Goal: Task Accomplishment & Management: Complete application form

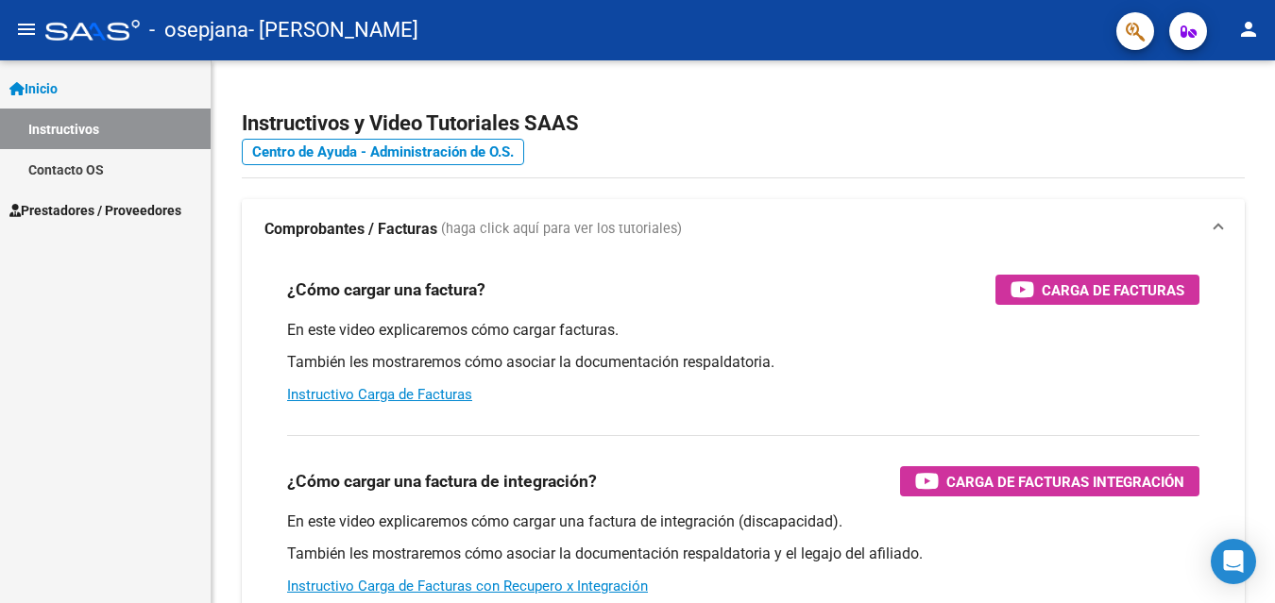
click at [70, 82] on link "Inicio" at bounding box center [105, 88] width 211 height 41
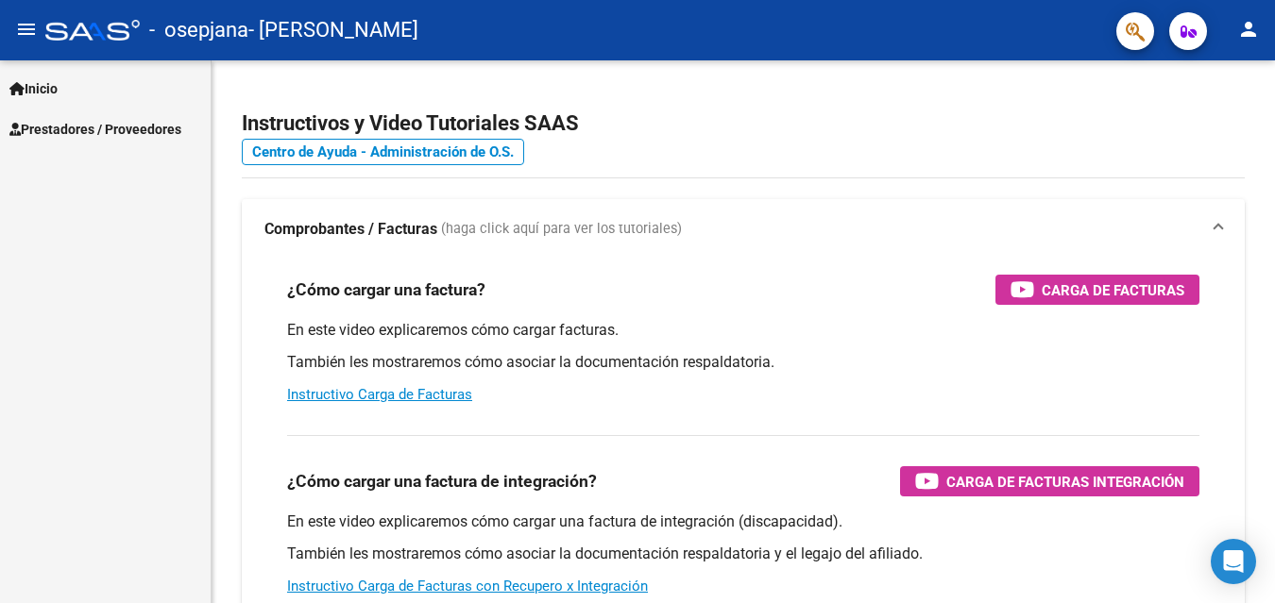
click at [115, 121] on span "Prestadores / Proveedores" at bounding box center [95, 129] width 172 height 21
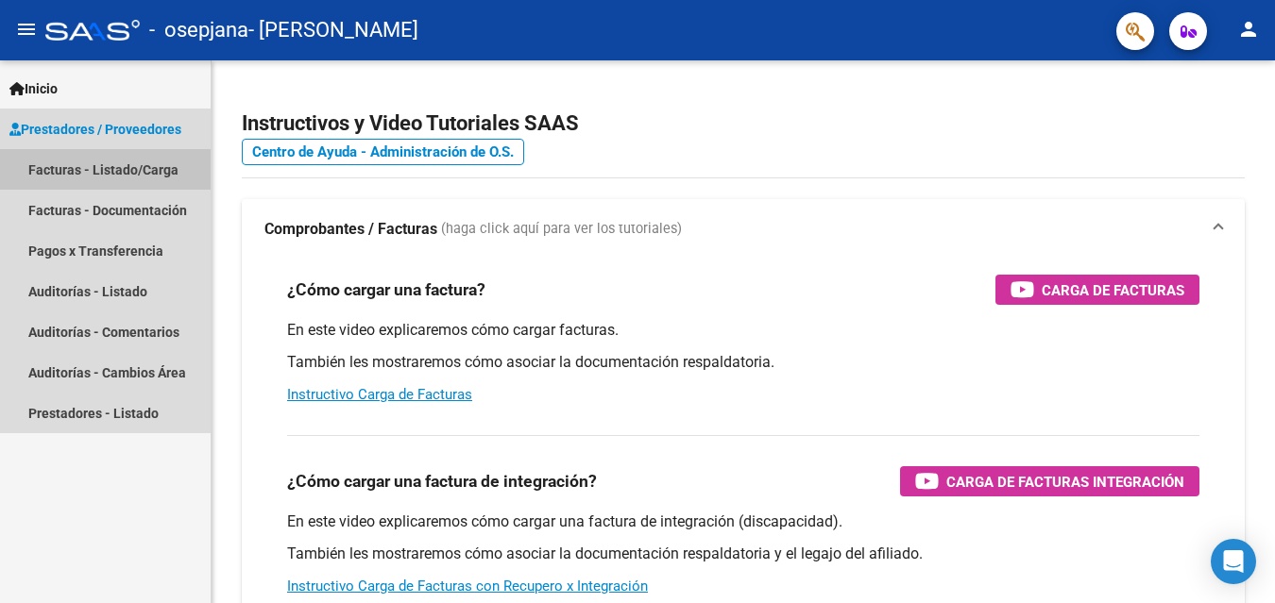
click at [132, 168] on link "Facturas - Listado/Carga" at bounding box center [105, 169] width 211 height 41
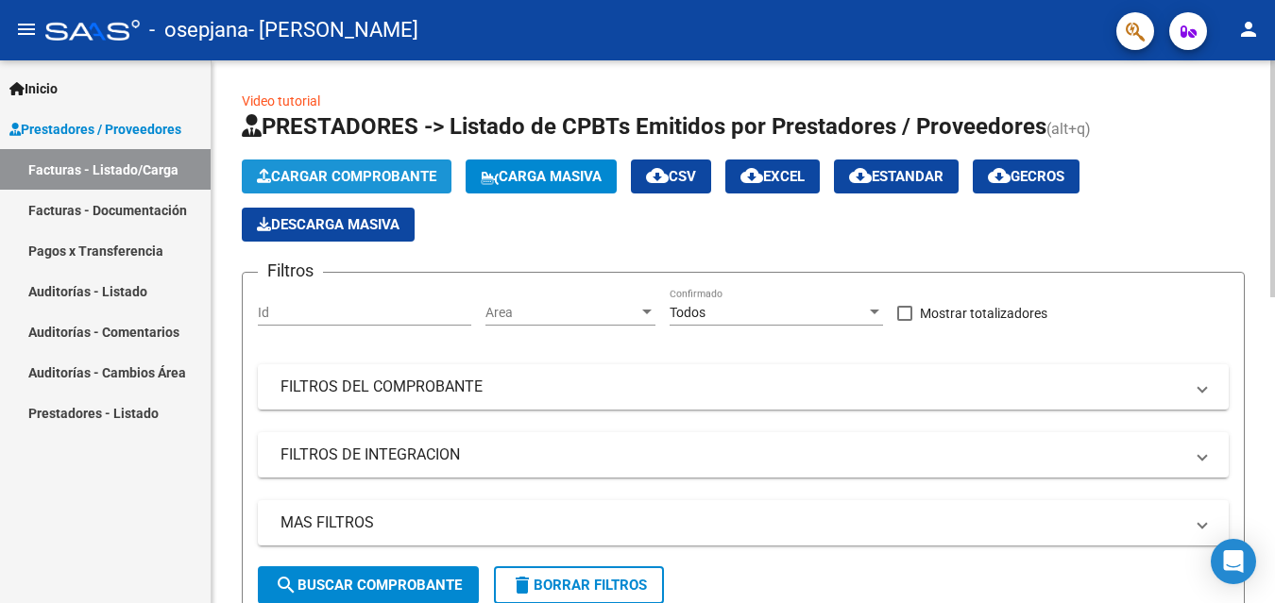
click at [343, 171] on span "Cargar Comprobante" at bounding box center [346, 176] width 179 height 17
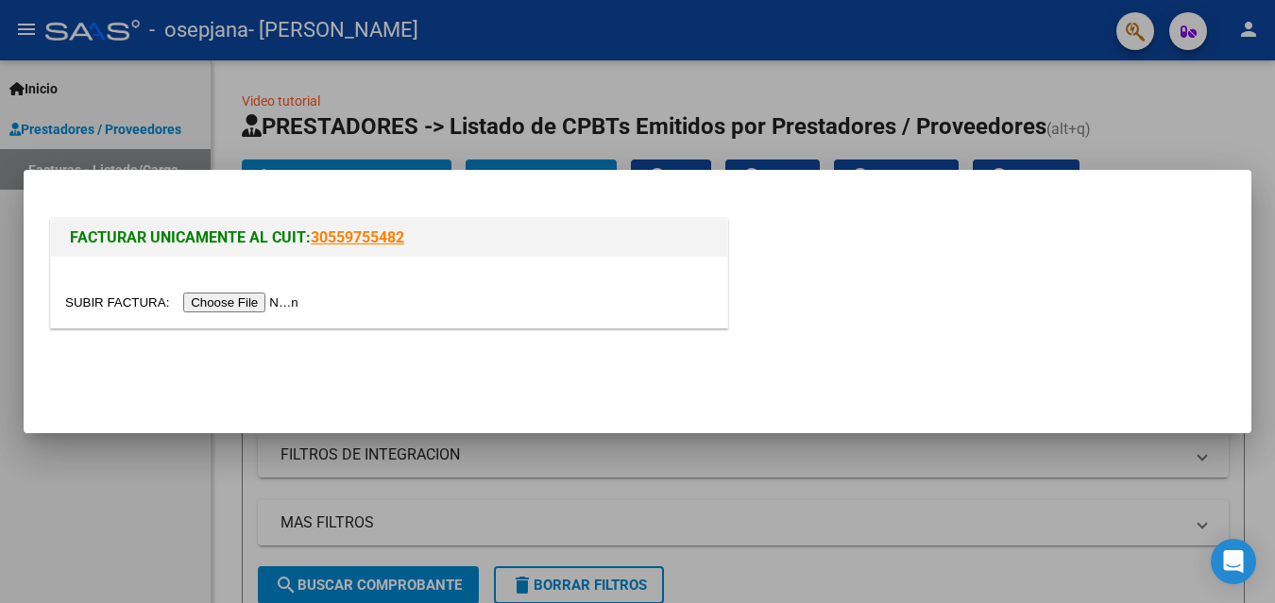
click at [261, 302] on input "file" at bounding box center [184, 303] width 239 height 20
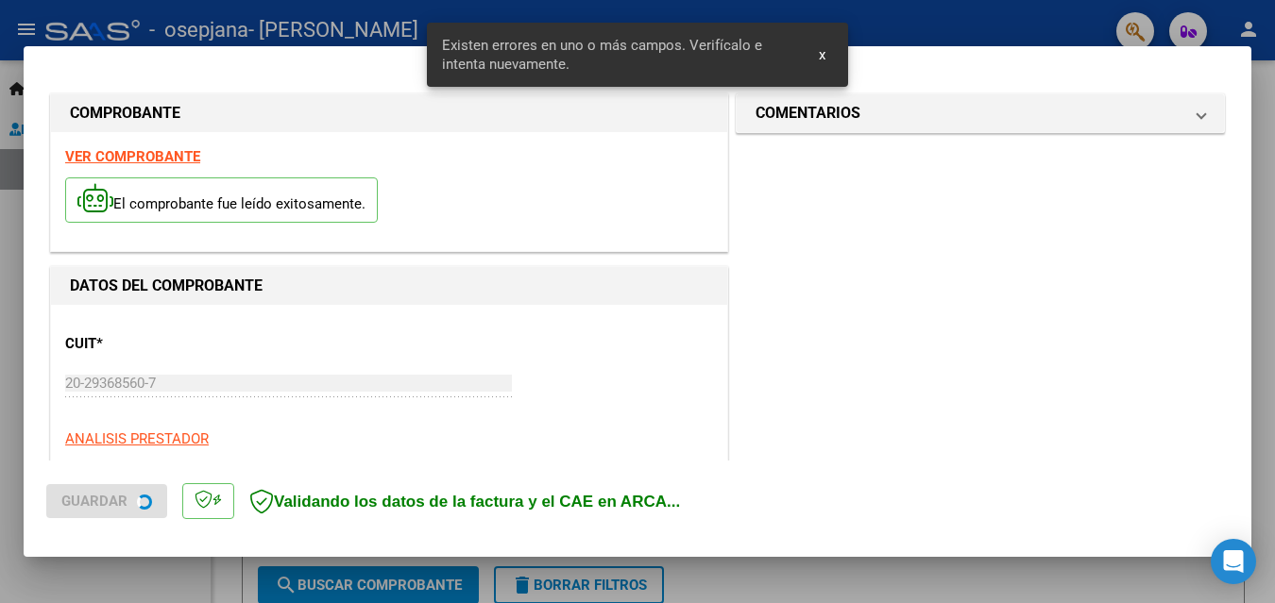
scroll to position [426, 0]
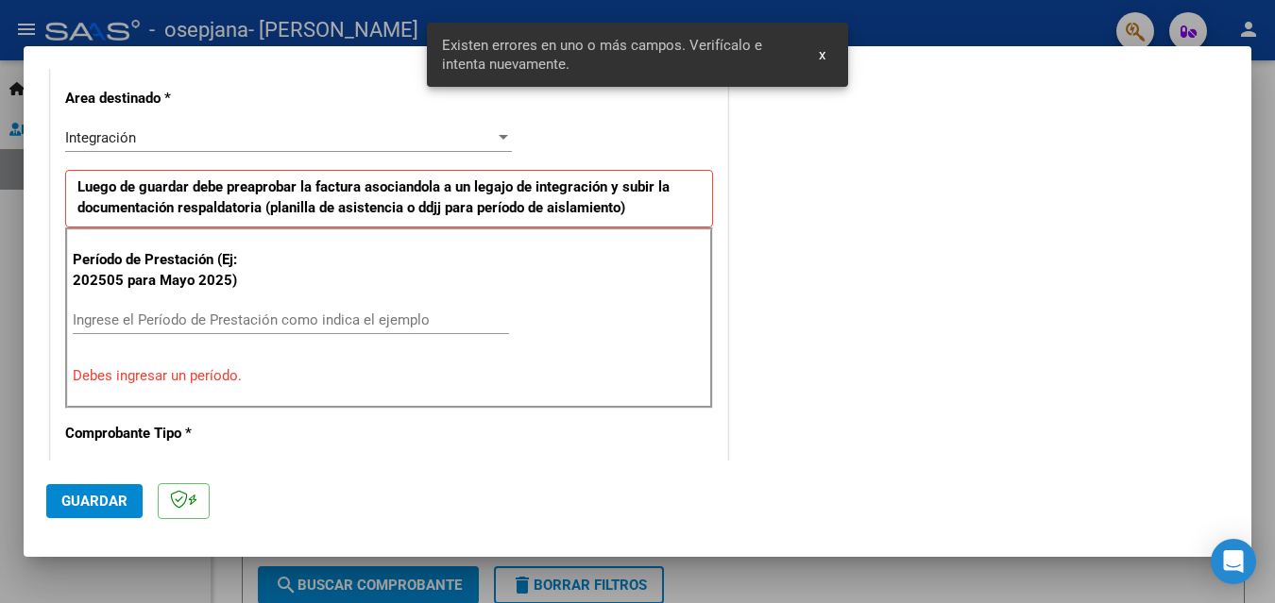
click at [246, 324] on input "Ingrese el Período de Prestación como indica el ejemplo" at bounding box center [291, 320] width 436 height 17
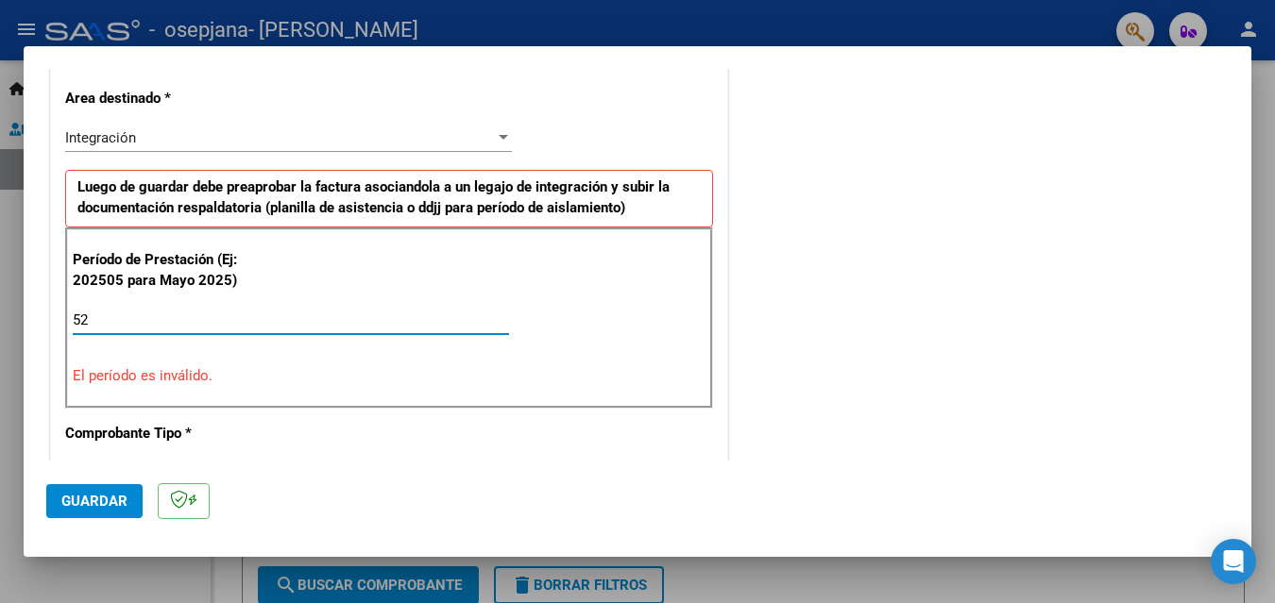
type input "5"
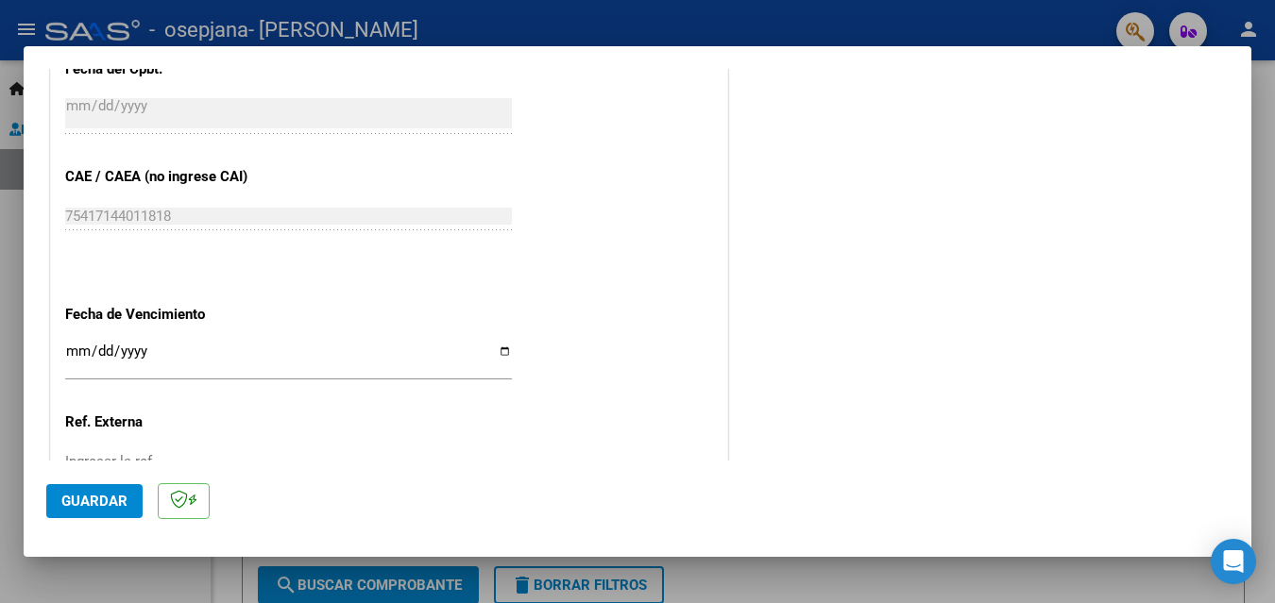
scroll to position [1270, 0]
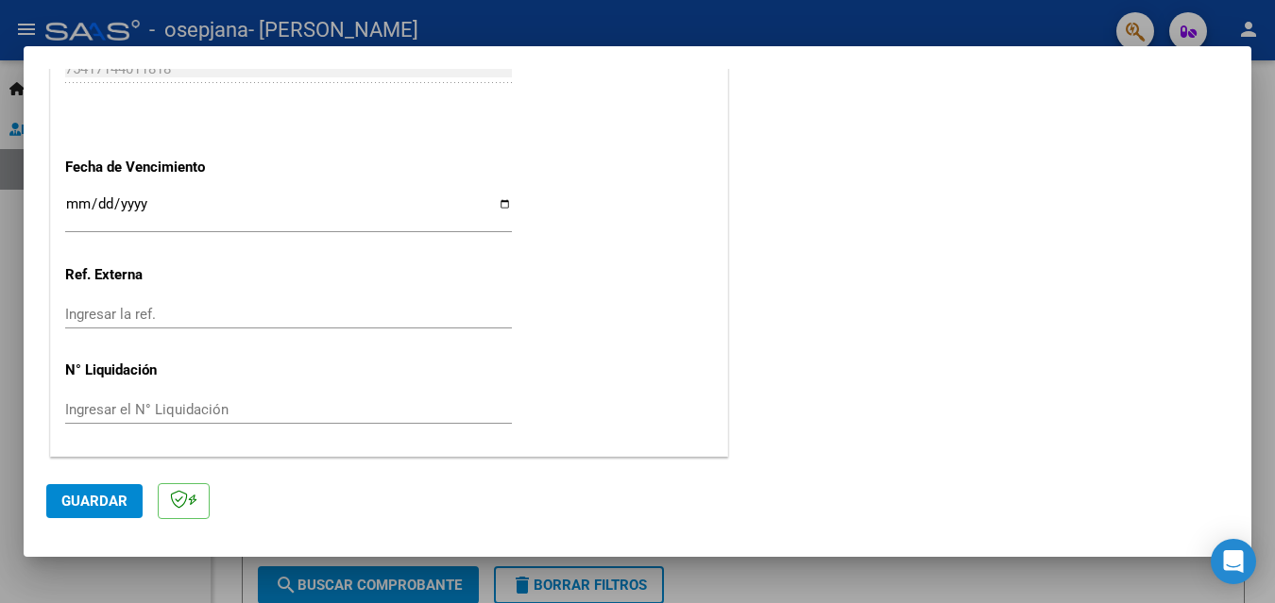
type input "202509"
click at [494, 197] on input "Ingresar la fecha" at bounding box center [288, 211] width 447 height 30
type input "[DATE]"
click at [84, 499] on span "Guardar" at bounding box center [94, 501] width 66 height 17
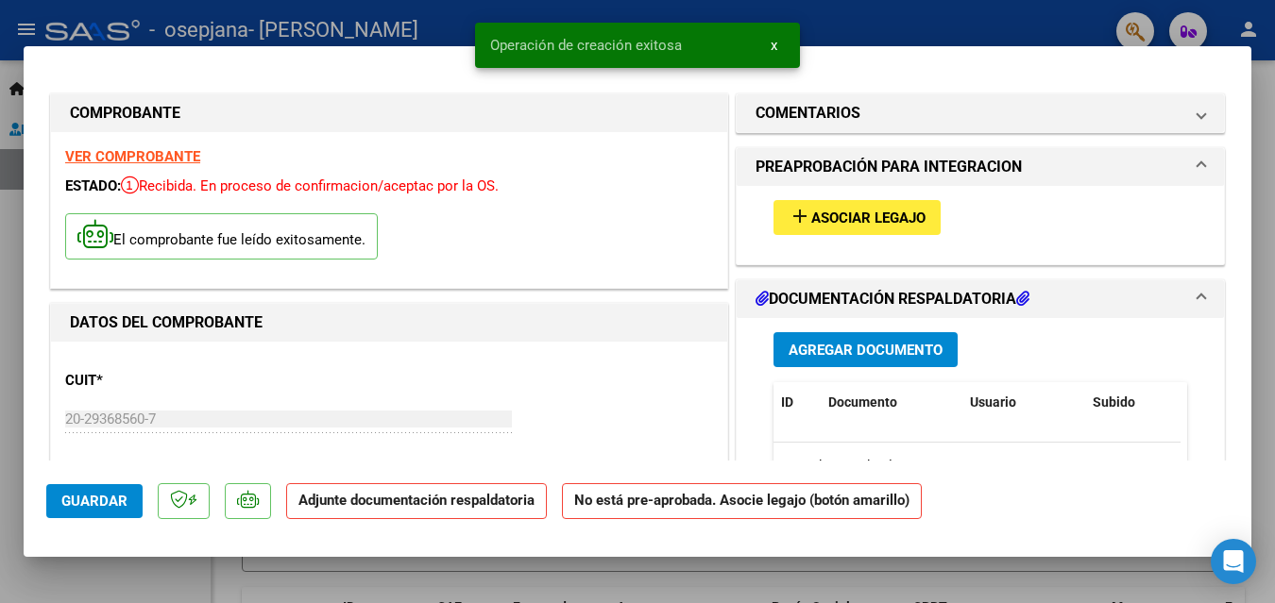
click at [854, 217] on span "Asociar Legajo" at bounding box center [868, 218] width 114 height 17
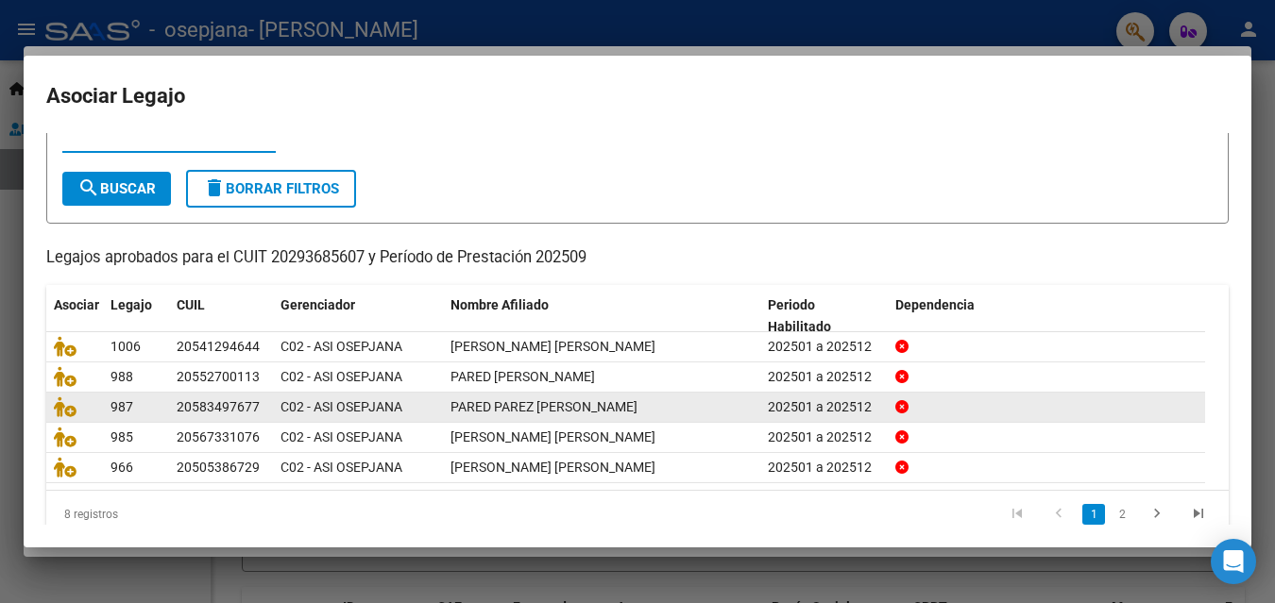
scroll to position [105, 0]
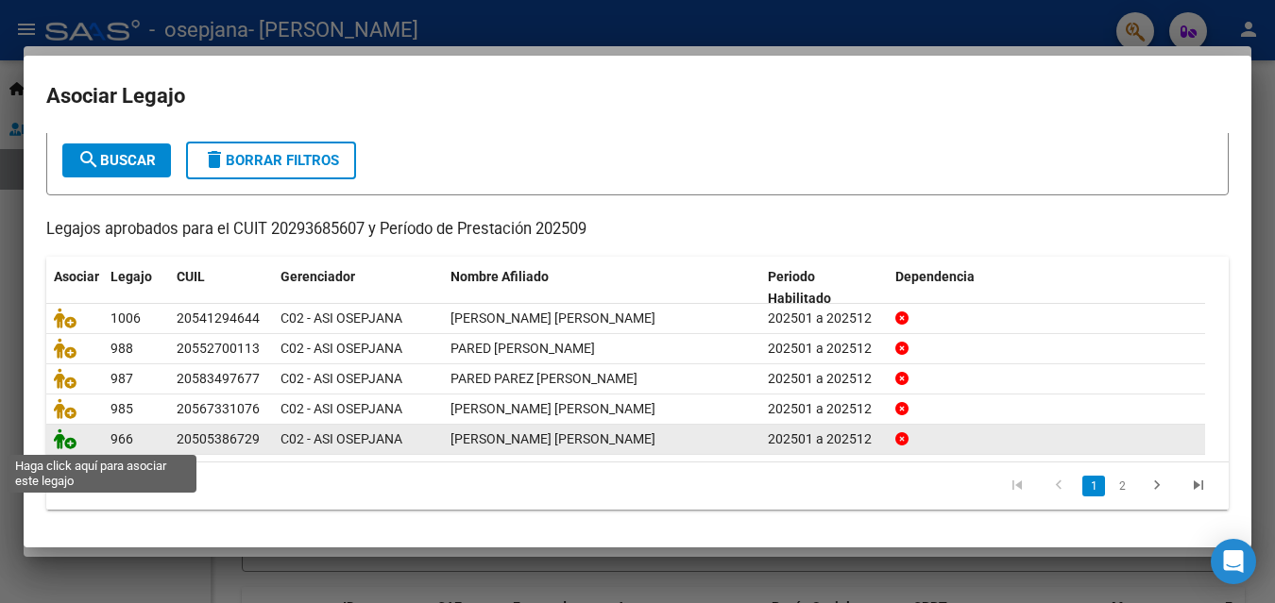
click at [65, 443] on icon at bounding box center [65, 439] width 23 height 21
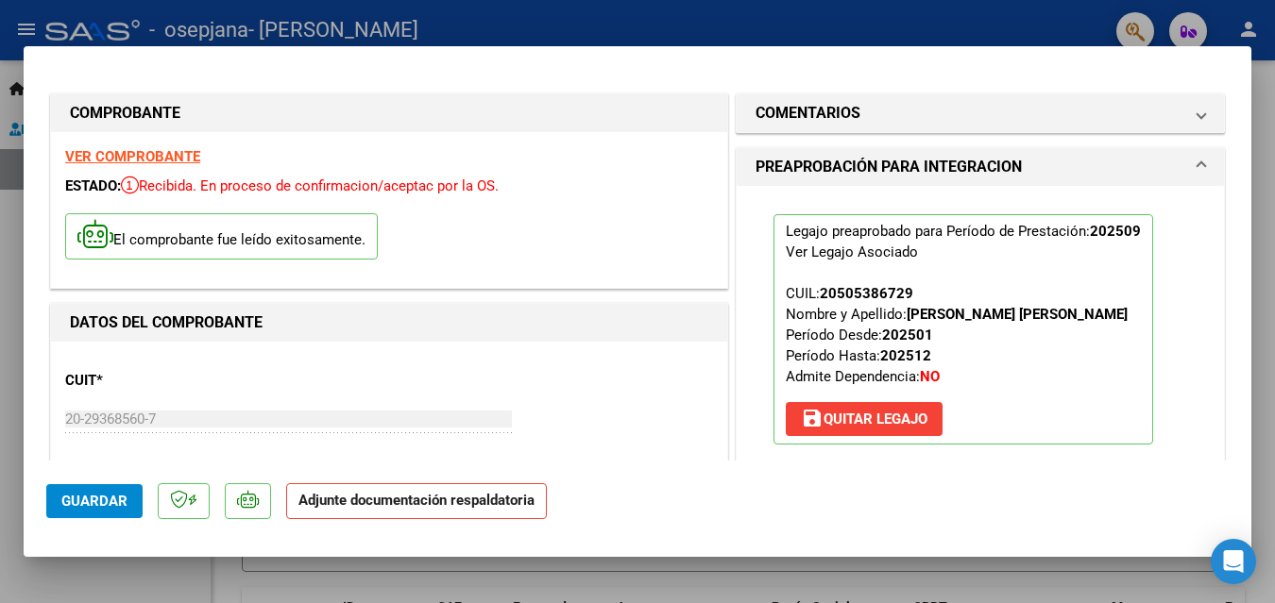
scroll to position [378, 0]
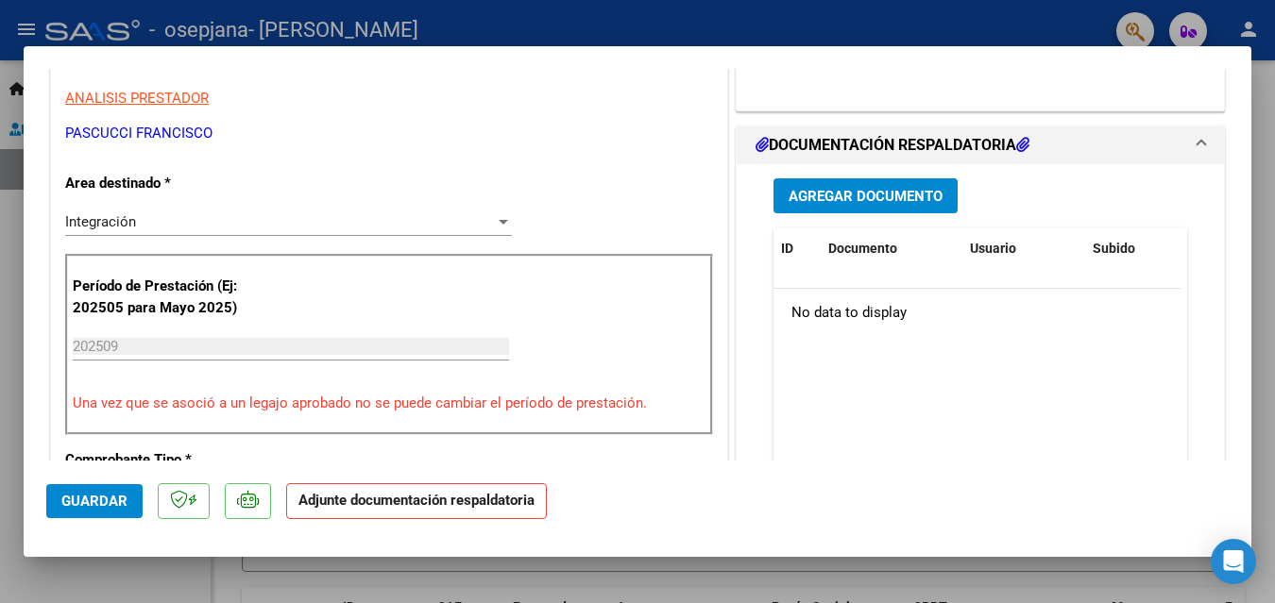
click at [862, 203] on span "Agregar Documento" at bounding box center [865, 196] width 154 height 17
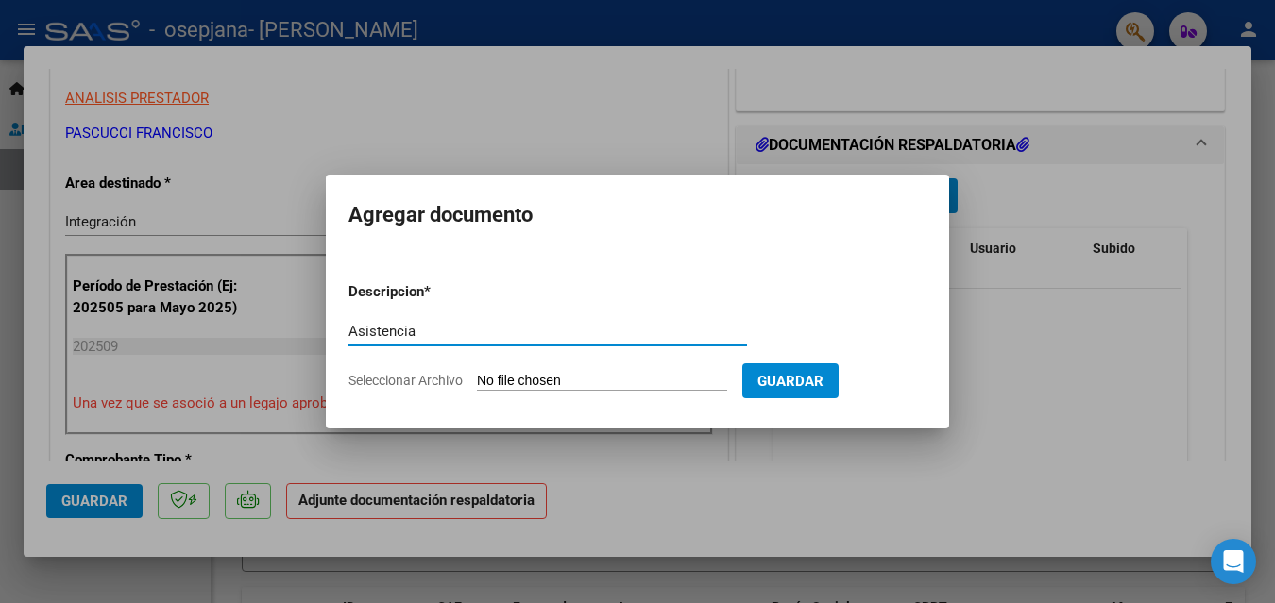
type input "Asistencia"
click at [562, 377] on input "Seleccionar Archivo" at bounding box center [602, 382] width 250 height 18
type input "C:\fakepath\Asistencia [PERSON_NAME][DATE].pdf"
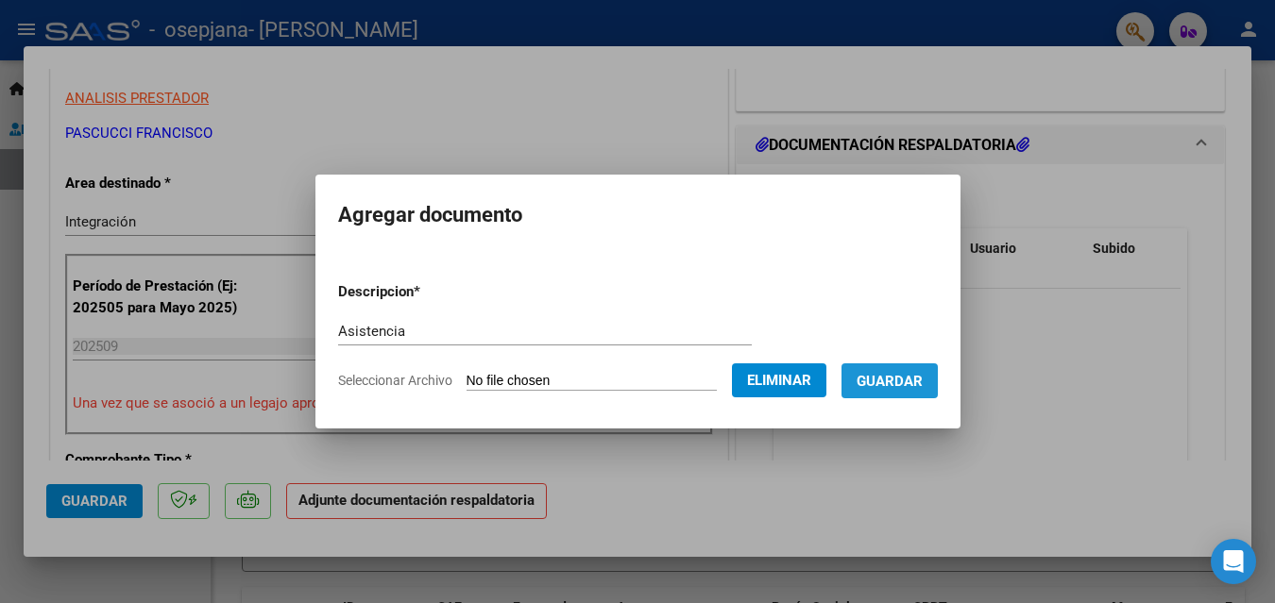
click at [921, 380] on span "Guardar" at bounding box center [889, 381] width 66 height 17
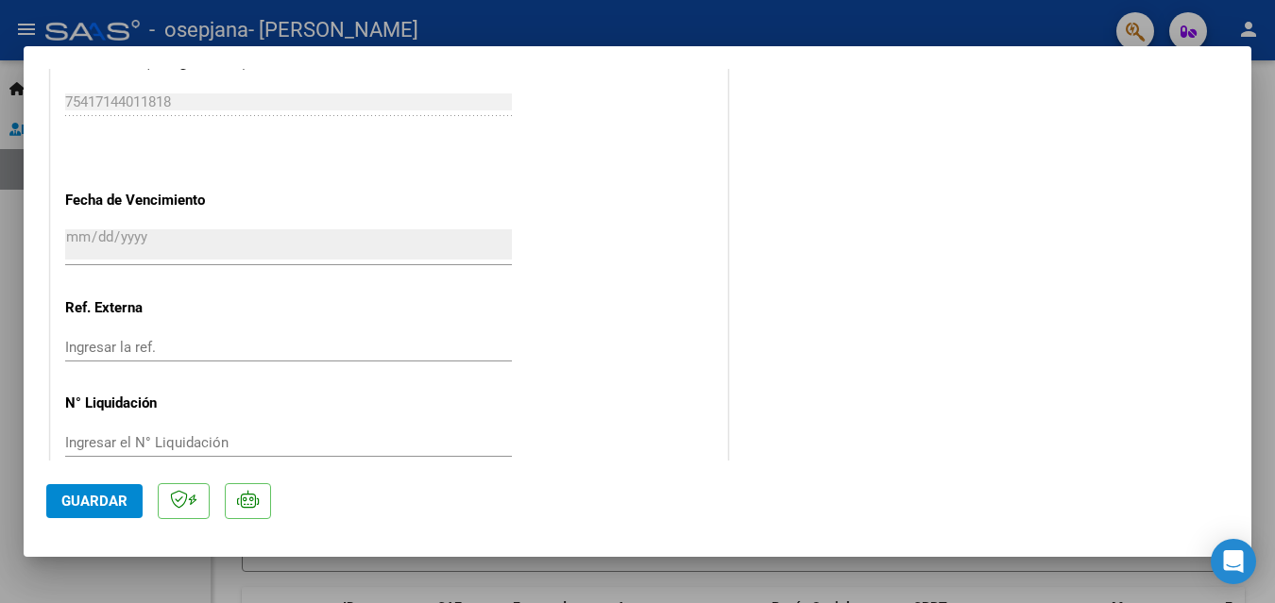
scroll to position [1298, 0]
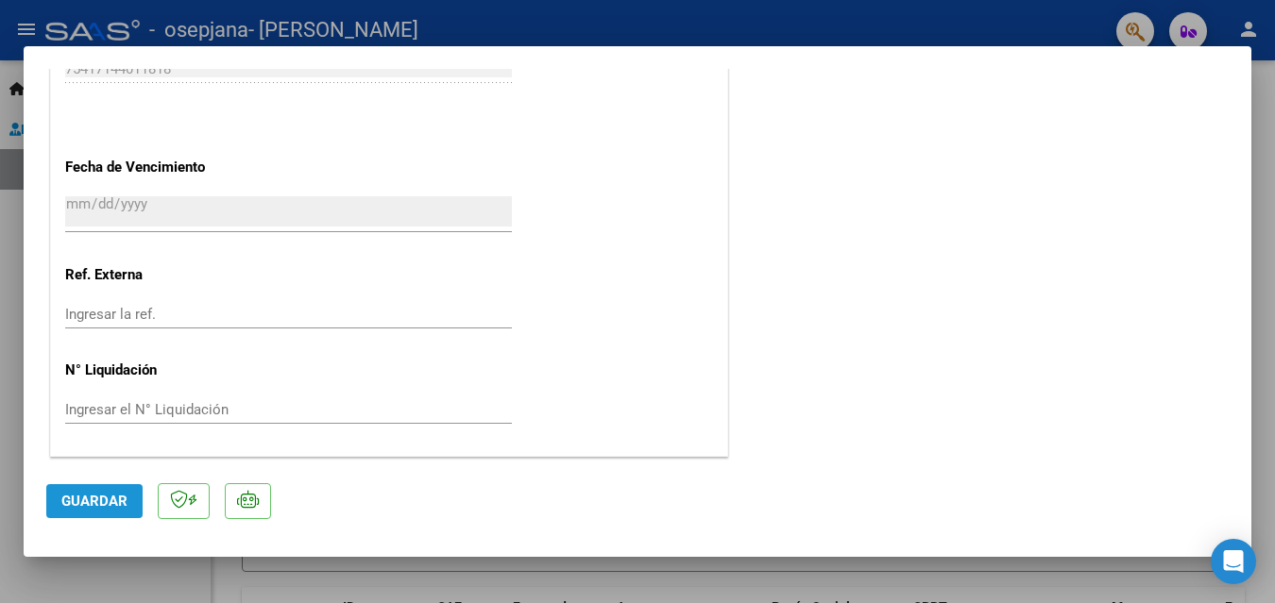
click at [118, 490] on button "Guardar" at bounding box center [94, 501] width 96 height 34
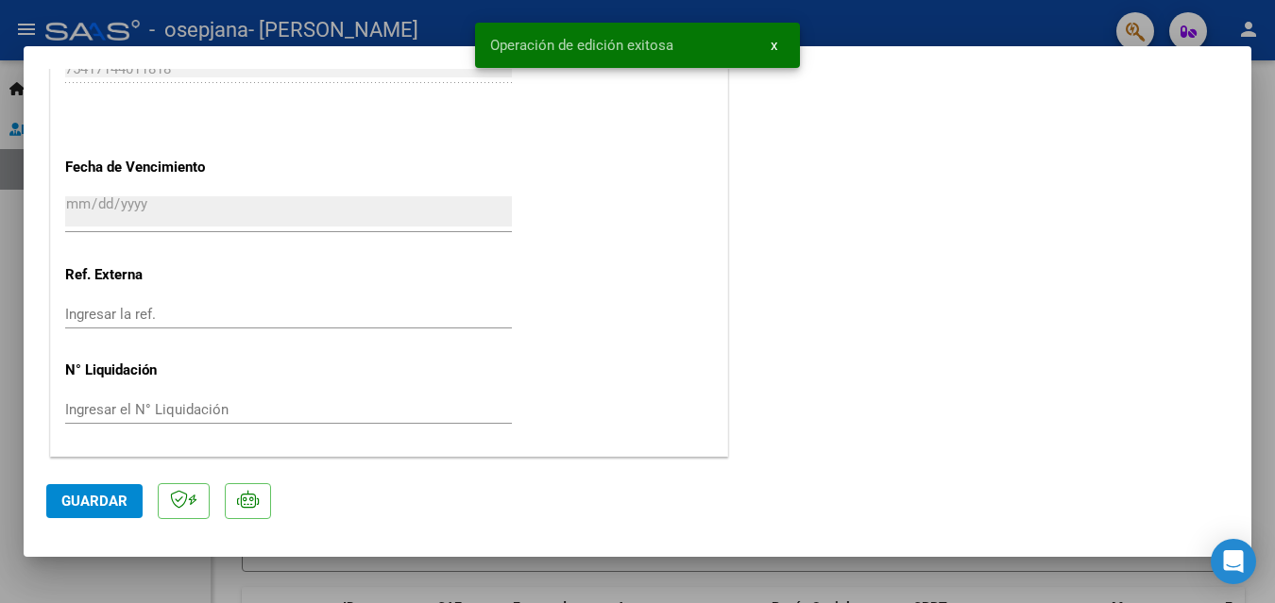
click at [348, 25] on div at bounding box center [637, 301] width 1275 height 603
type input "$ 0,00"
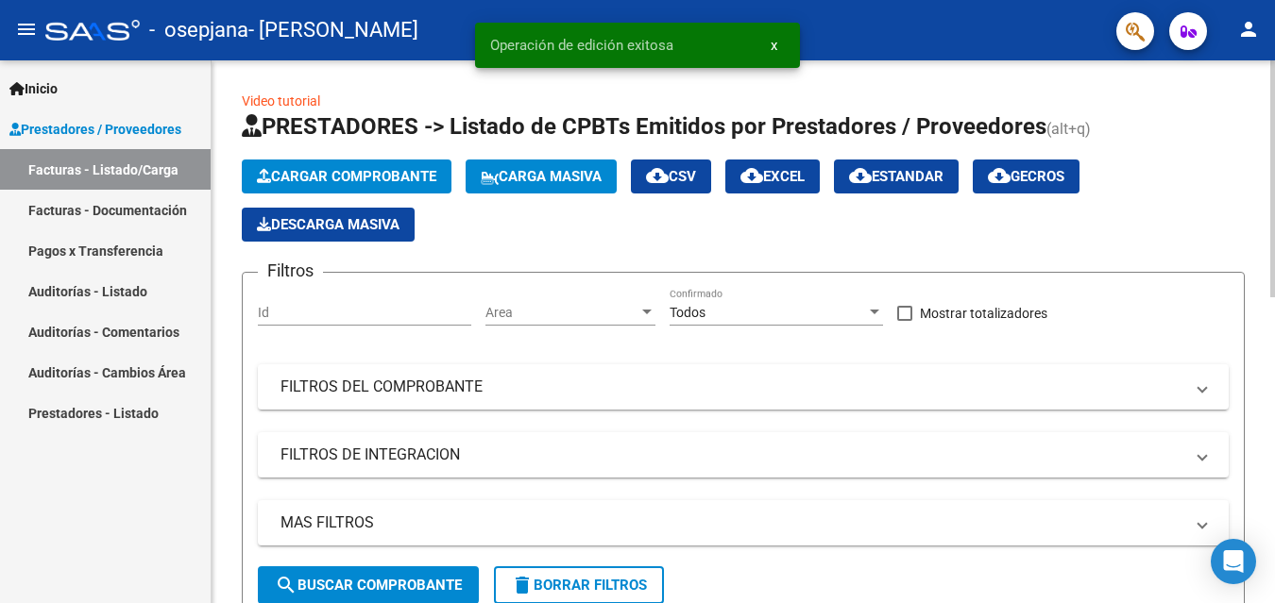
click at [366, 177] on span "Cargar Comprobante" at bounding box center [346, 176] width 179 height 17
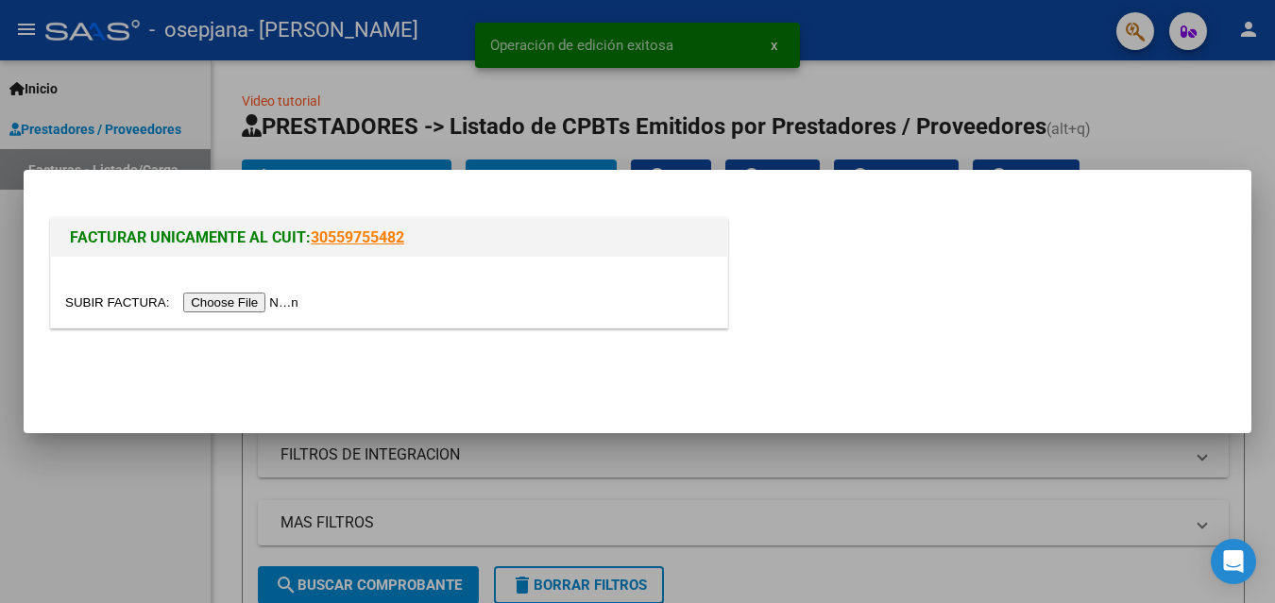
click at [245, 298] on input "file" at bounding box center [184, 303] width 239 height 20
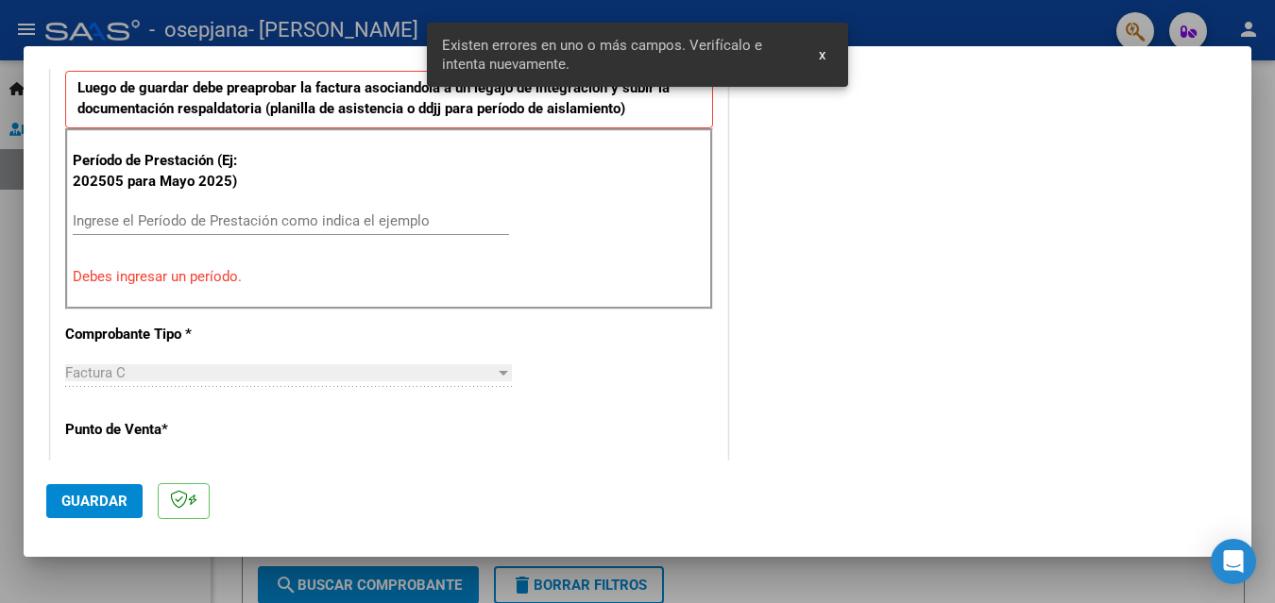
scroll to position [520, 0]
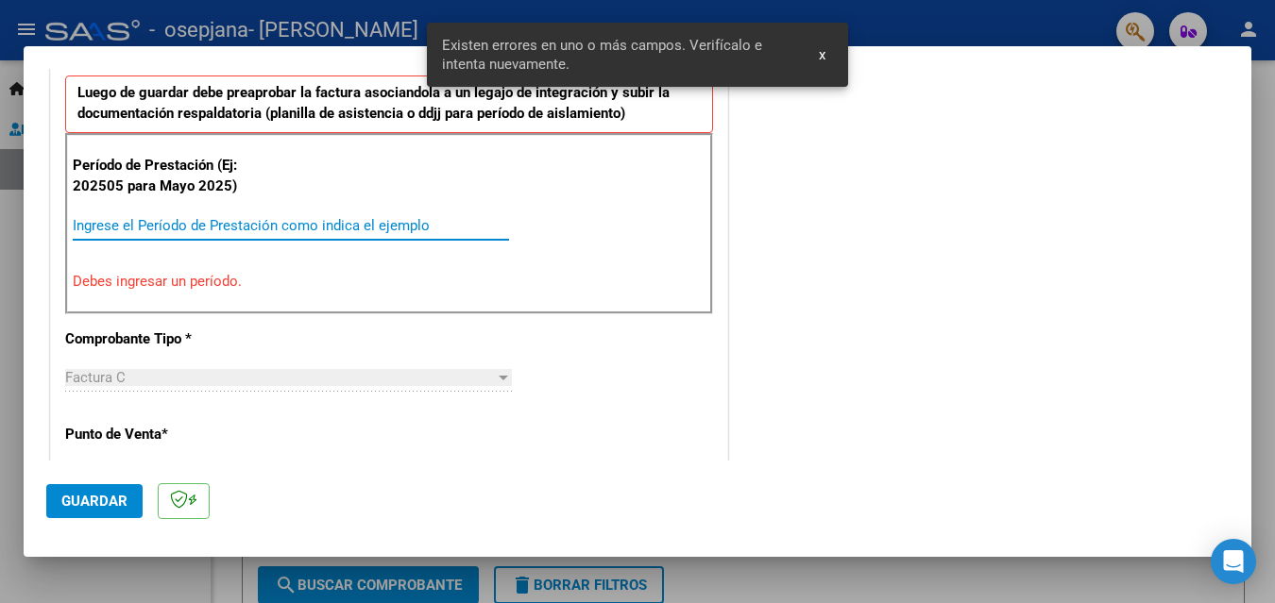
click at [206, 219] on input "Ingrese el Período de Prestación como indica el ejemplo" at bounding box center [291, 225] width 436 height 17
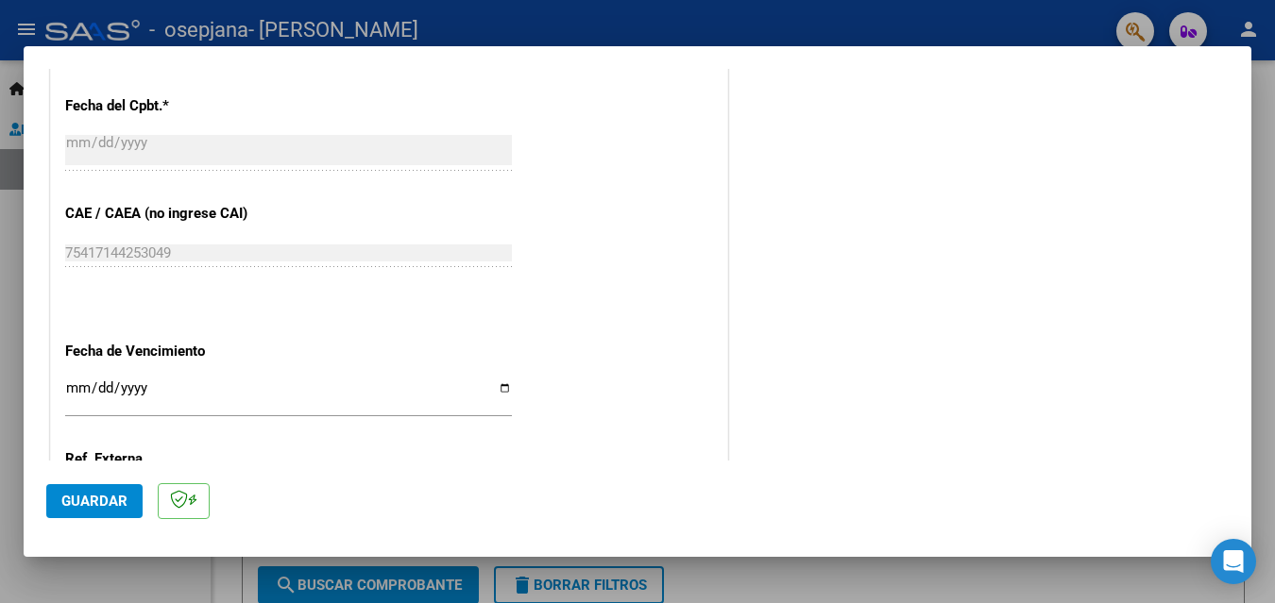
scroll to position [1087, 0]
type input "202509"
click at [500, 387] on input "Ingresar la fecha" at bounding box center [288, 395] width 447 height 30
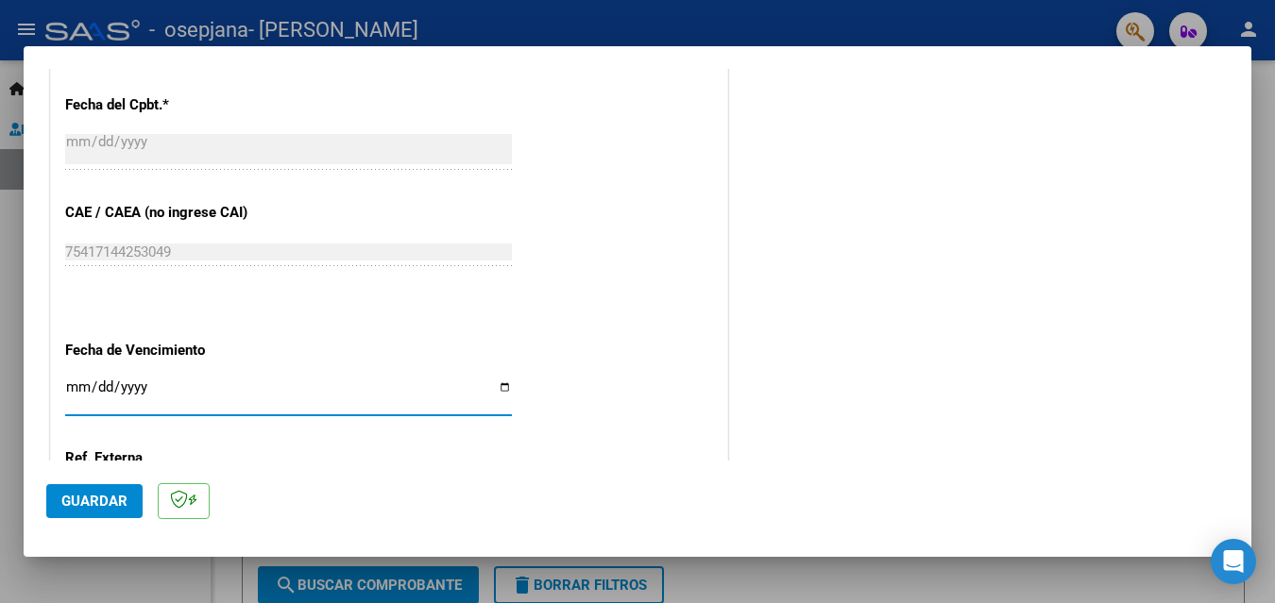
type input "[DATE]"
click at [120, 500] on span "Guardar" at bounding box center [94, 501] width 66 height 17
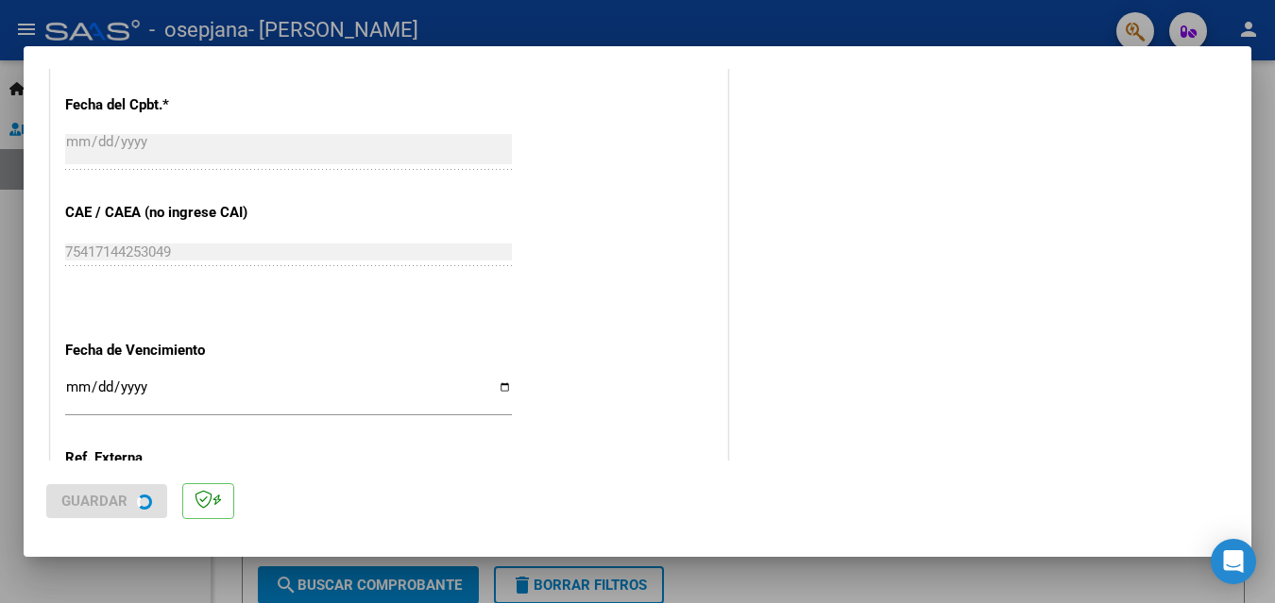
scroll to position [0, 0]
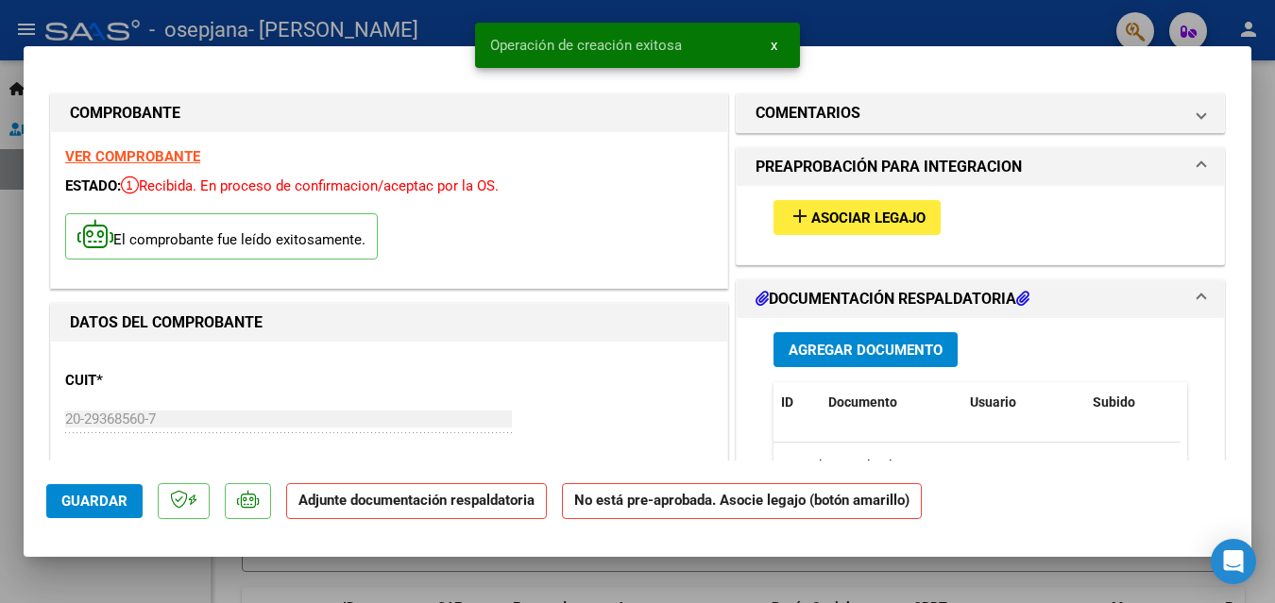
click at [812, 220] on span "Asociar Legajo" at bounding box center [868, 218] width 114 height 17
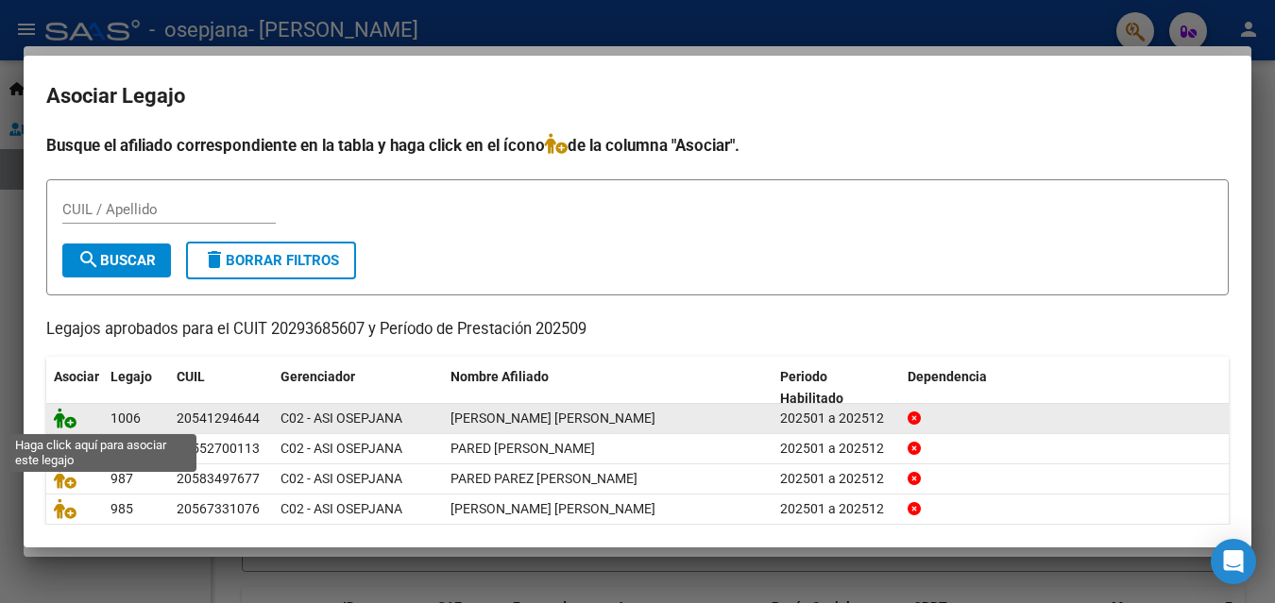
click at [62, 418] on icon at bounding box center [65, 418] width 23 height 21
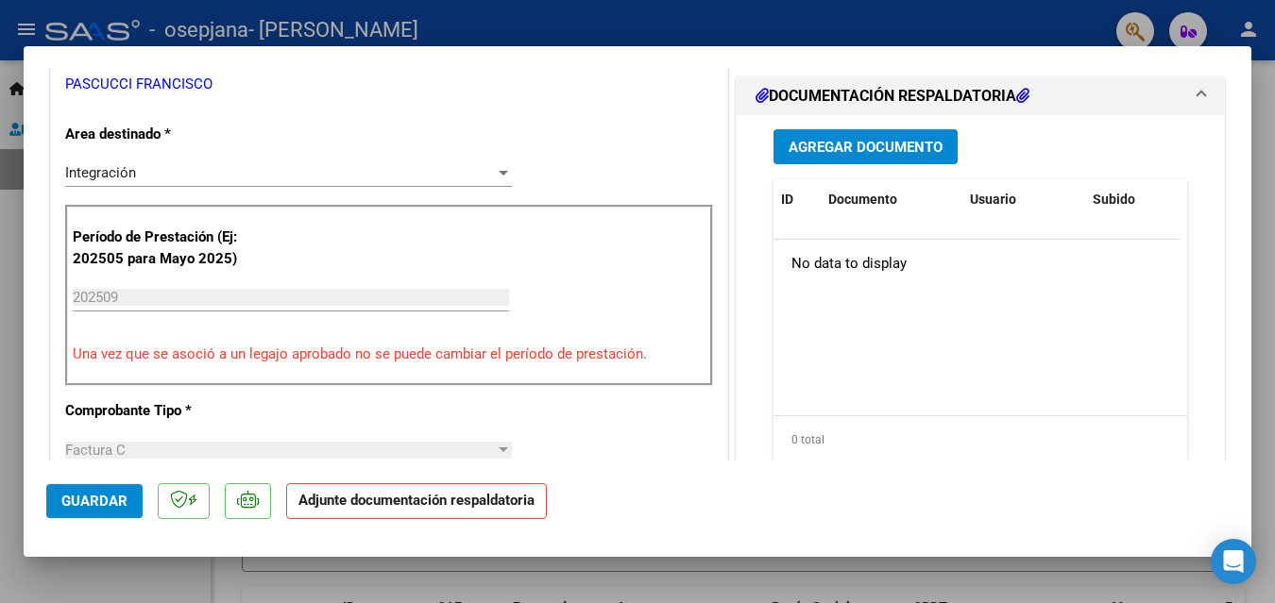
scroll to position [472, 0]
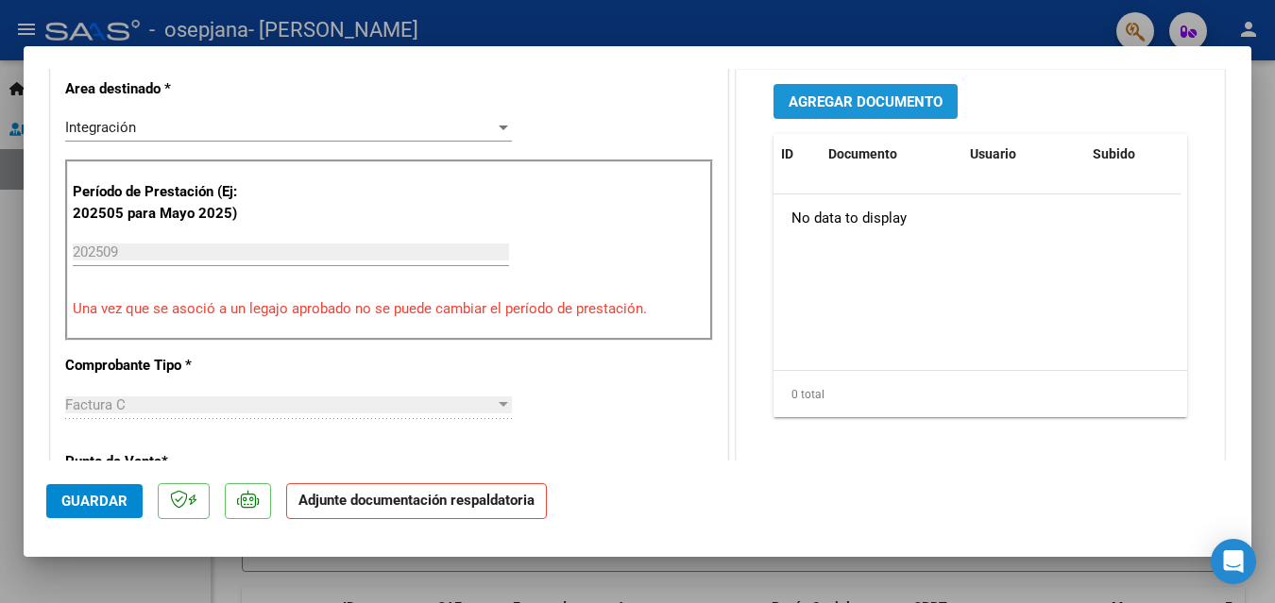
click at [878, 90] on button "Agregar Documento" at bounding box center [865, 101] width 184 height 35
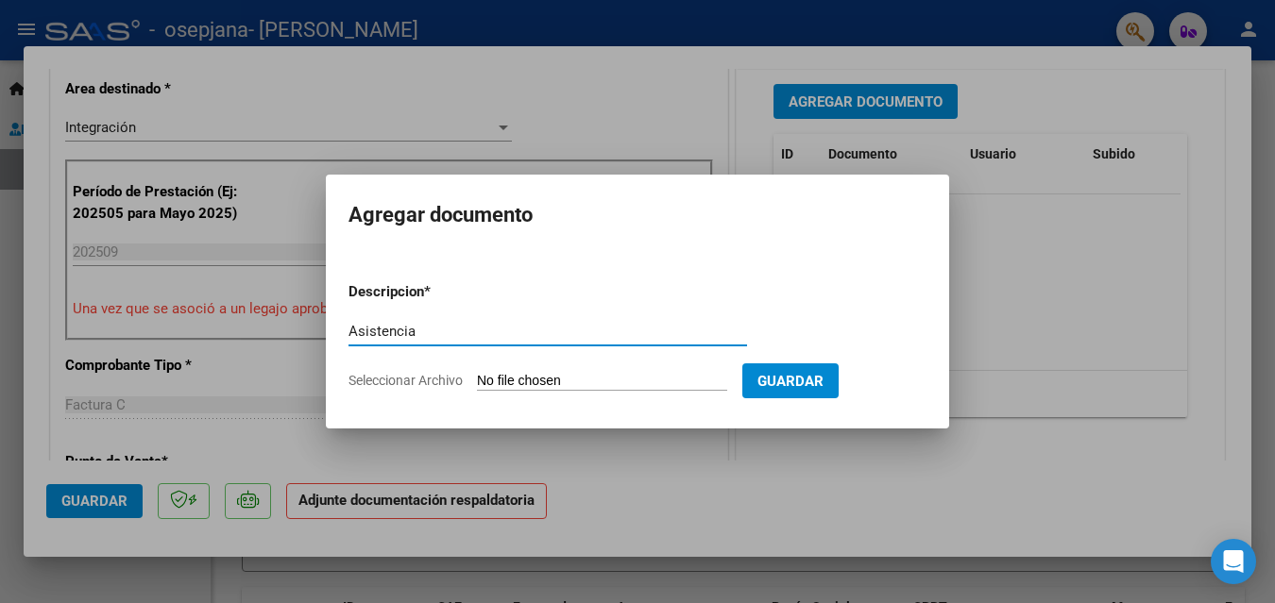
type input "Asistencia"
click at [602, 376] on input "Seleccionar Archivo" at bounding box center [602, 382] width 250 height 18
type input "C:\fakepath\Asistencia [PERSON_NAME] [DATE].pdf"
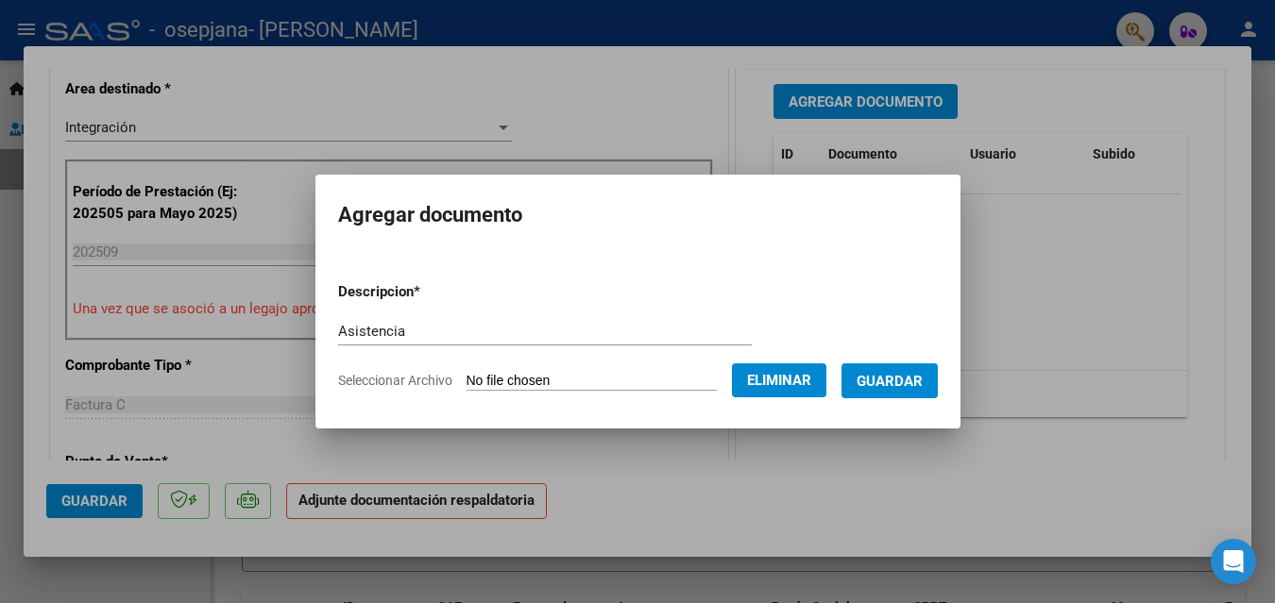
click at [936, 391] on button "Guardar" at bounding box center [889, 381] width 96 height 35
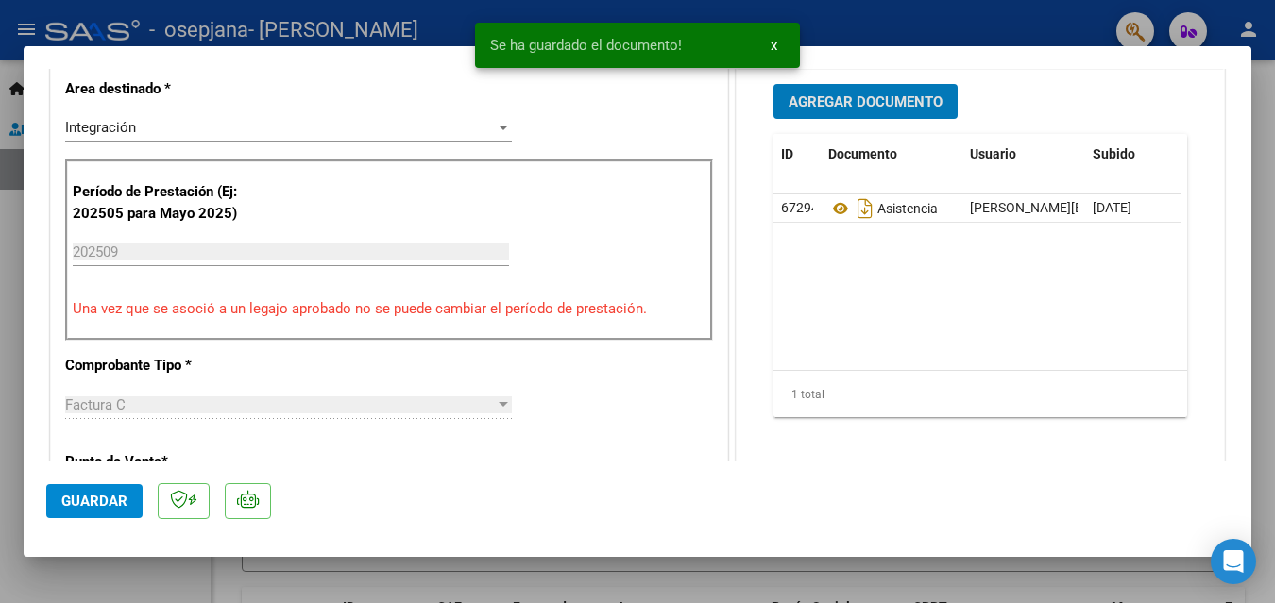
click at [105, 499] on span "Guardar" at bounding box center [94, 501] width 66 height 17
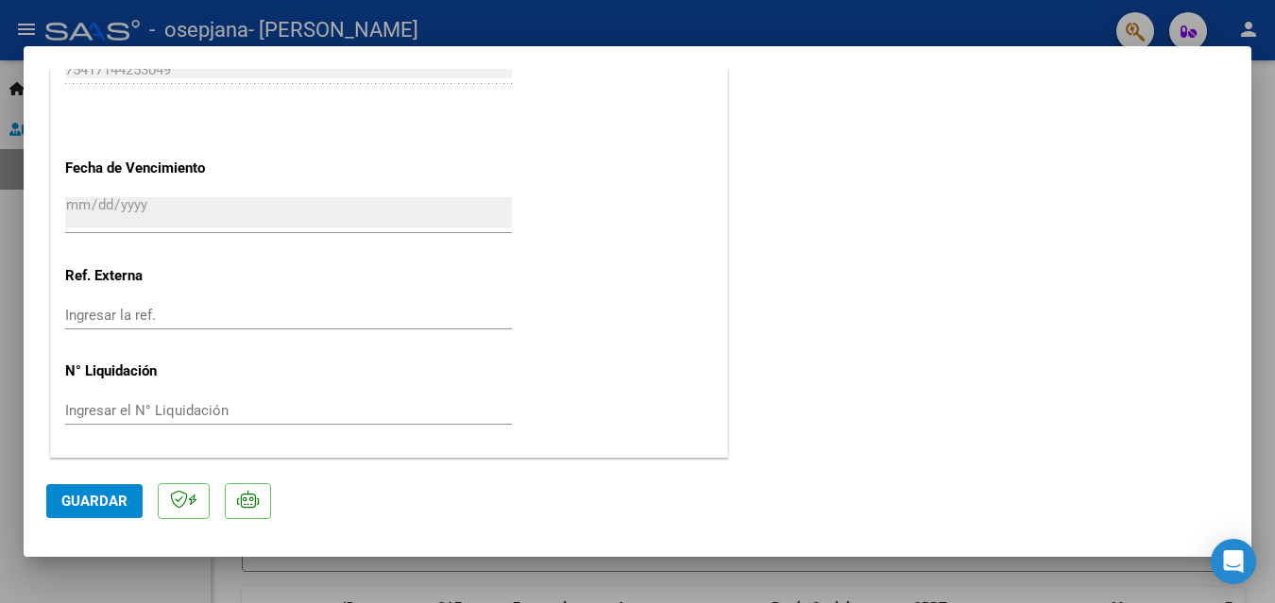
scroll to position [1298, 0]
click at [115, 504] on span "Guardar" at bounding box center [94, 501] width 66 height 17
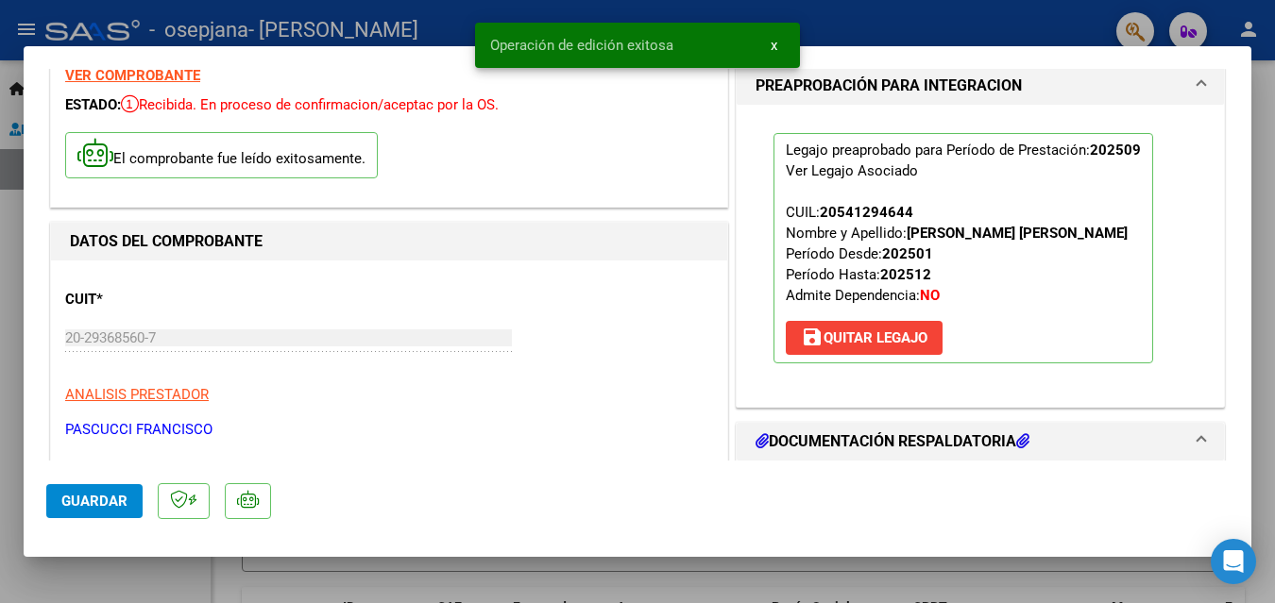
scroll to position [71, 0]
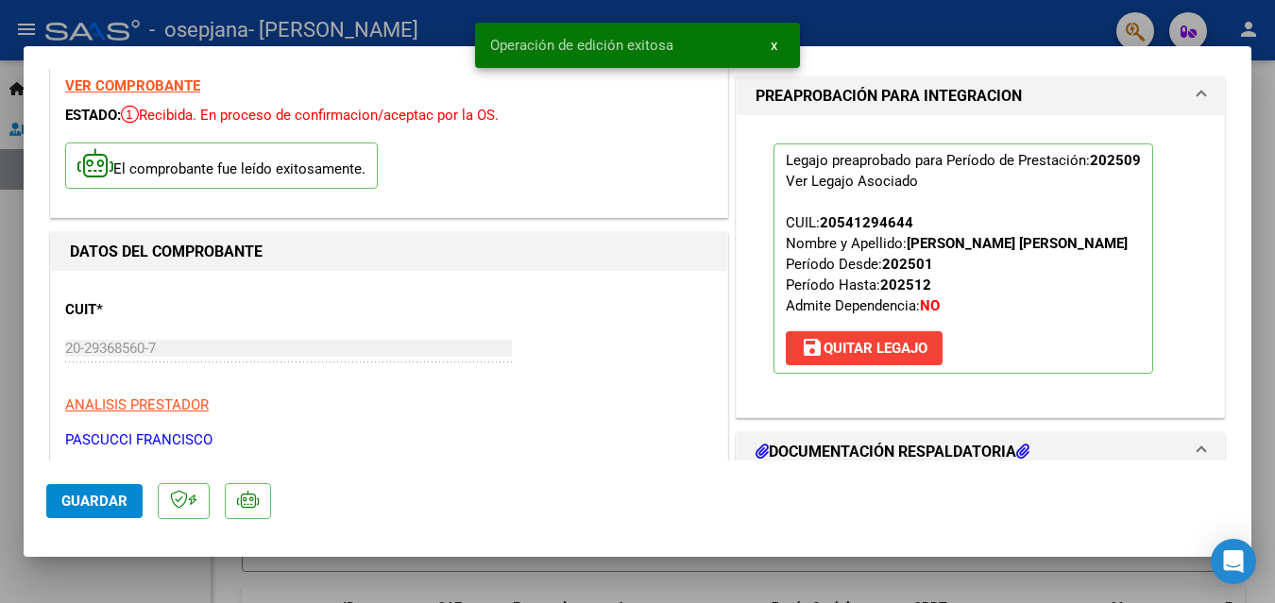
click at [367, 15] on div at bounding box center [637, 301] width 1275 height 603
type input "$ 0,00"
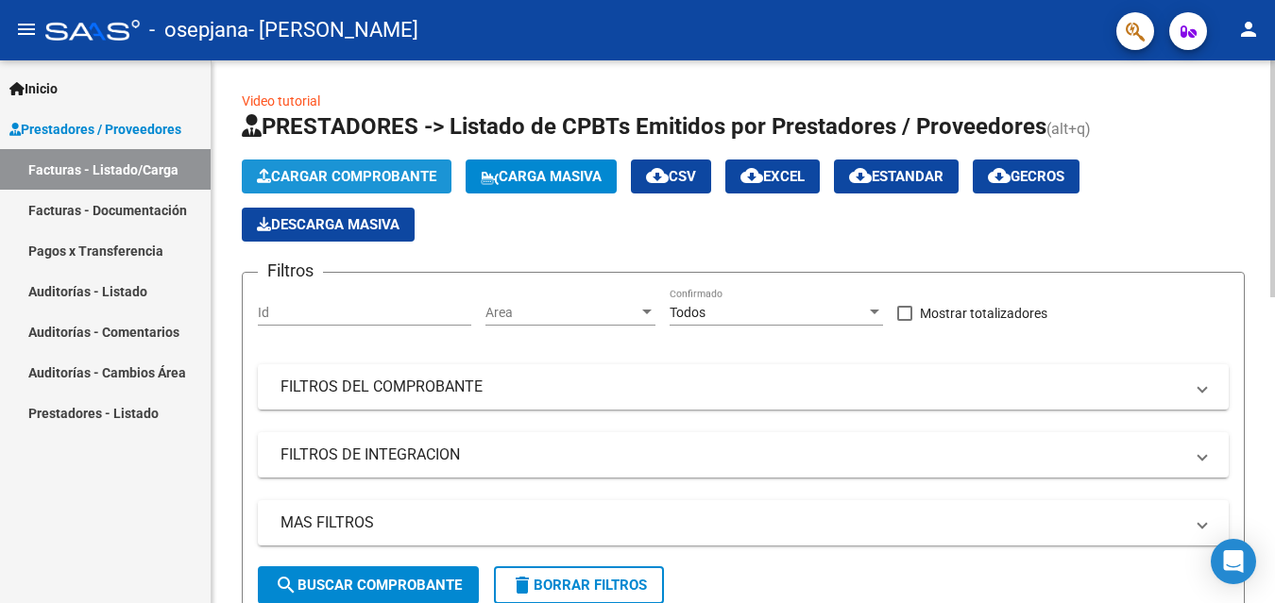
click at [345, 175] on span "Cargar Comprobante" at bounding box center [346, 176] width 179 height 17
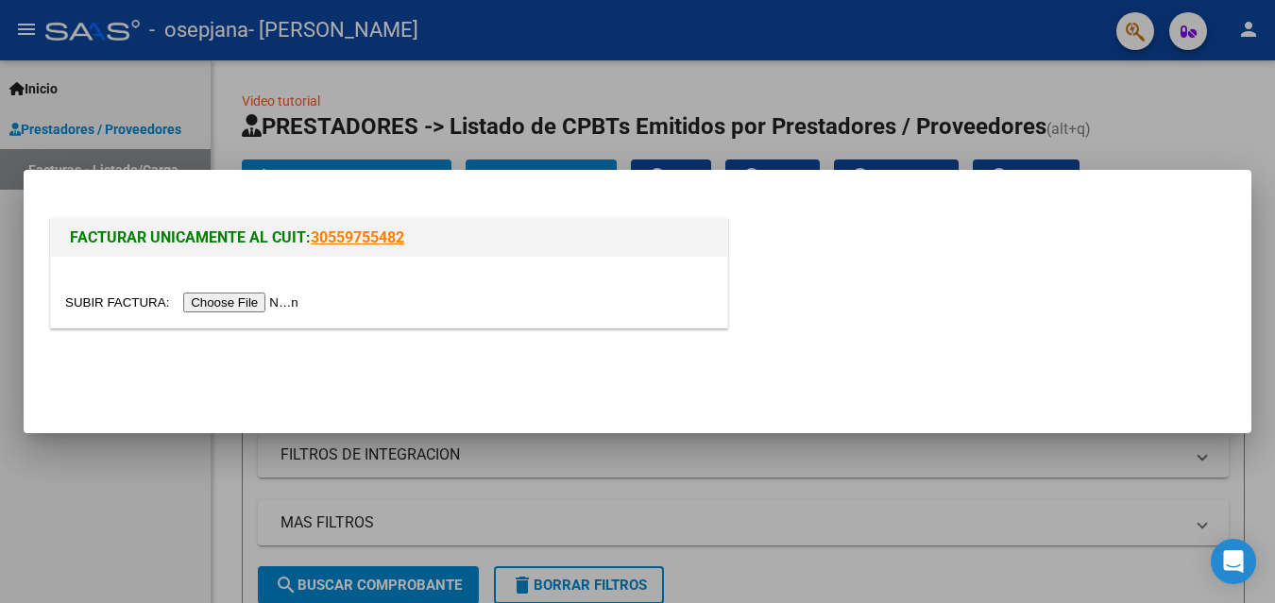
click at [261, 308] on input "file" at bounding box center [184, 303] width 239 height 20
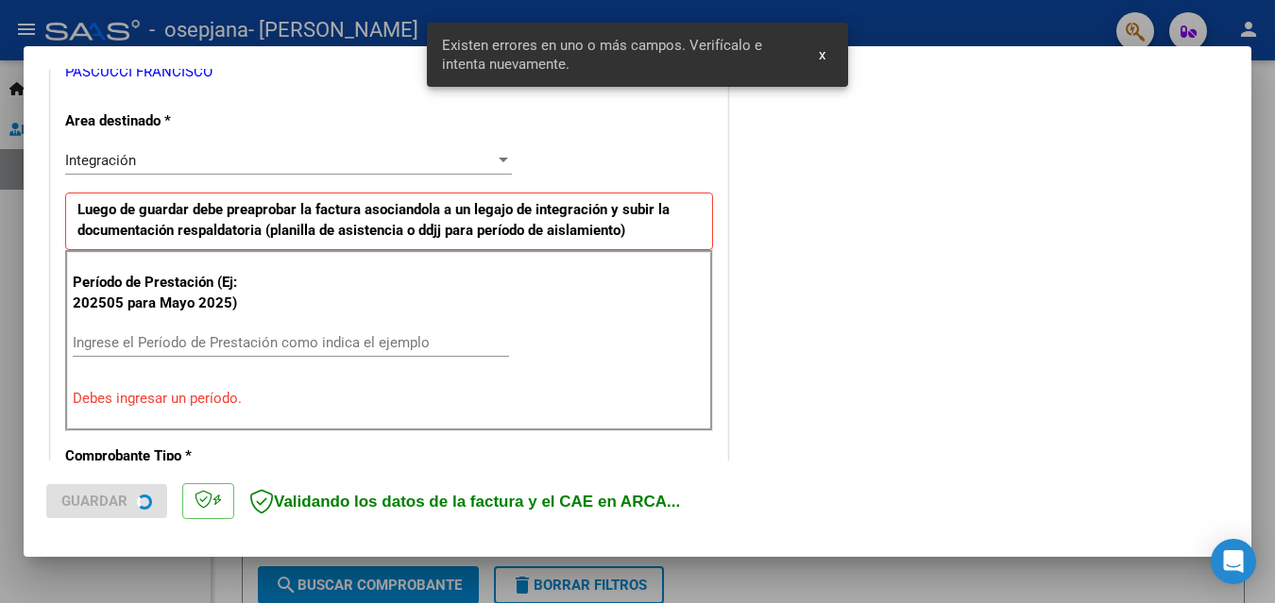
scroll to position [426, 0]
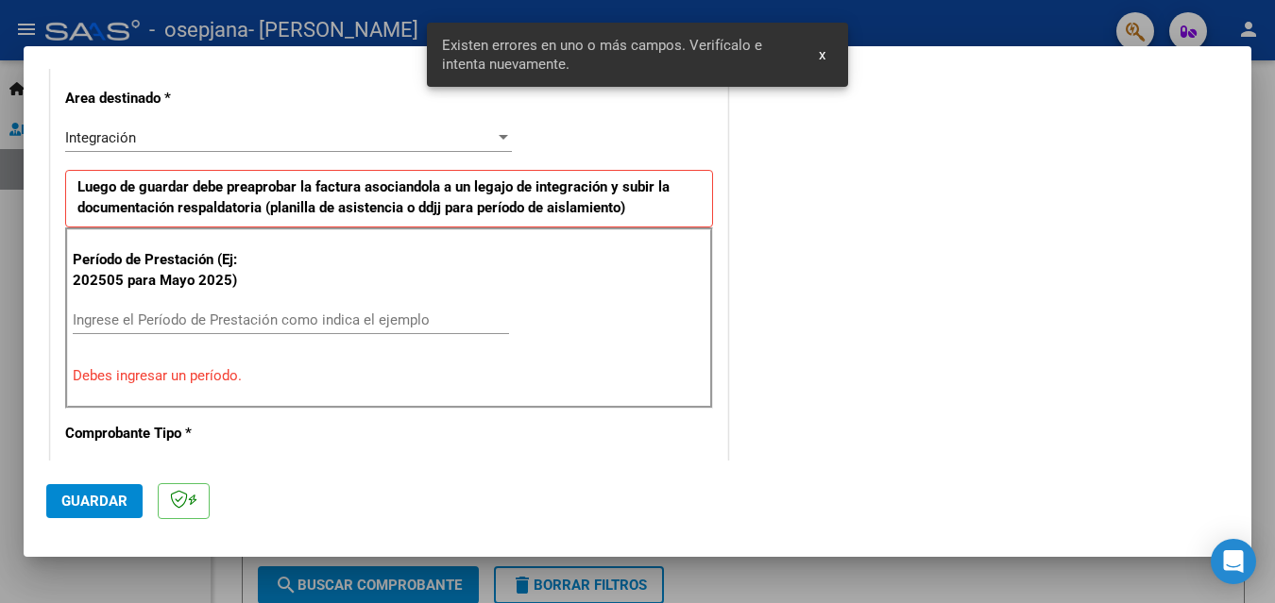
click at [221, 322] on input "Ingrese el Período de Prestación como indica el ejemplo" at bounding box center [291, 320] width 436 height 17
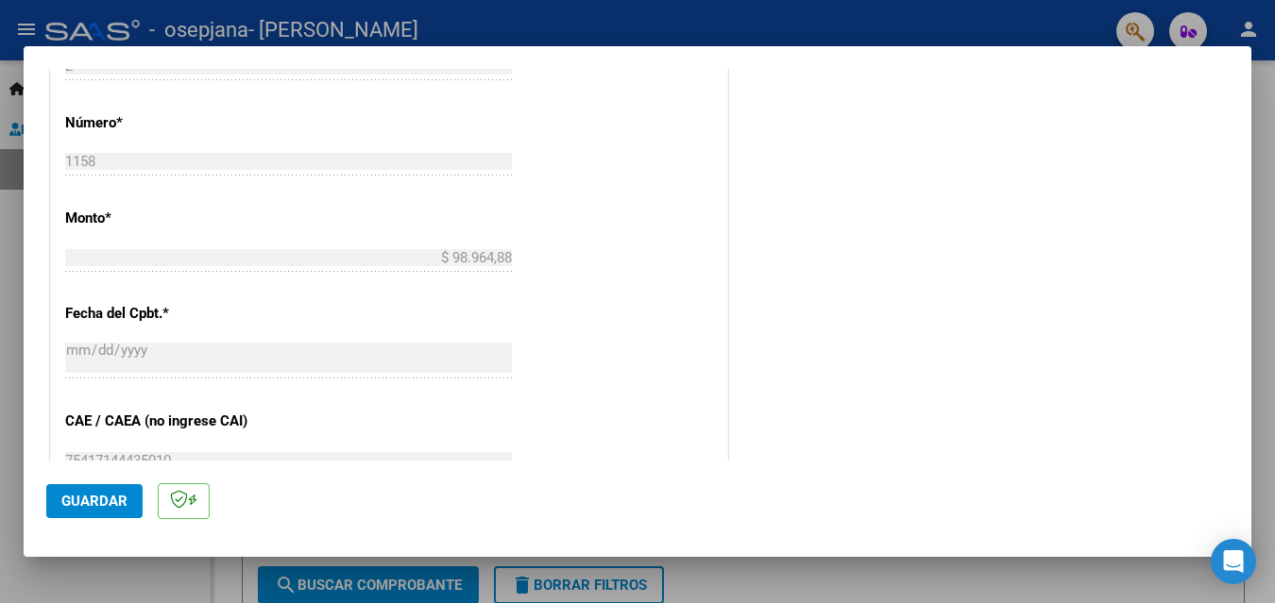
scroll to position [1087, 0]
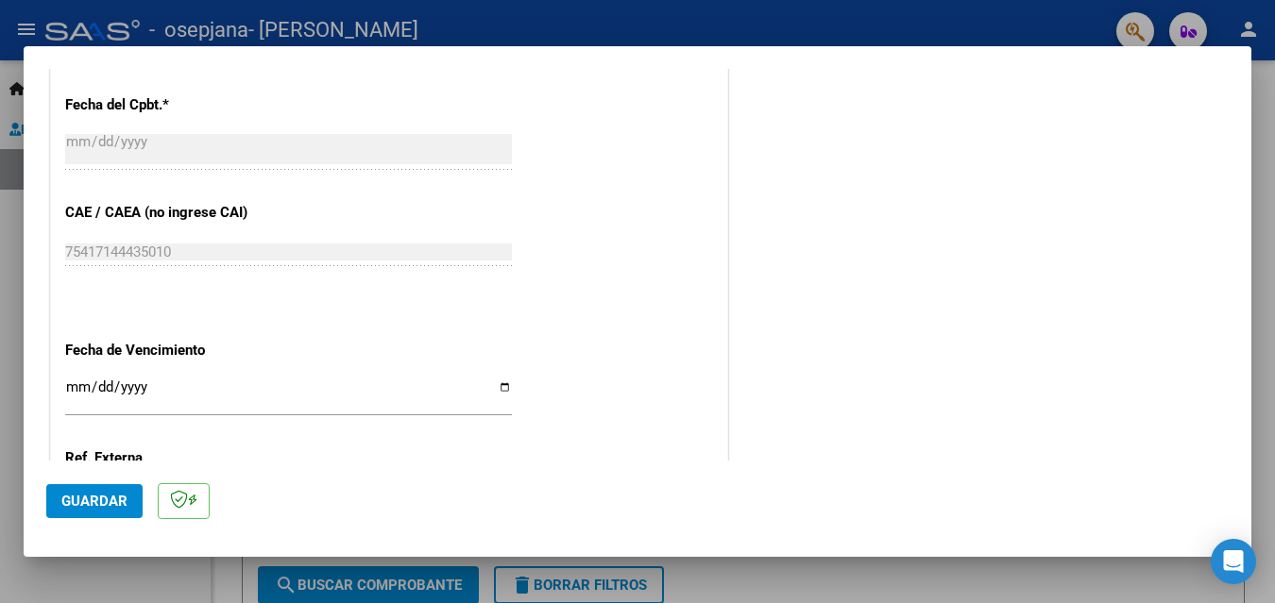
type input "202509"
click at [497, 393] on input "Ingresar la fecha" at bounding box center [288, 395] width 447 height 30
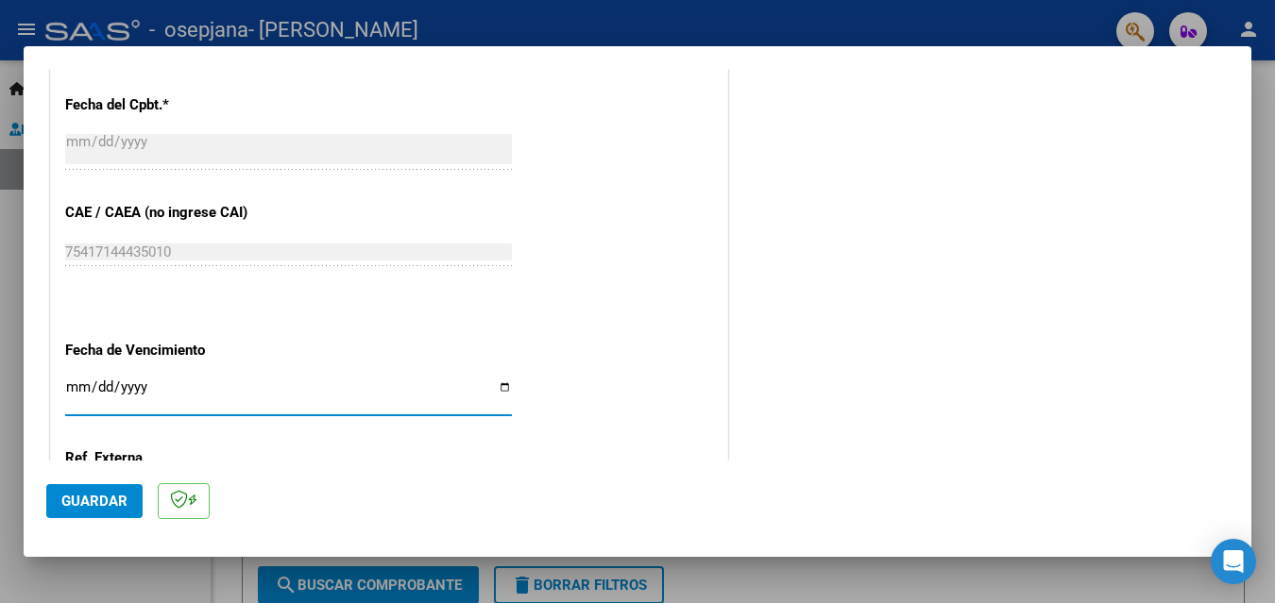
type input "[DATE]"
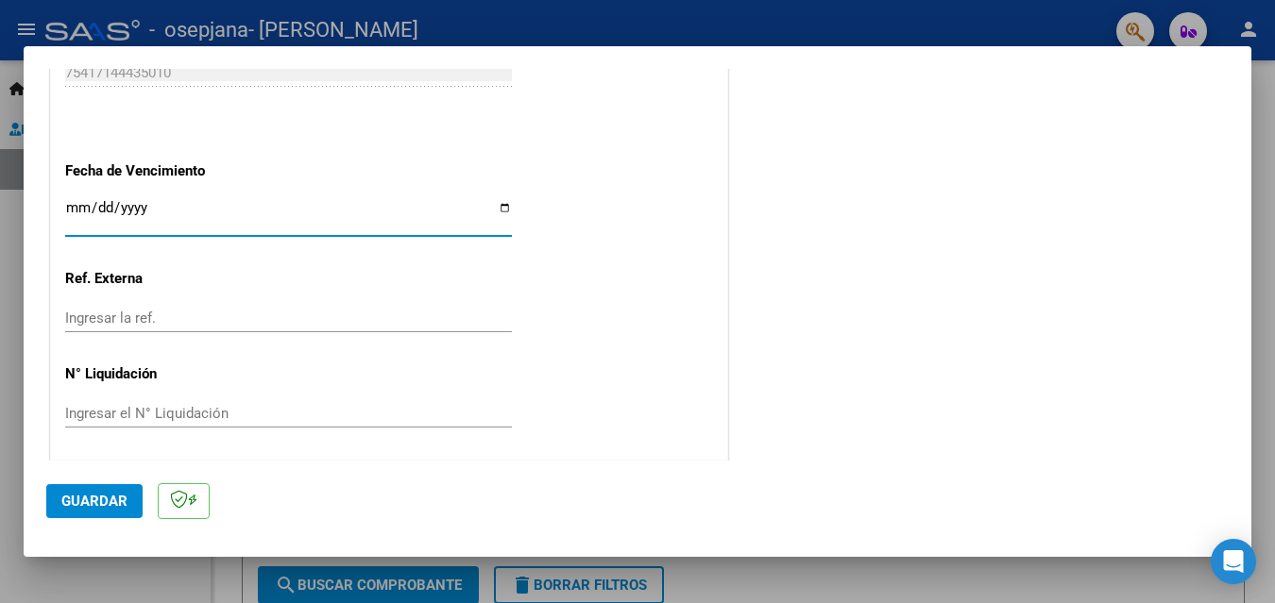
scroll to position [1270, 0]
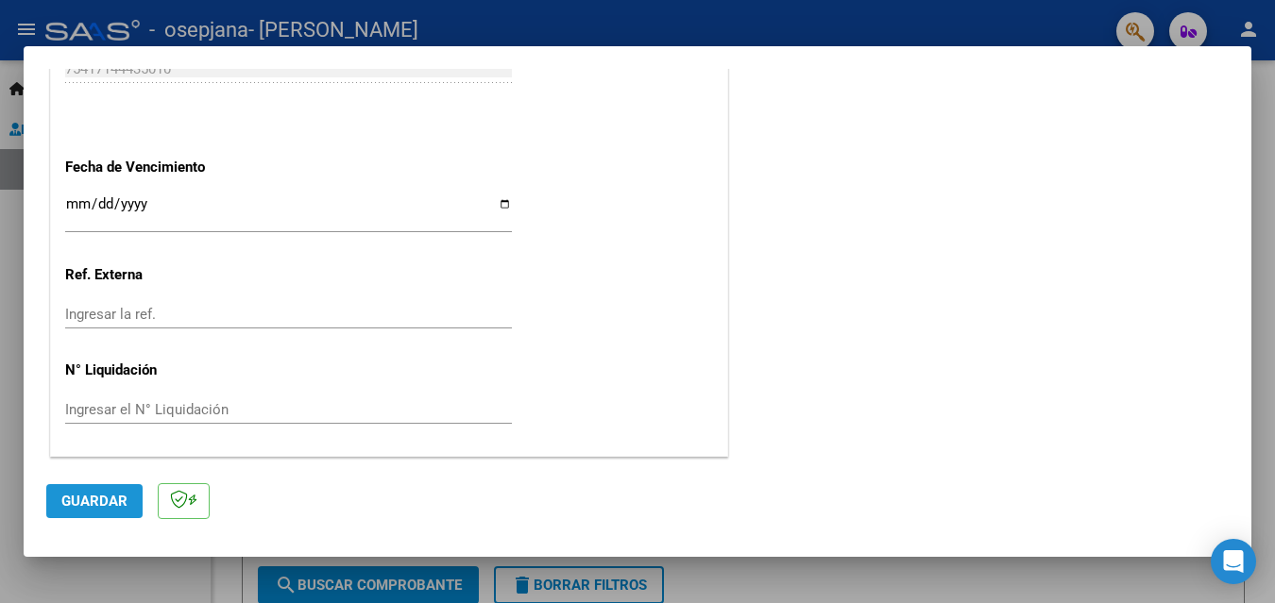
click at [121, 499] on span "Guardar" at bounding box center [94, 501] width 66 height 17
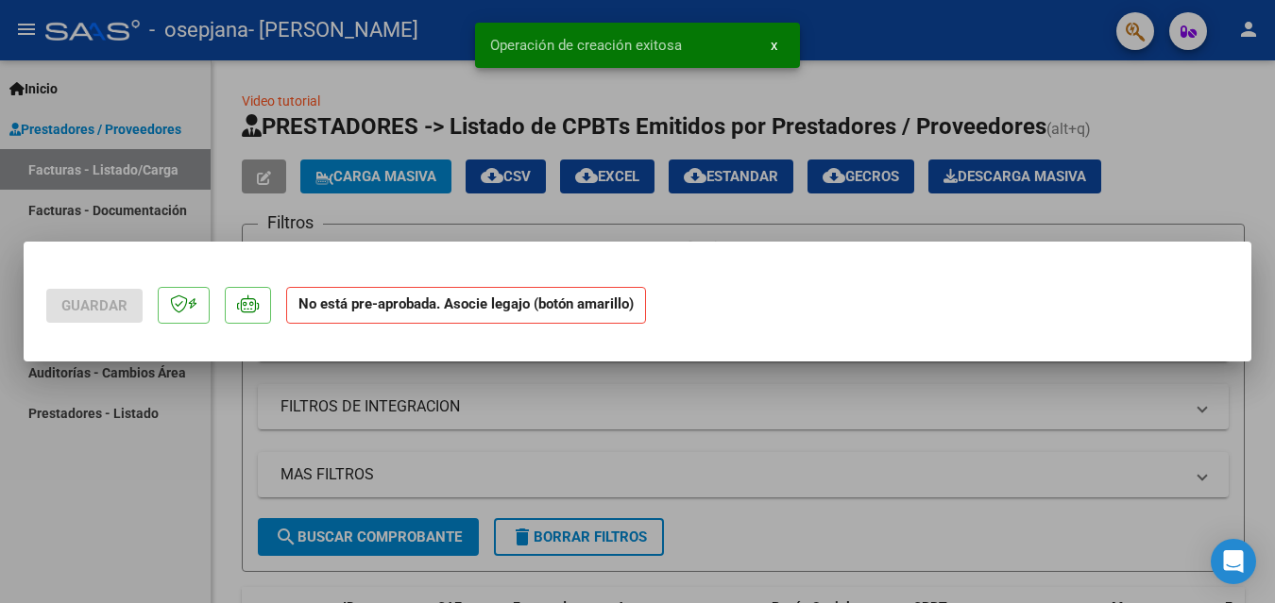
scroll to position [0, 0]
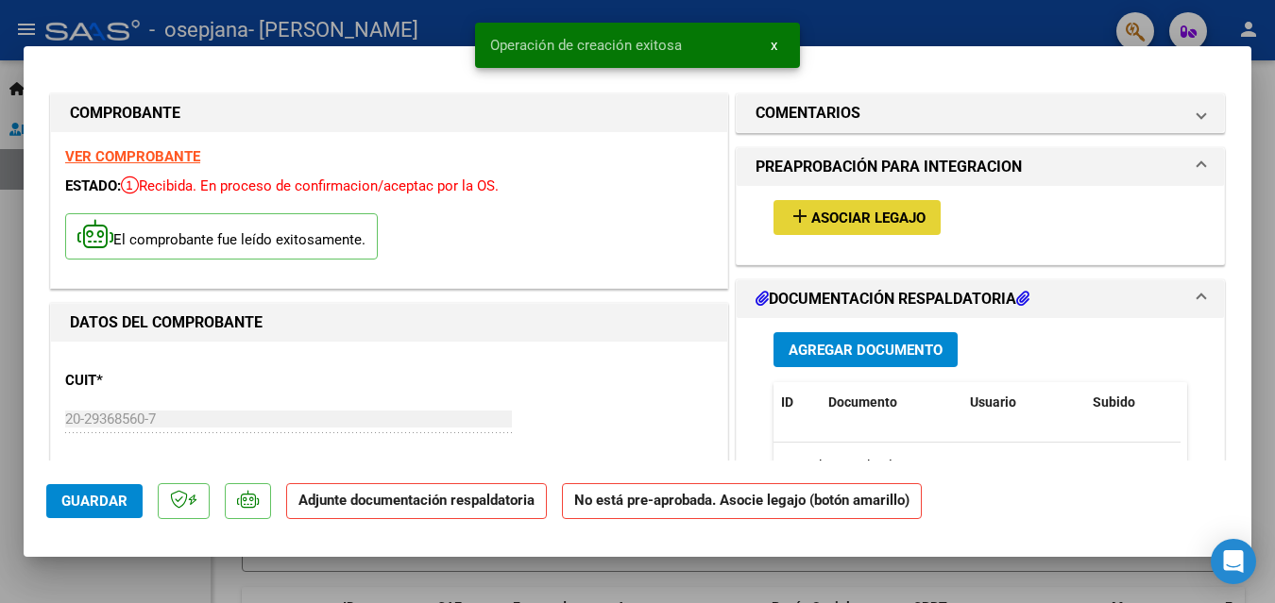
click at [816, 213] on span "Asociar Legajo" at bounding box center [868, 218] width 114 height 17
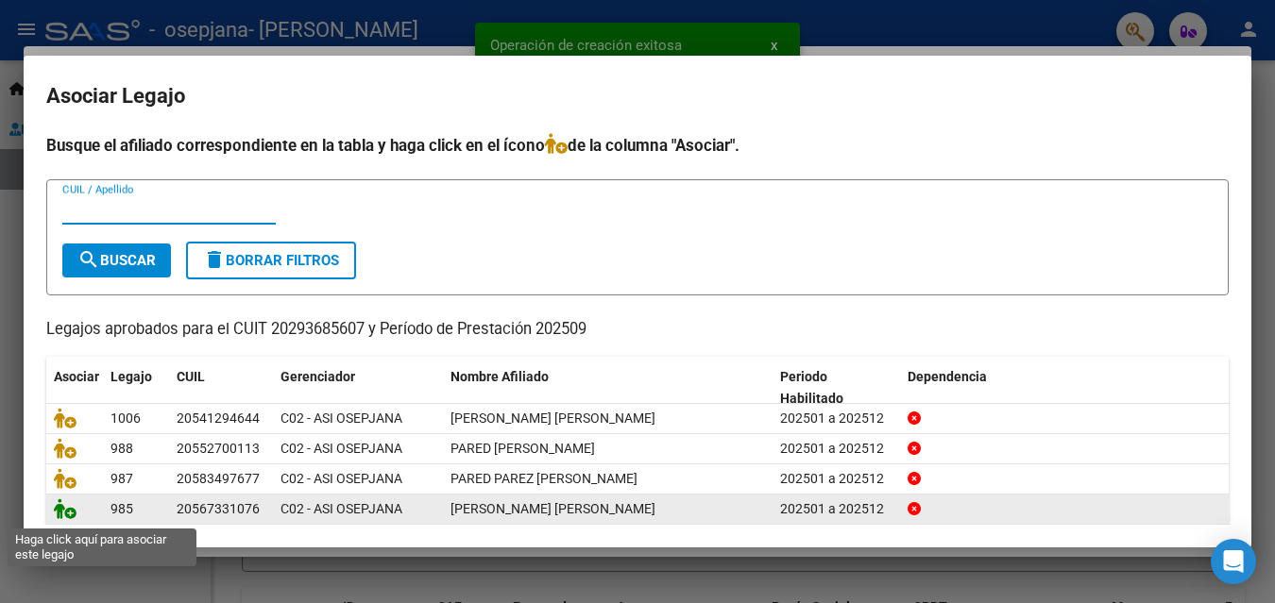
click at [61, 515] on icon at bounding box center [65, 509] width 23 height 21
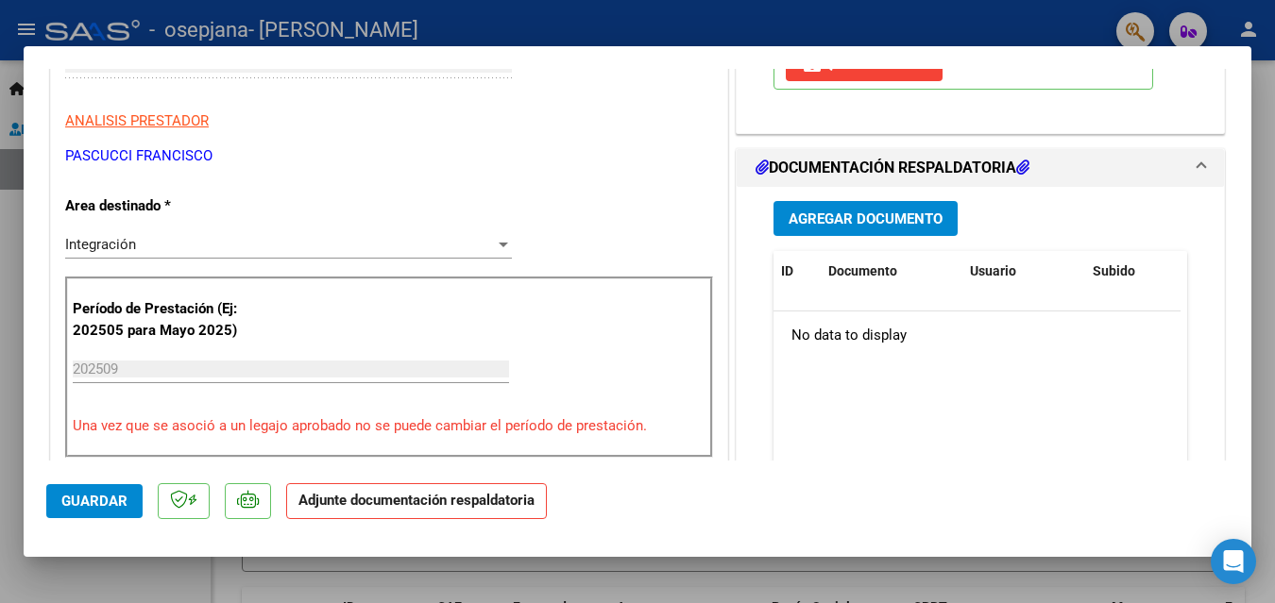
scroll to position [354, 0]
click at [883, 214] on span "Agregar Documento" at bounding box center [865, 220] width 154 height 17
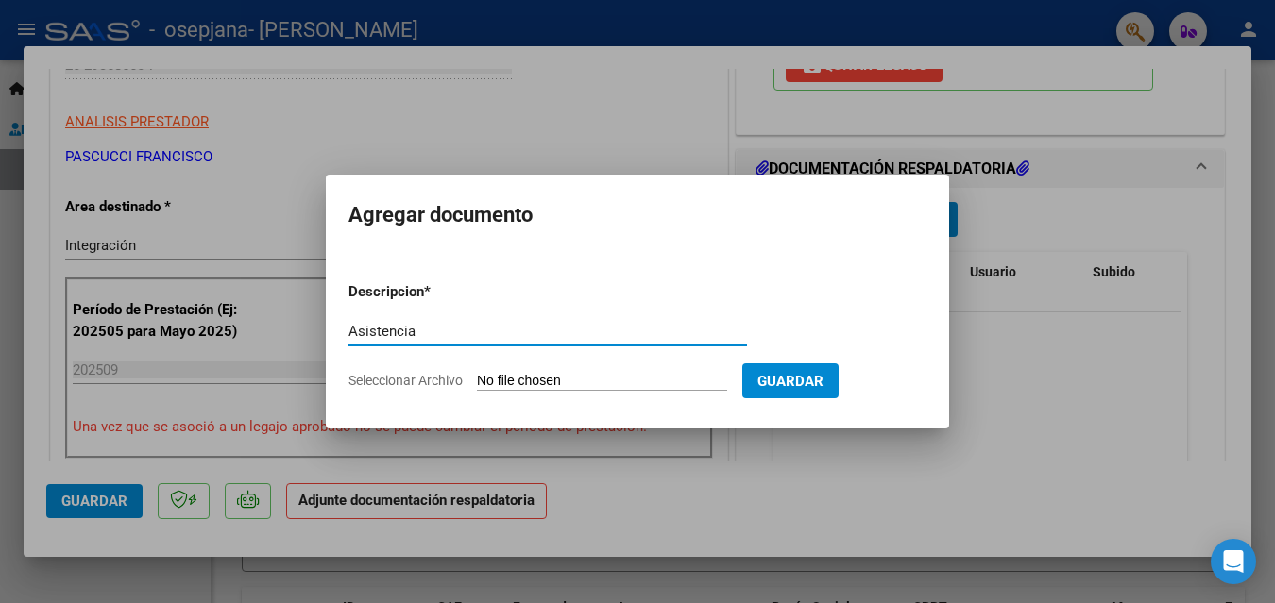
type input "Asistencia"
click at [568, 376] on input "Seleccionar Archivo" at bounding box center [602, 382] width 250 height 18
type input "C:\fakepath\Asistencia [PERSON_NAME] [DATE].pdf"
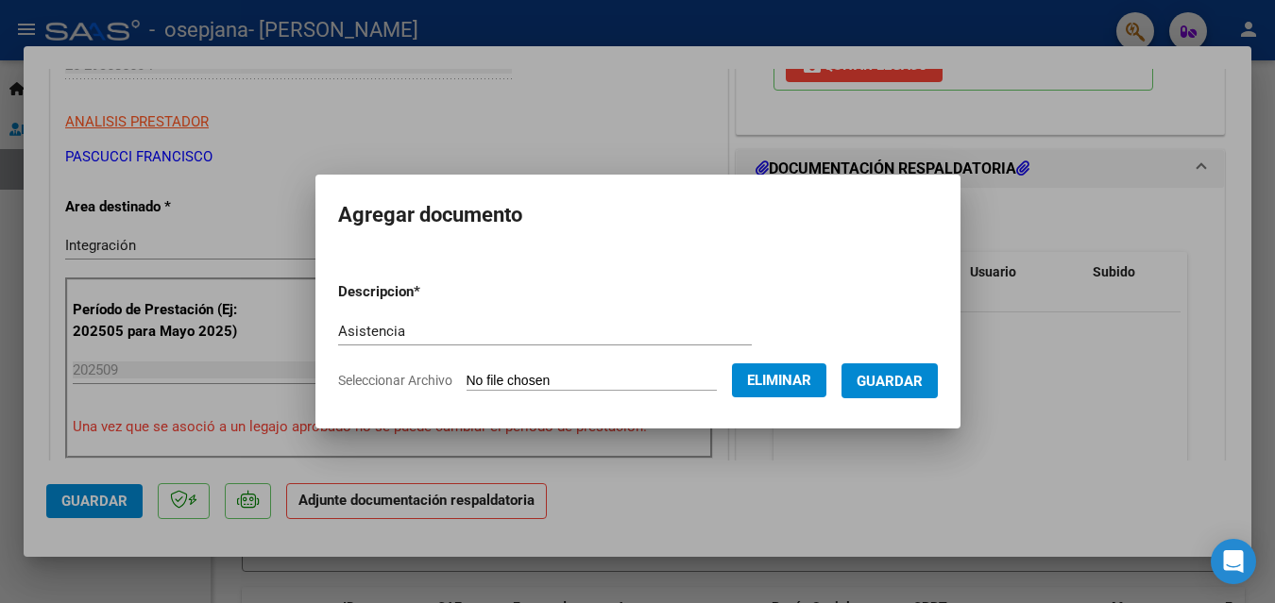
click at [903, 375] on span "Guardar" at bounding box center [889, 381] width 66 height 17
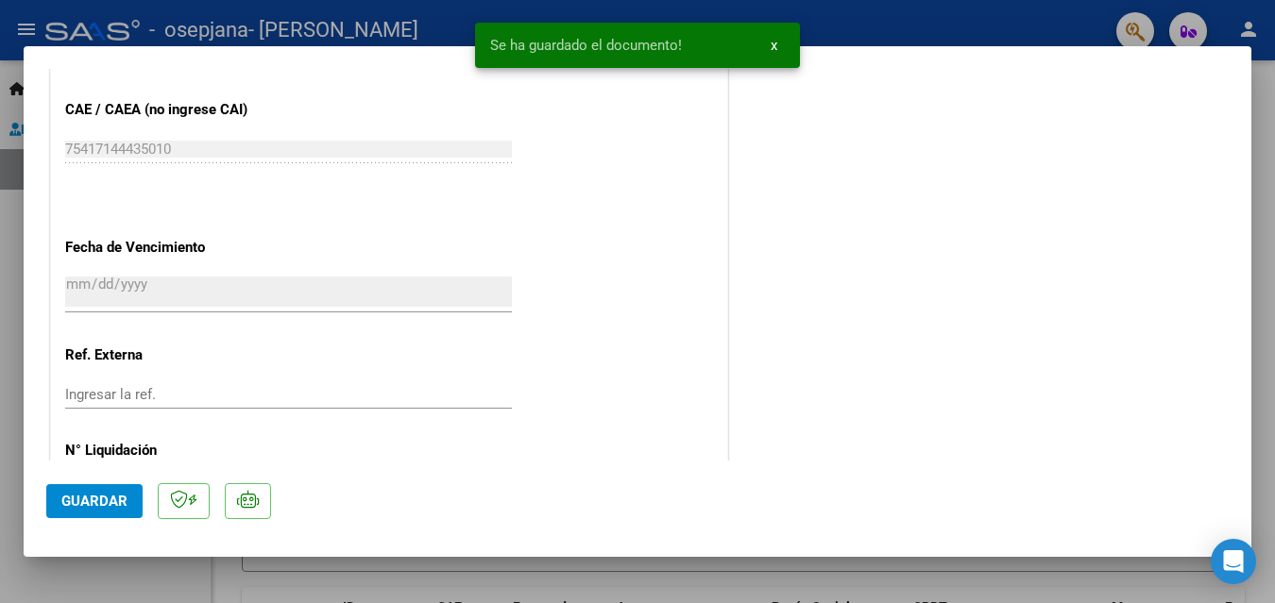
scroll to position [1298, 0]
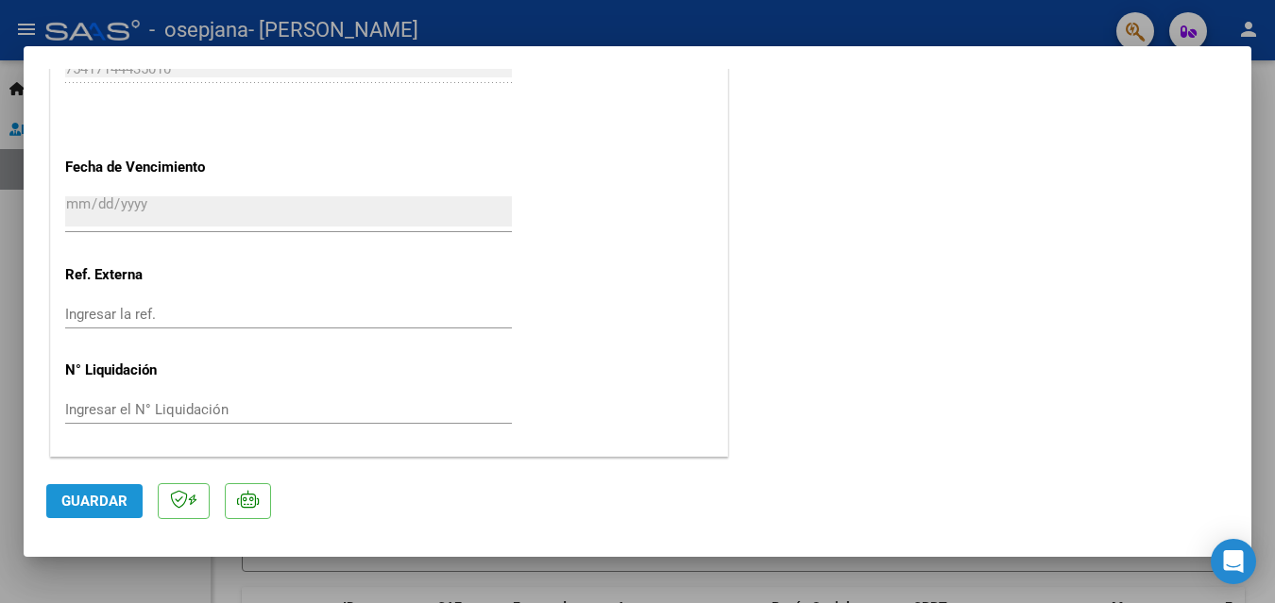
click at [108, 505] on span "Guardar" at bounding box center [94, 501] width 66 height 17
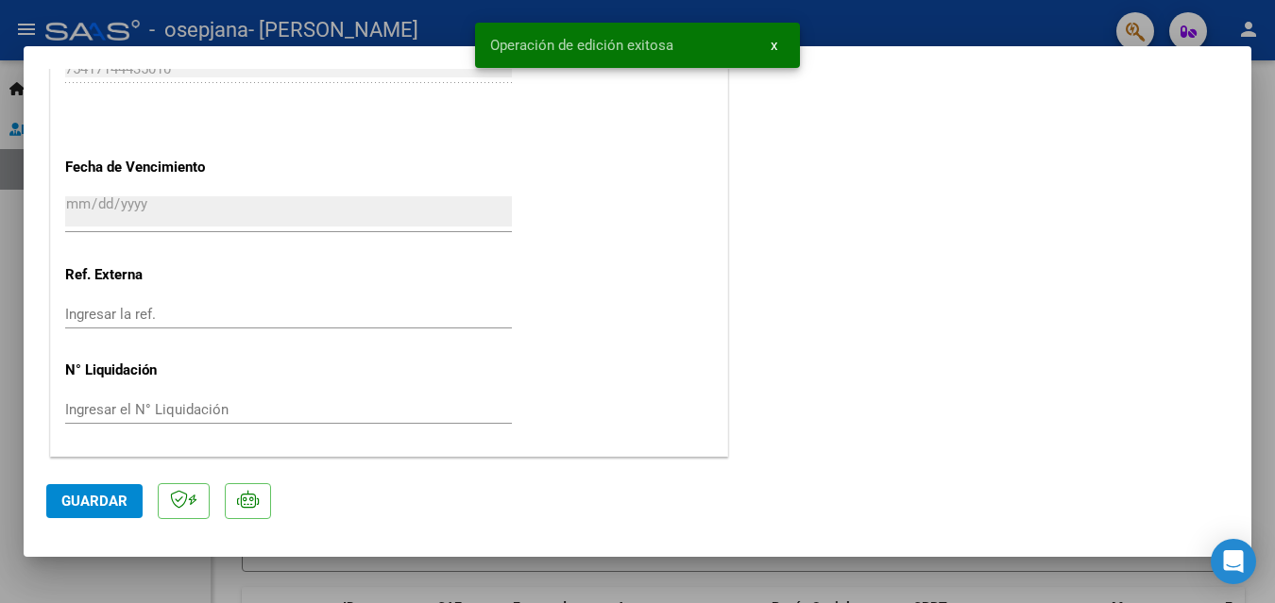
click at [361, 16] on div at bounding box center [637, 301] width 1275 height 603
type input "$ 0,00"
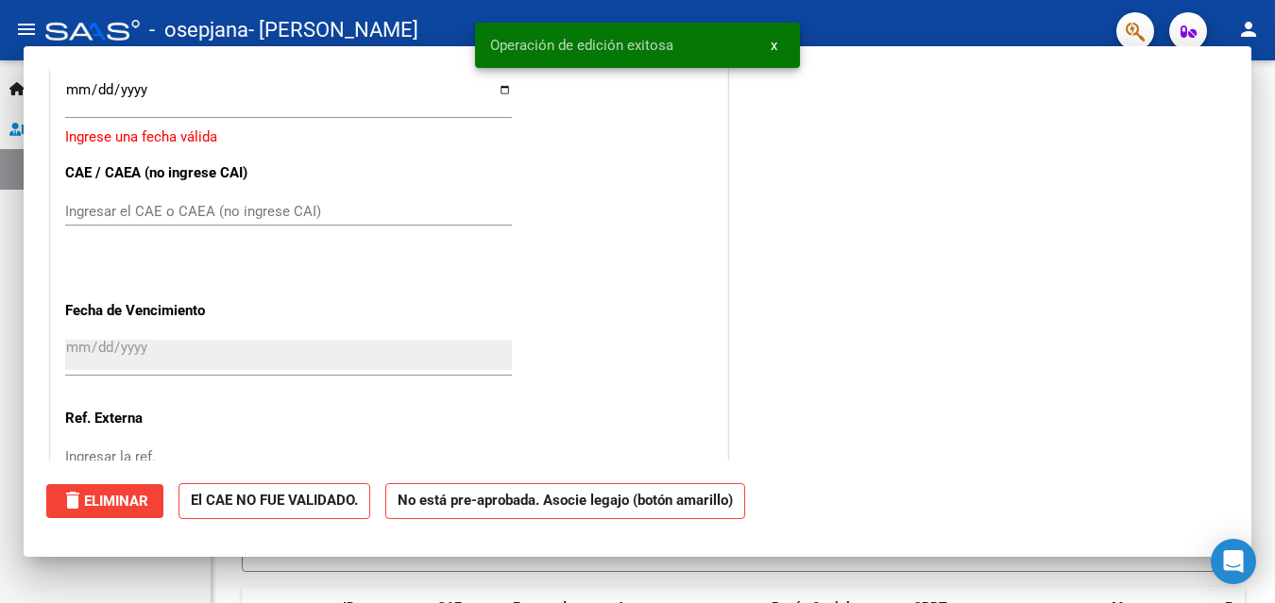
scroll to position [1442, 0]
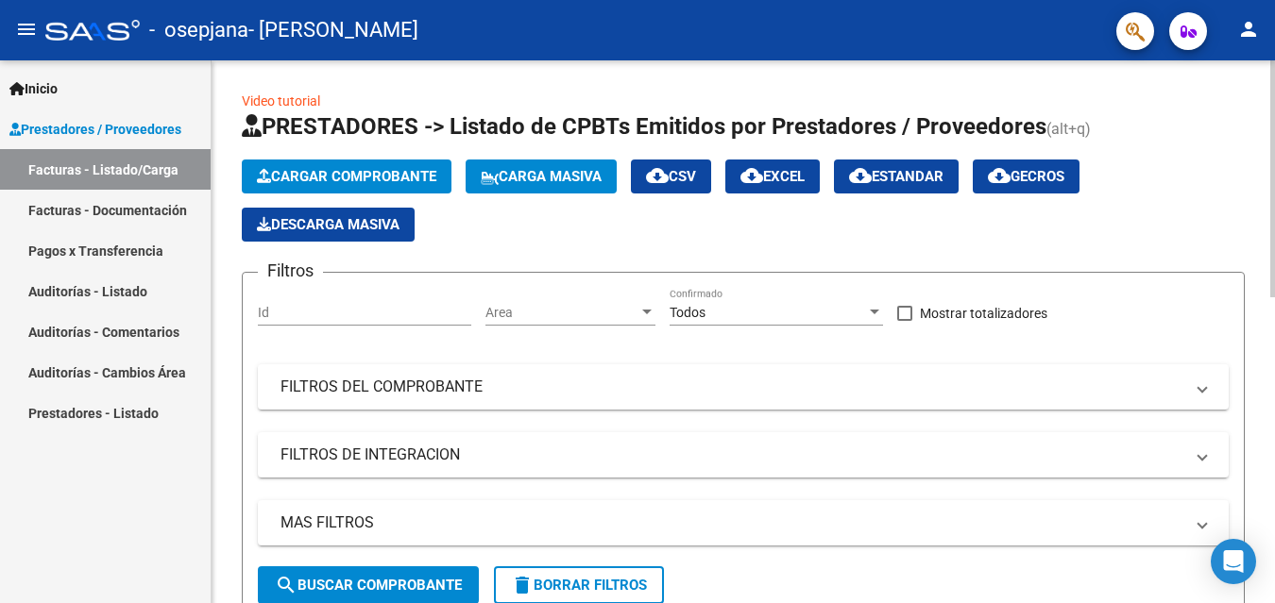
click at [398, 171] on span "Cargar Comprobante" at bounding box center [346, 176] width 179 height 17
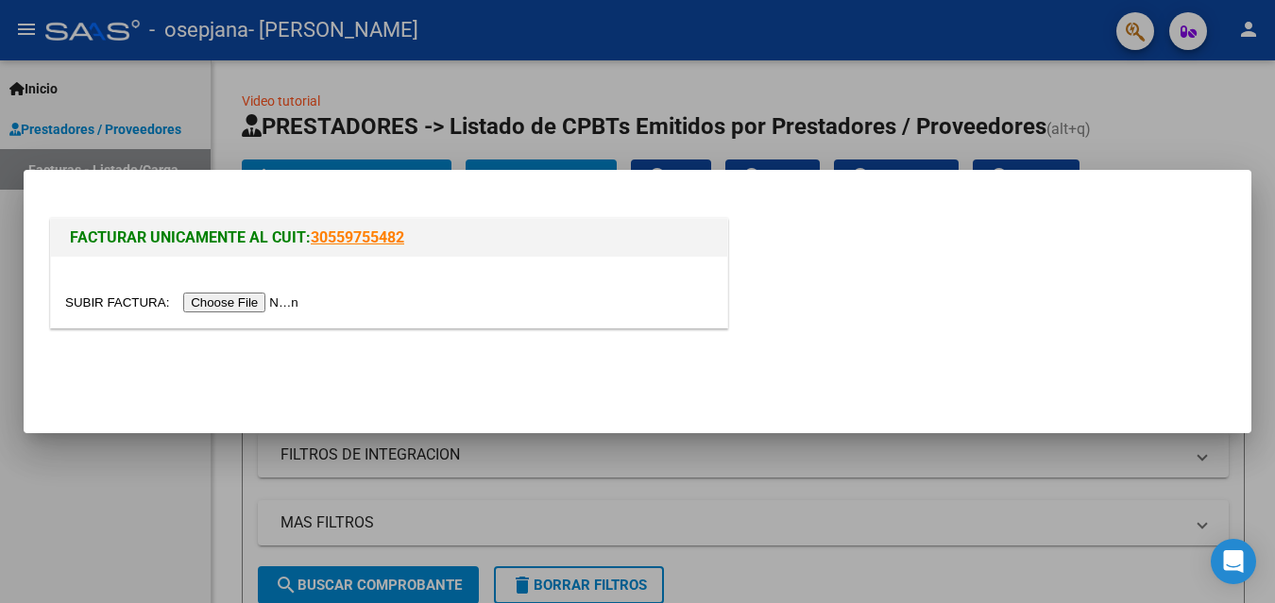
click at [283, 310] on input "file" at bounding box center [184, 303] width 239 height 20
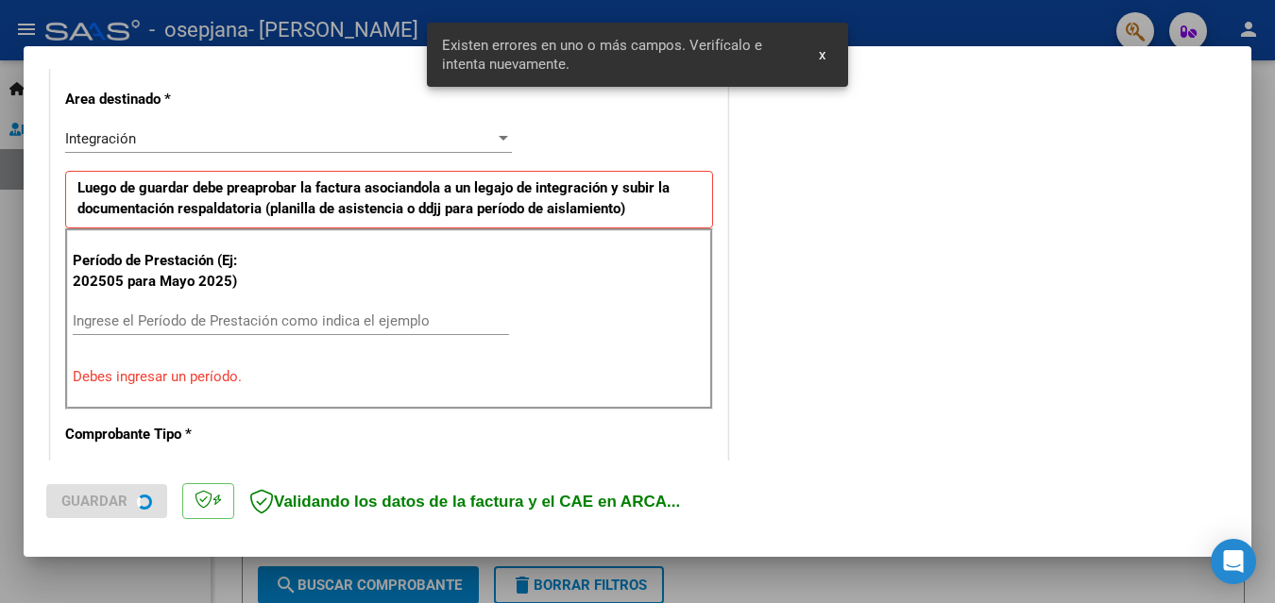
scroll to position [426, 0]
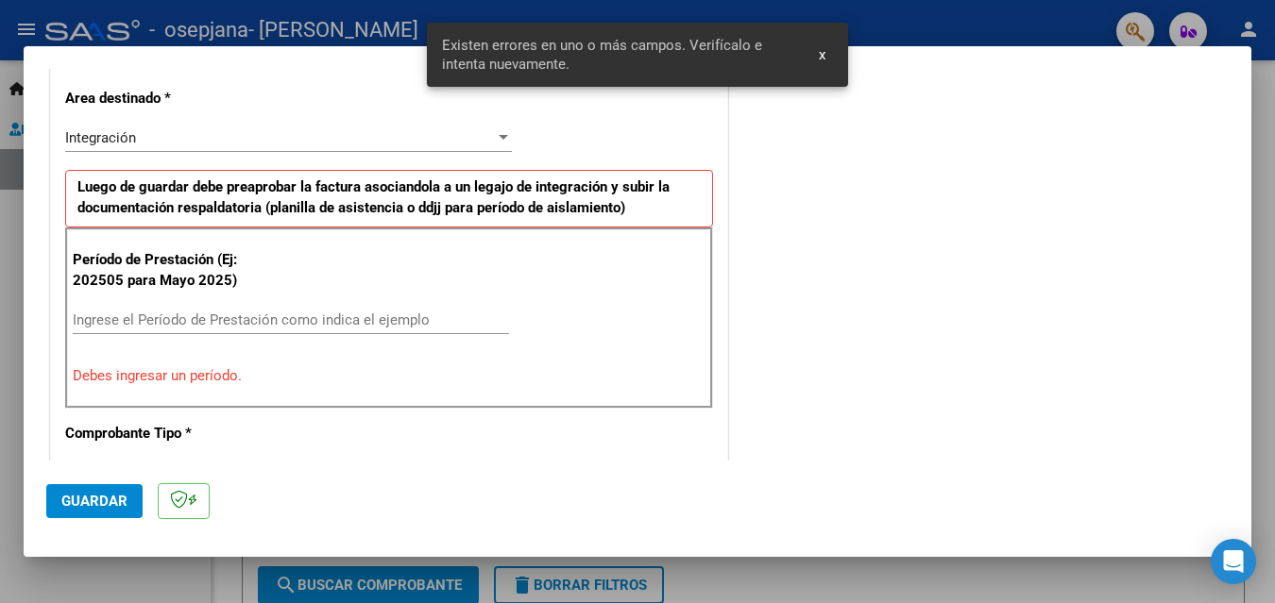
click at [276, 334] on div "Ingrese el Período de Prestación como indica el ejemplo" at bounding box center [291, 329] width 436 height 46
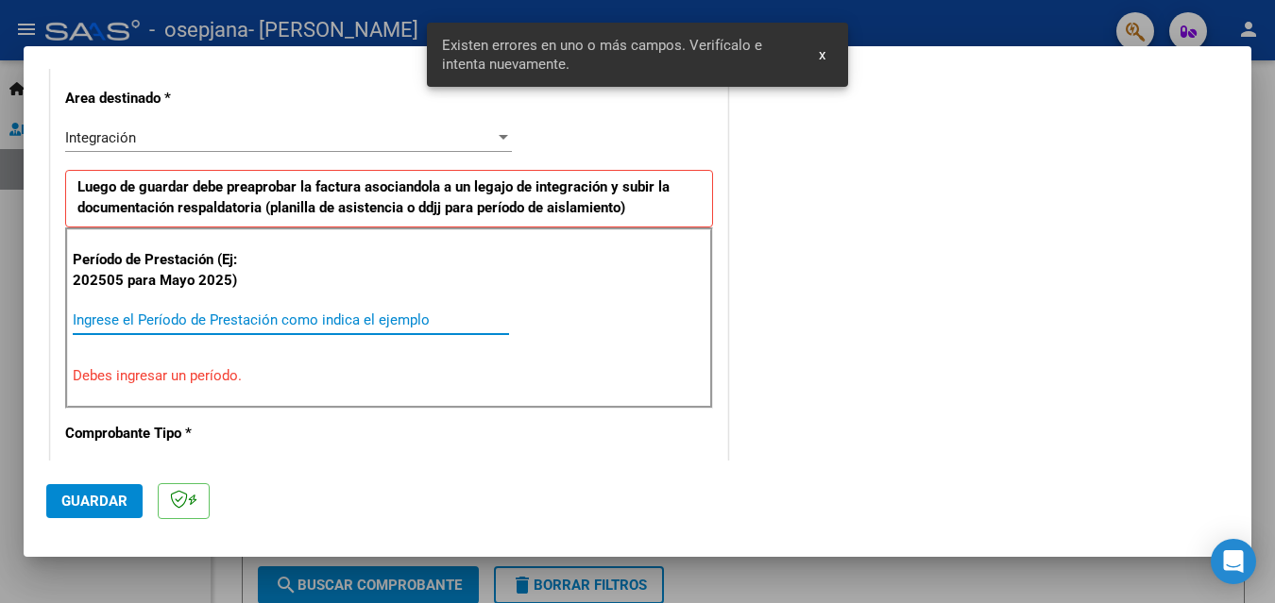
click at [291, 319] on input "Ingrese el Período de Prestación como indica el ejemplo" at bounding box center [291, 320] width 436 height 17
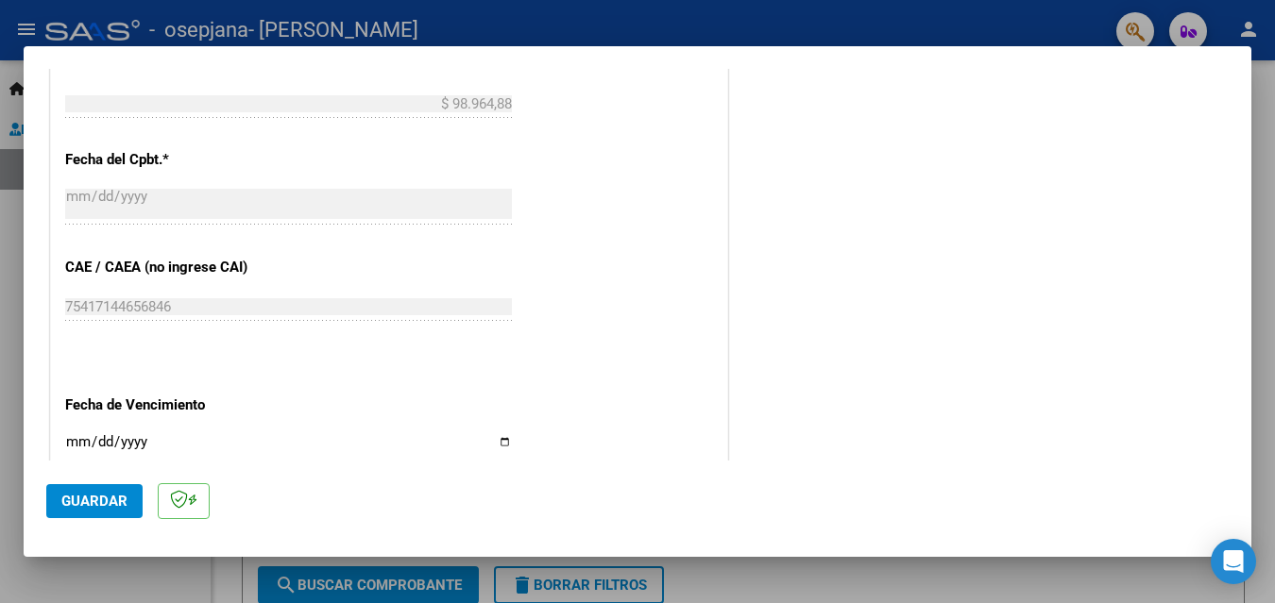
scroll to position [1087, 0]
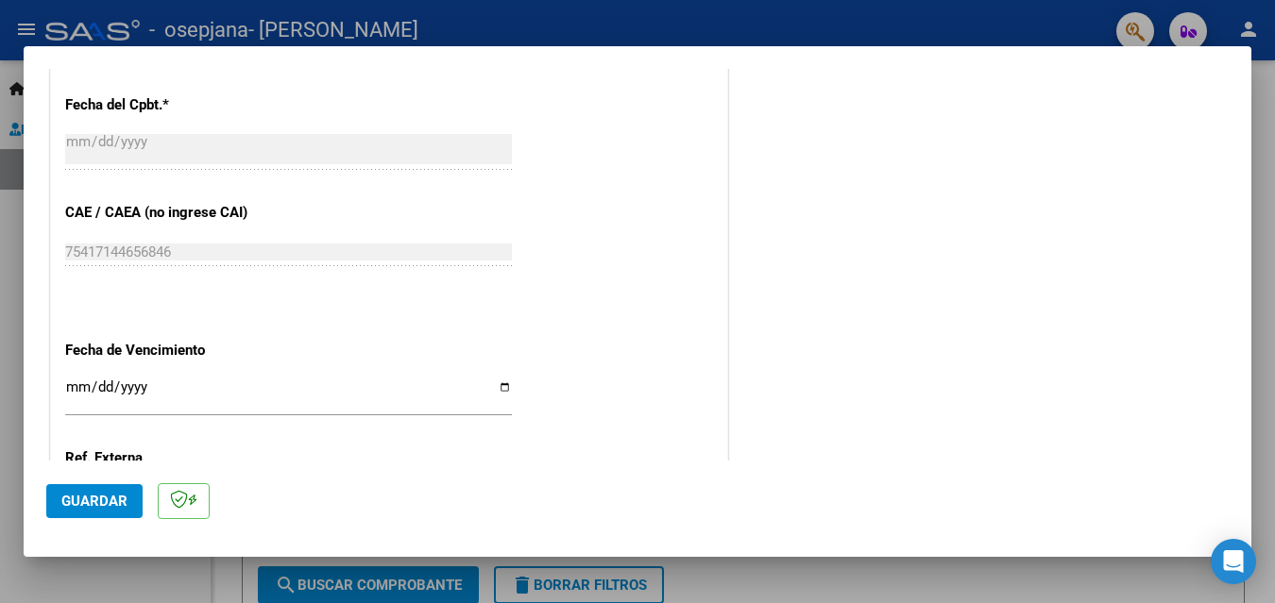
type input "202509"
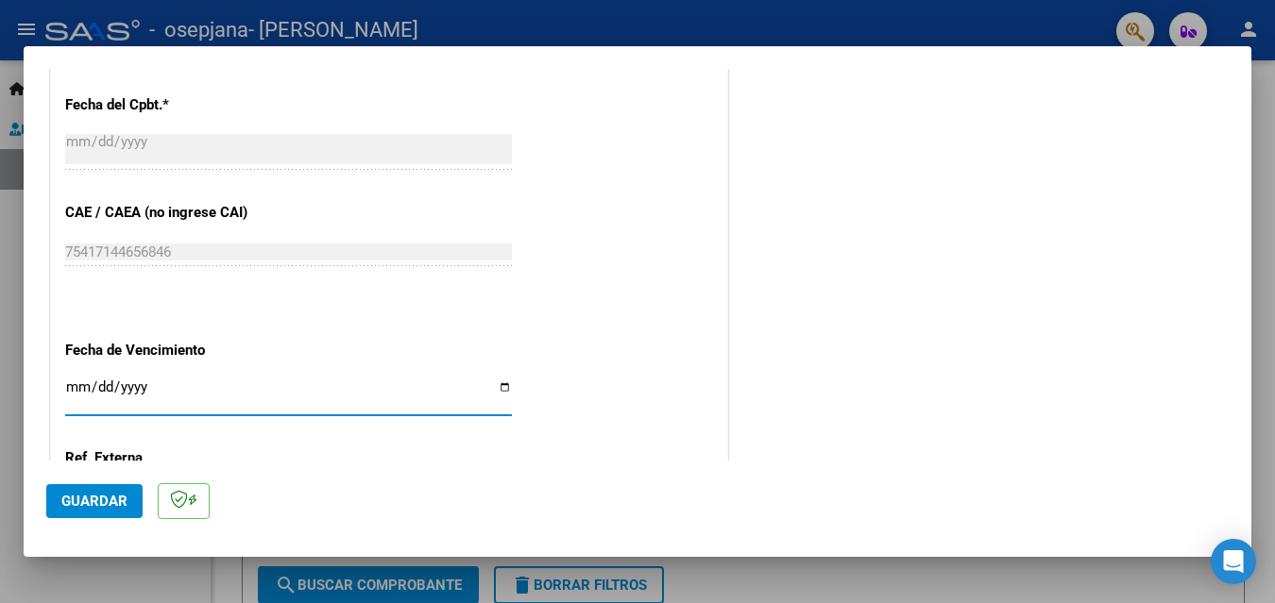
click at [496, 384] on input "Ingresar la fecha" at bounding box center [288, 395] width 447 height 30
type input "[DATE]"
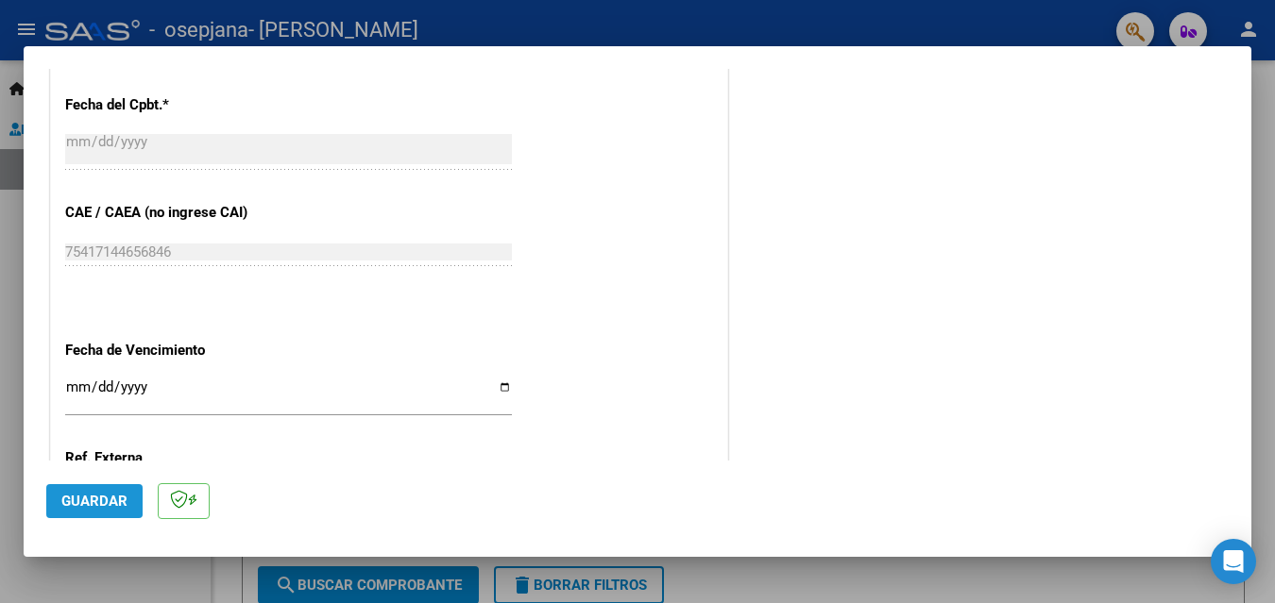
click at [92, 500] on span "Guardar" at bounding box center [94, 501] width 66 height 17
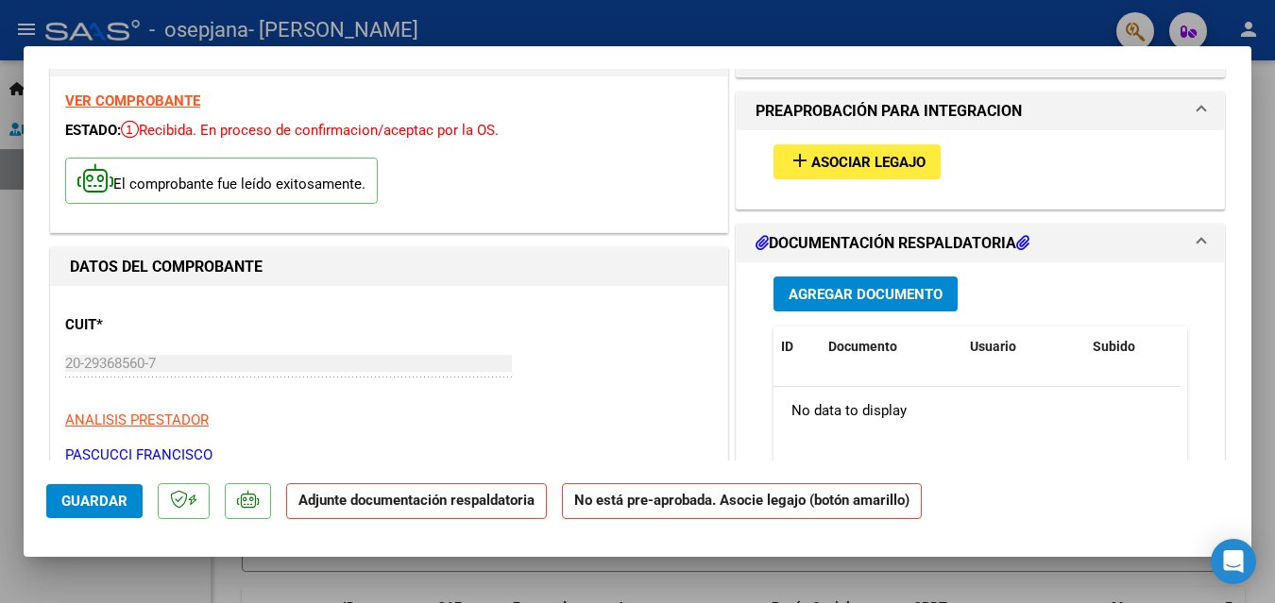
scroll to position [21, 0]
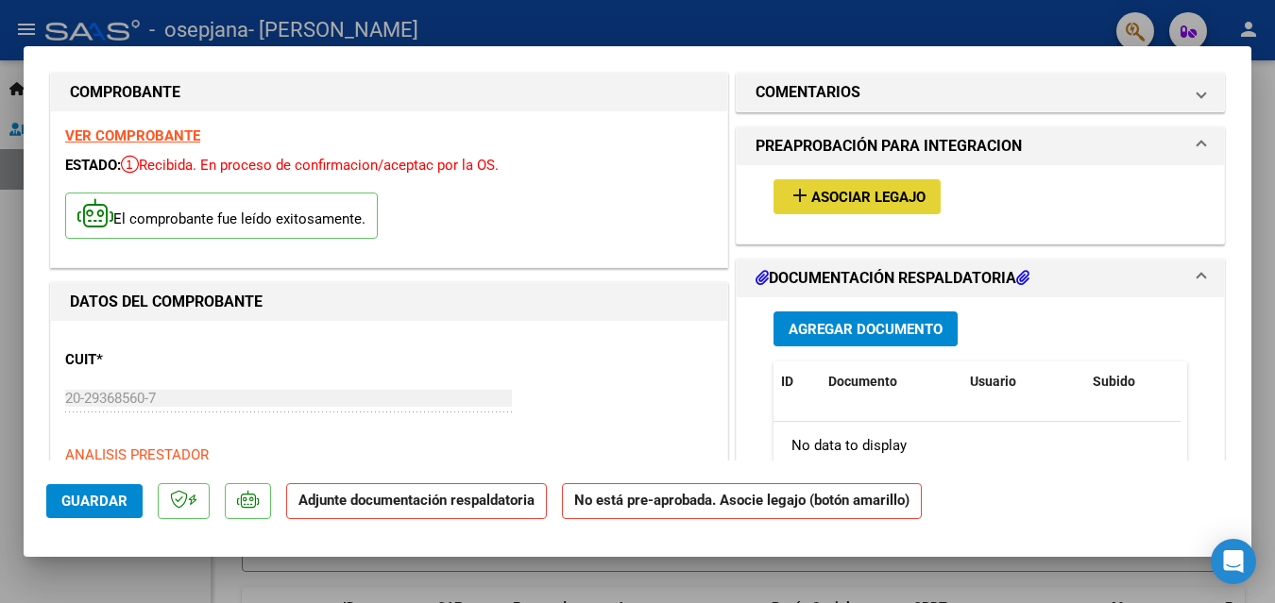
click at [811, 194] on span "Asociar Legajo" at bounding box center [868, 197] width 114 height 17
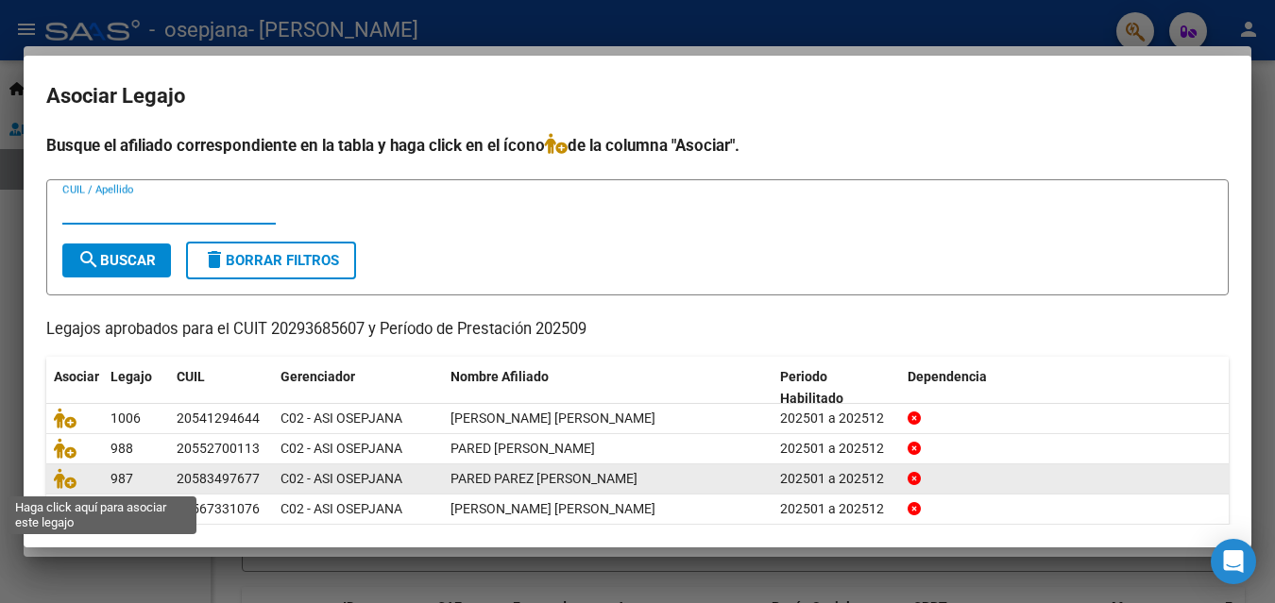
click at [76, 489] on icon at bounding box center [65, 478] width 23 height 21
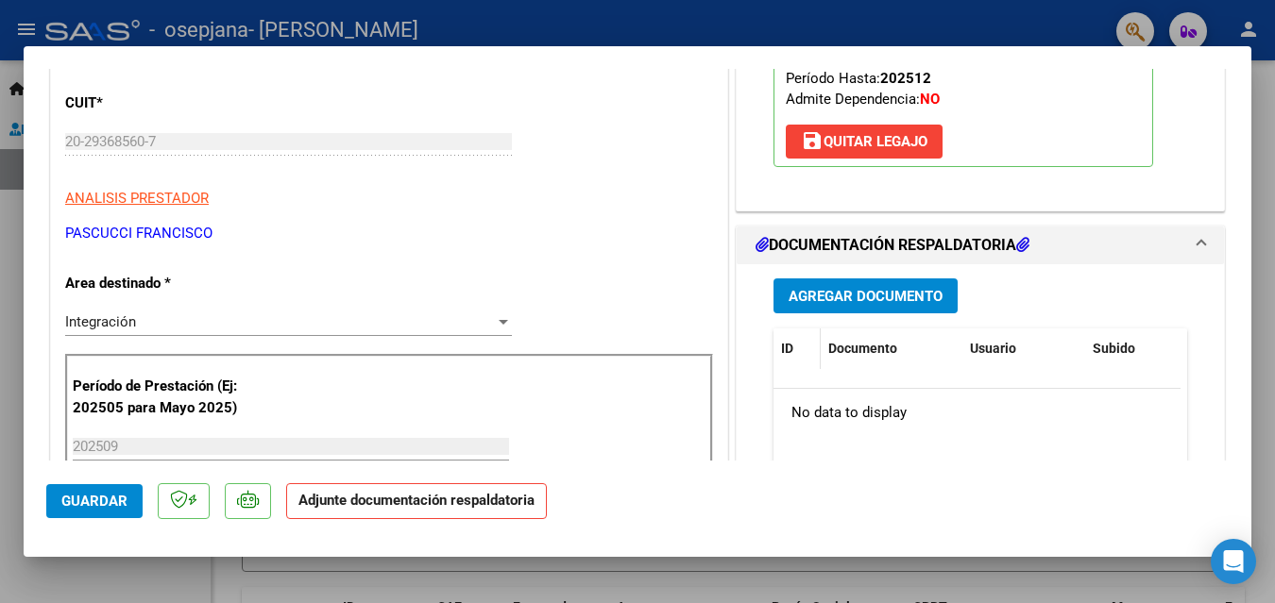
scroll to position [304, 0]
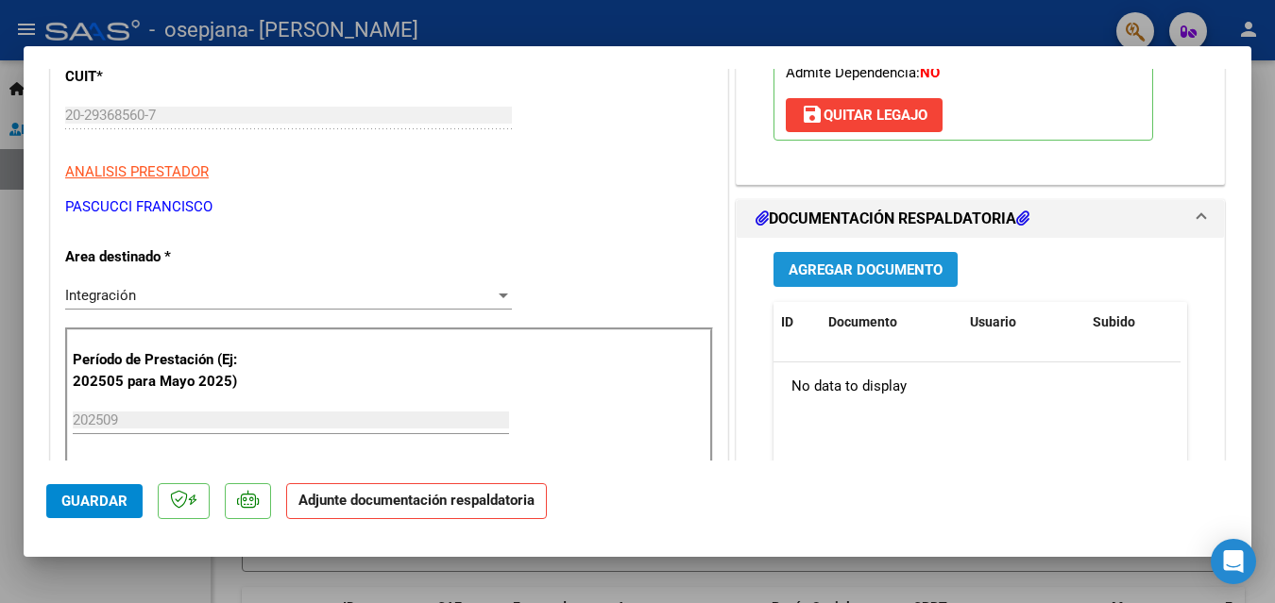
click at [810, 266] on span "Agregar Documento" at bounding box center [865, 270] width 154 height 17
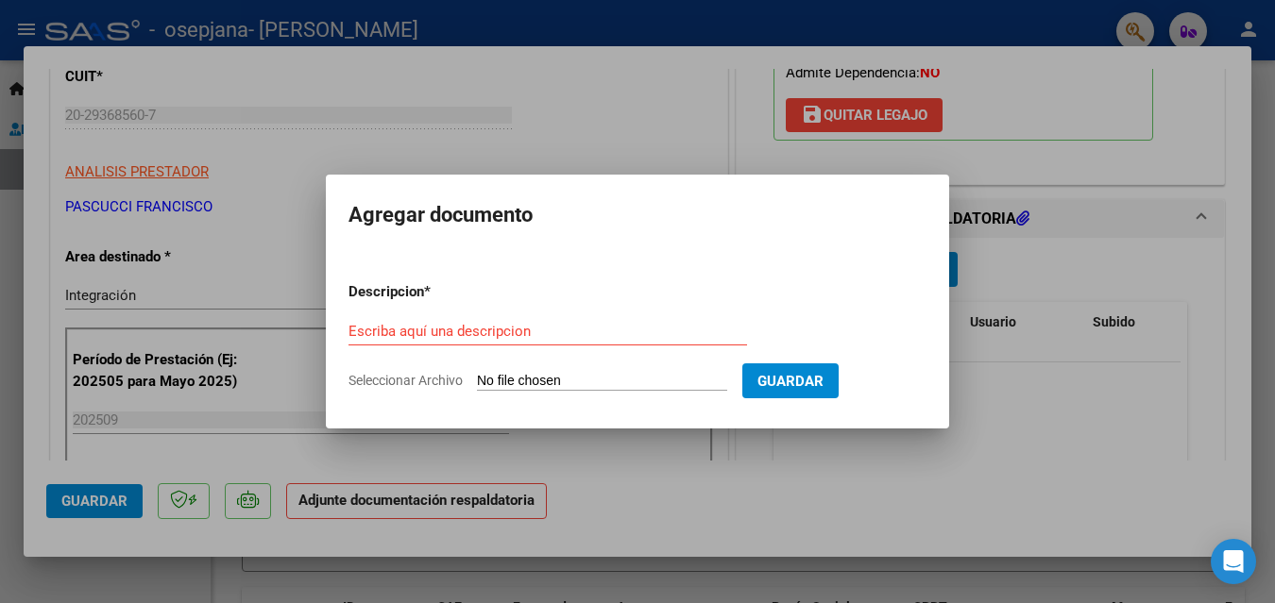
click at [450, 319] on div "Escriba aquí una descripcion" at bounding box center [547, 331] width 398 height 28
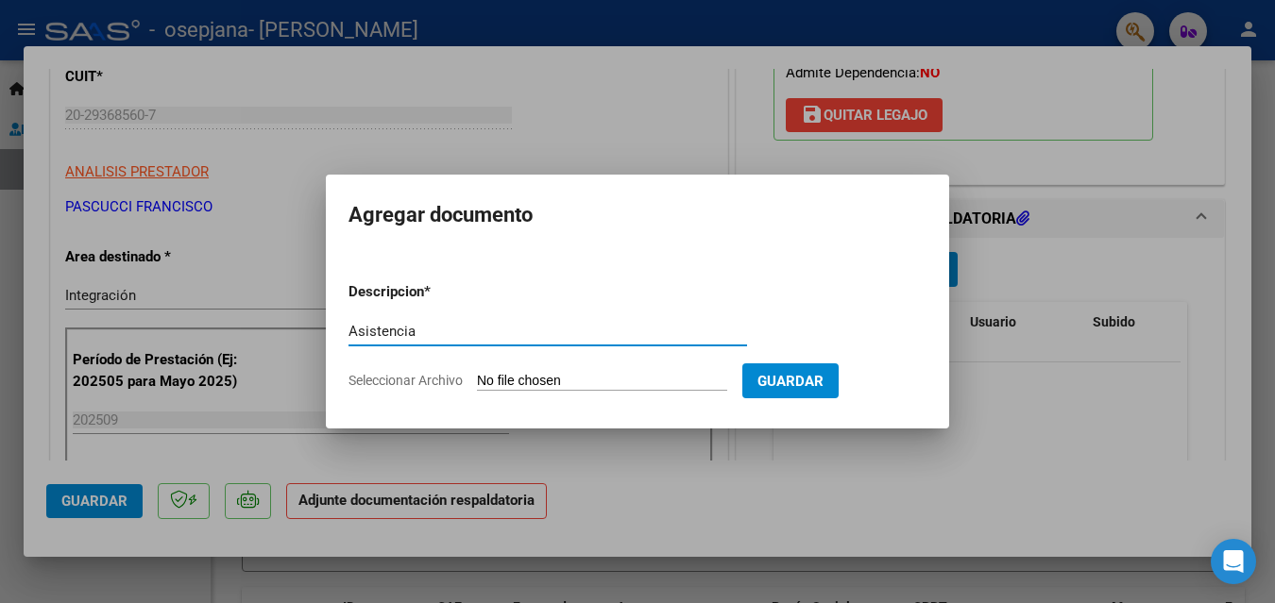
type input "Asistencia"
click at [541, 371] on form "Descripcion * Asistencia Escriba aquí una descripcion Seleccionar Archivo Guard…" at bounding box center [637, 336] width 578 height 138
click at [567, 380] on input "Seleccionar Archivo" at bounding box center [602, 382] width 250 height 18
type input "C:\fakepath\Asistencia [PERSON_NAME] [DATE].pdf"
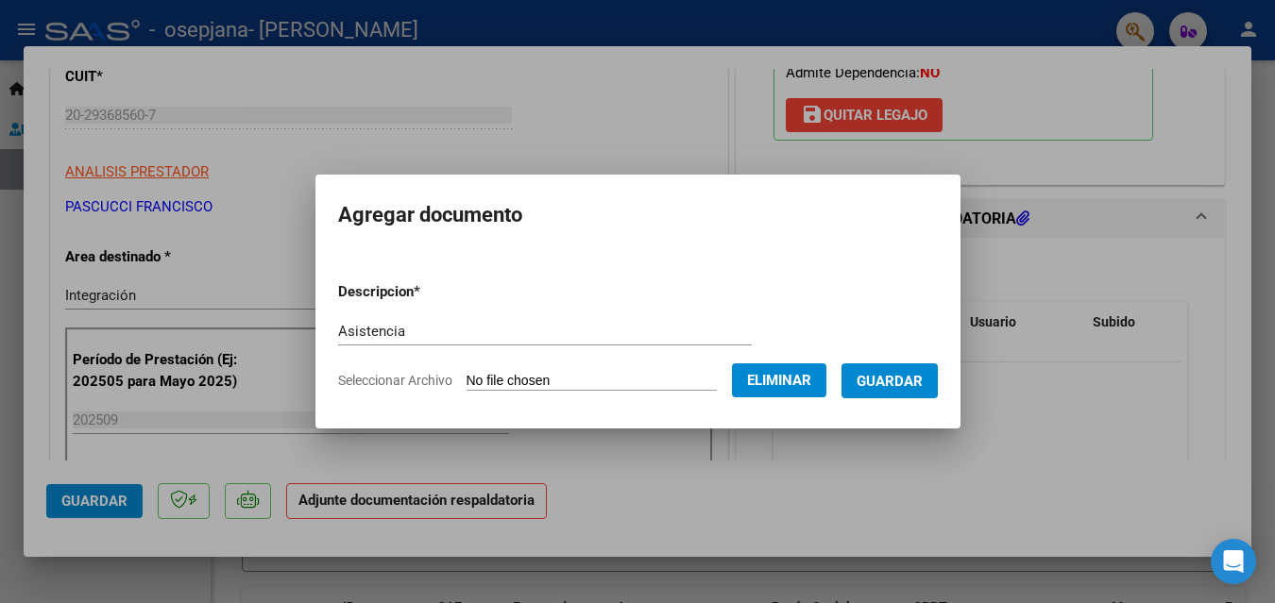
click at [910, 388] on span "Guardar" at bounding box center [889, 381] width 66 height 17
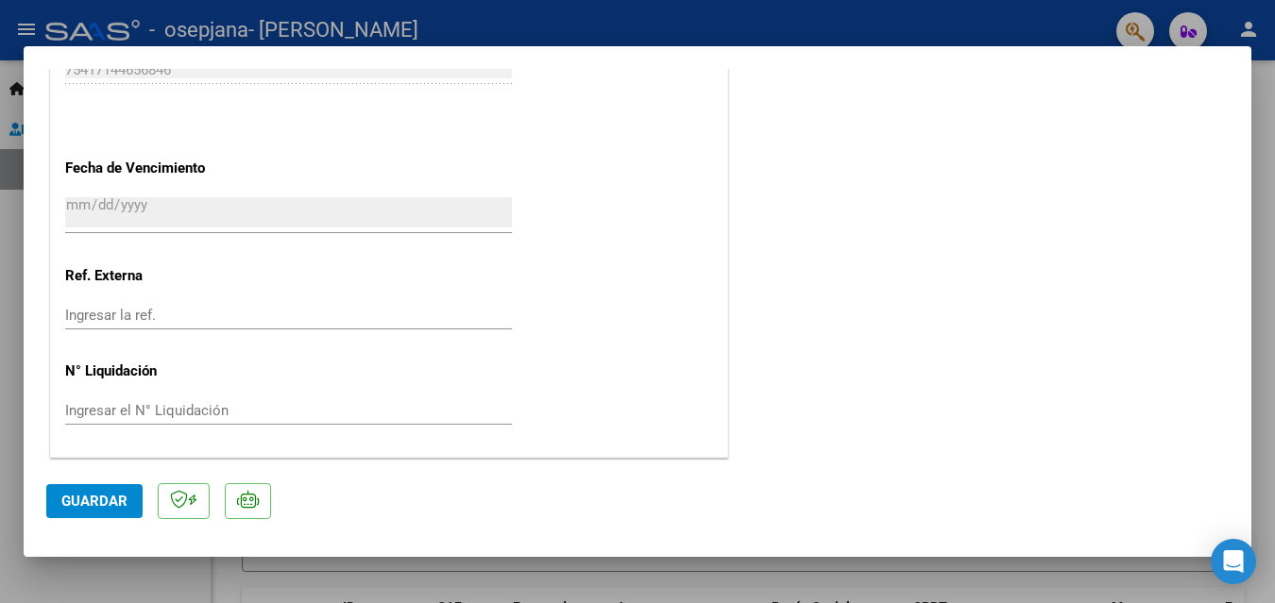
scroll to position [1298, 0]
click at [121, 498] on span "Guardar" at bounding box center [94, 501] width 66 height 17
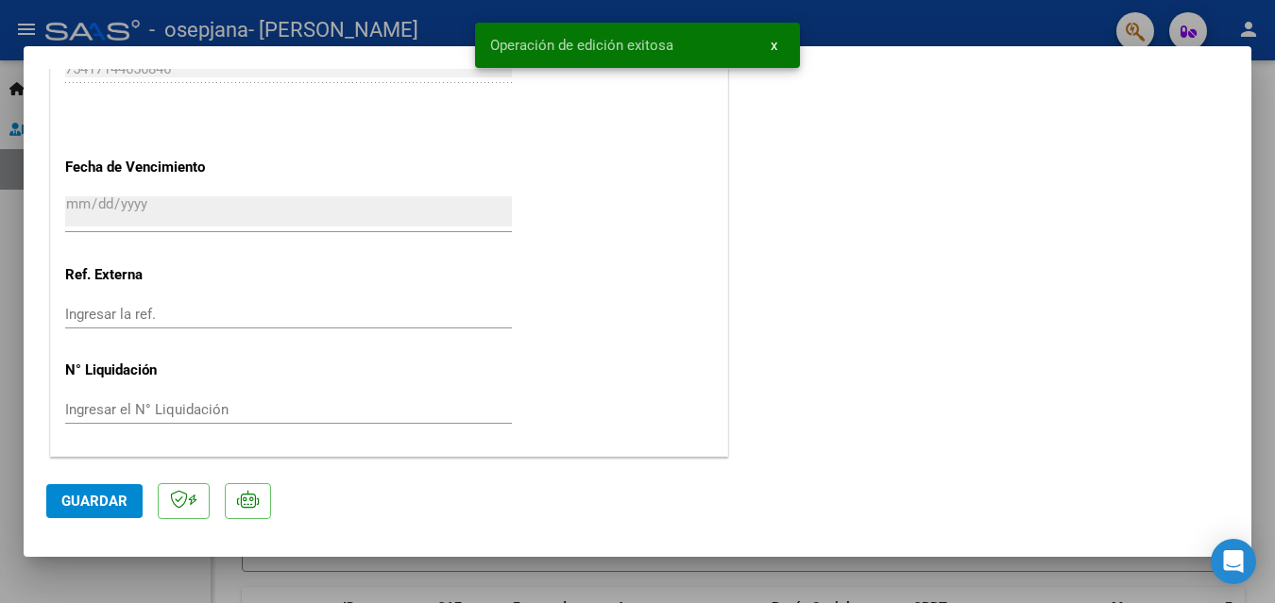
click at [428, 18] on div at bounding box center [637, 301] width 1275 height 603
type input "$ 0,00"
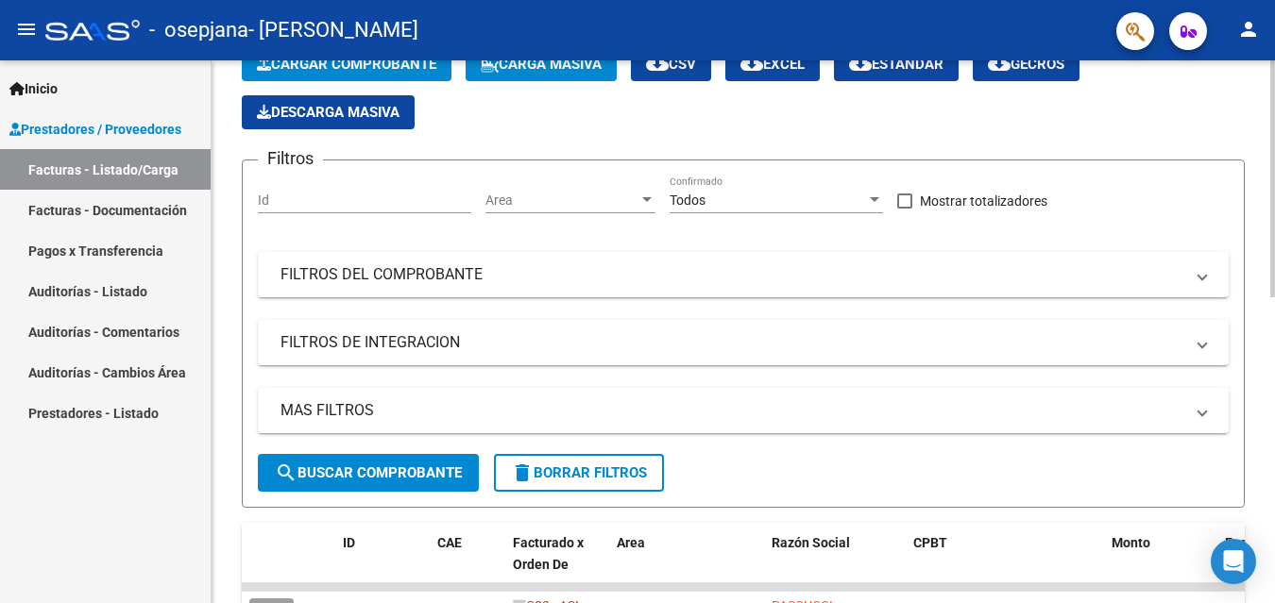
scroll to position [94, 0]
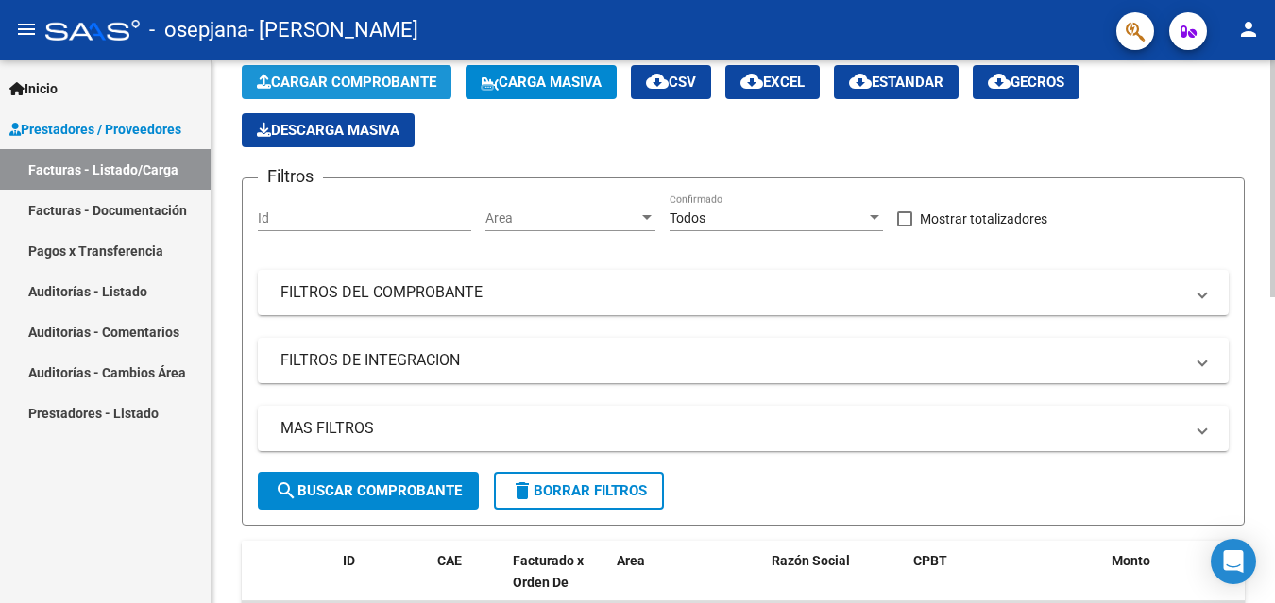
click at [359, 82] on span "Cargar Comprobante" at bounding box center [346, 82] width 179 height 17
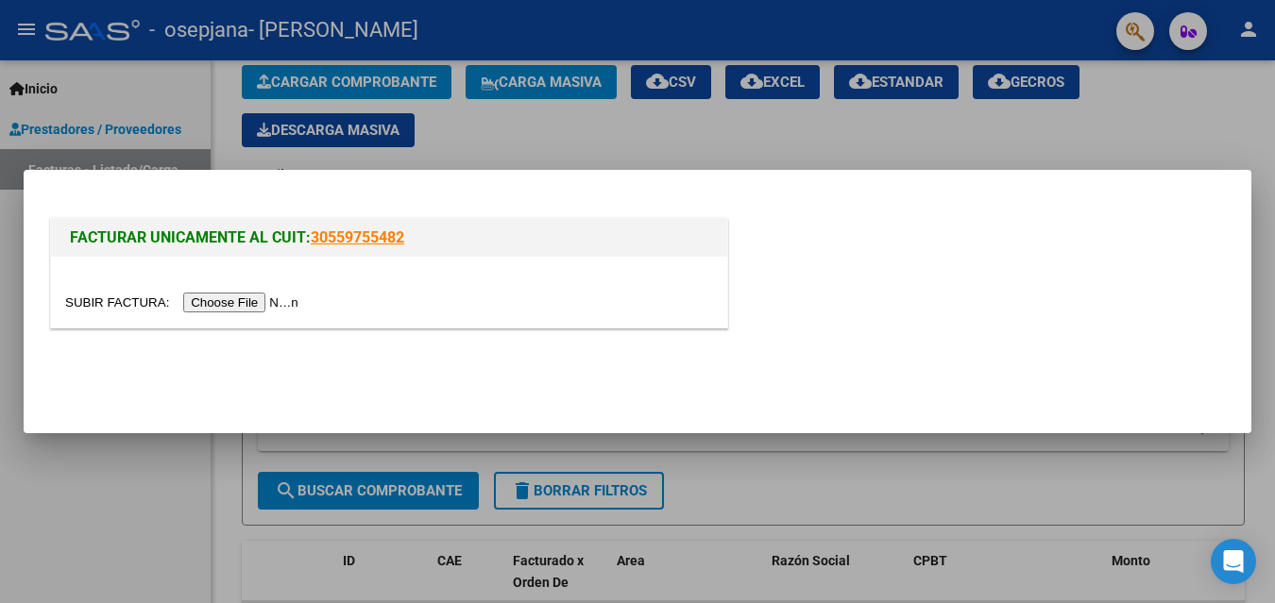
click at [280, 299] on input "file" at bounding box center [184, 303] width 239 height 20
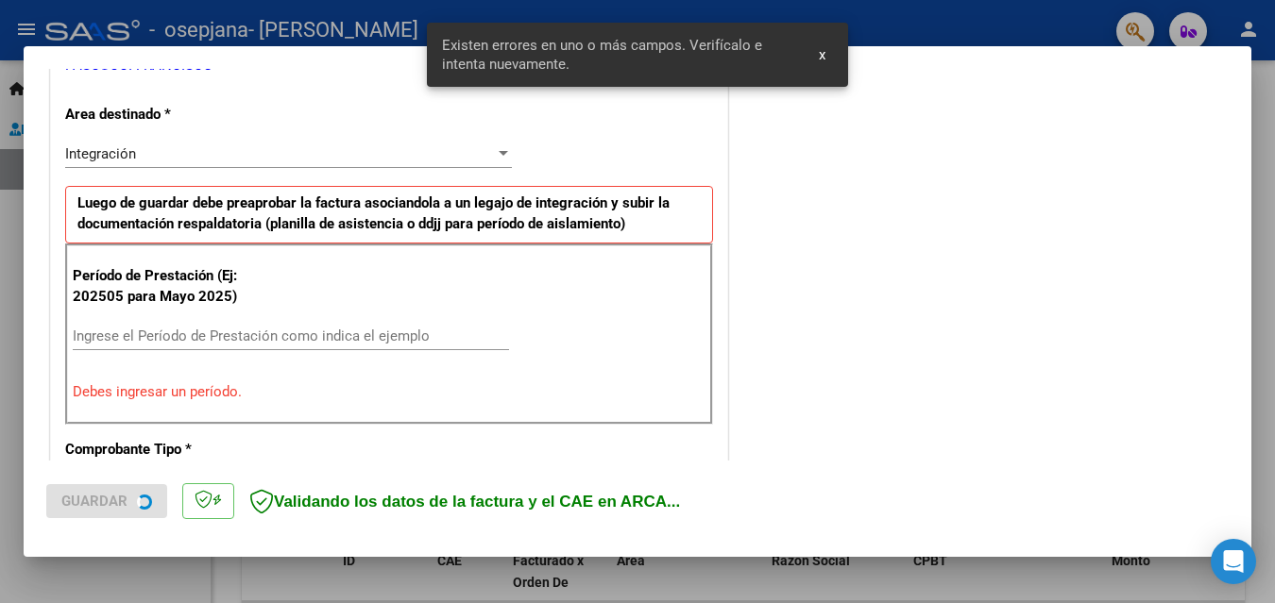
scroll to position [426, 0]
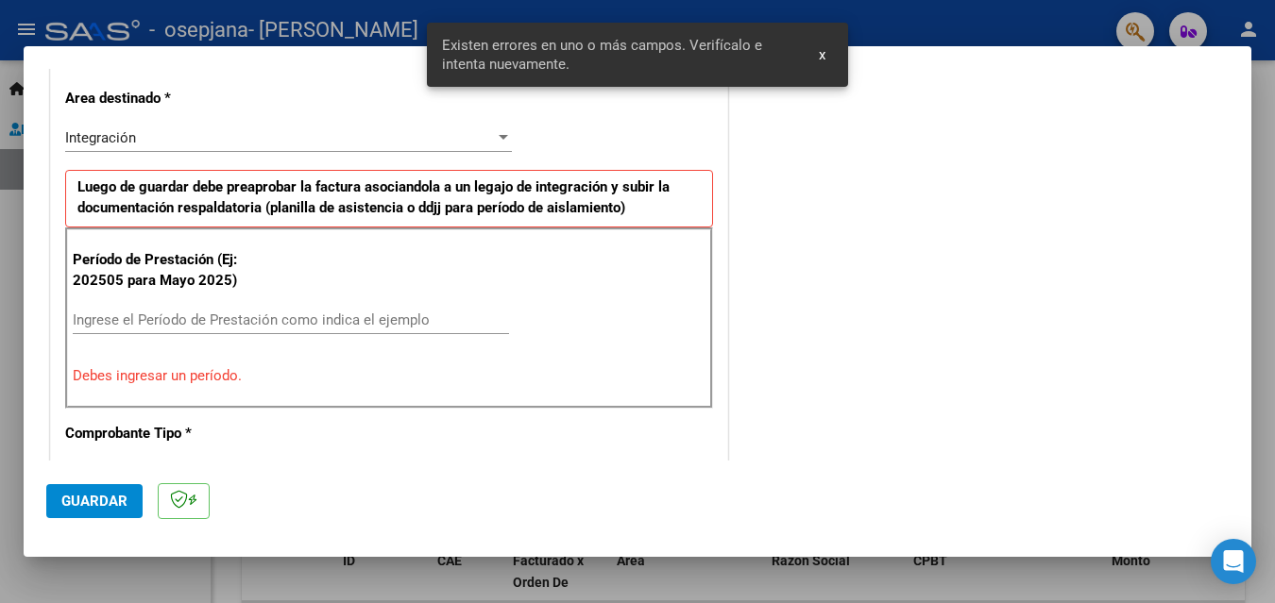
click at [298, 324] on input "Ingrese el Período de Prestación como indica el ejemplo" at bounding box center [291, 320] width 436 height 17
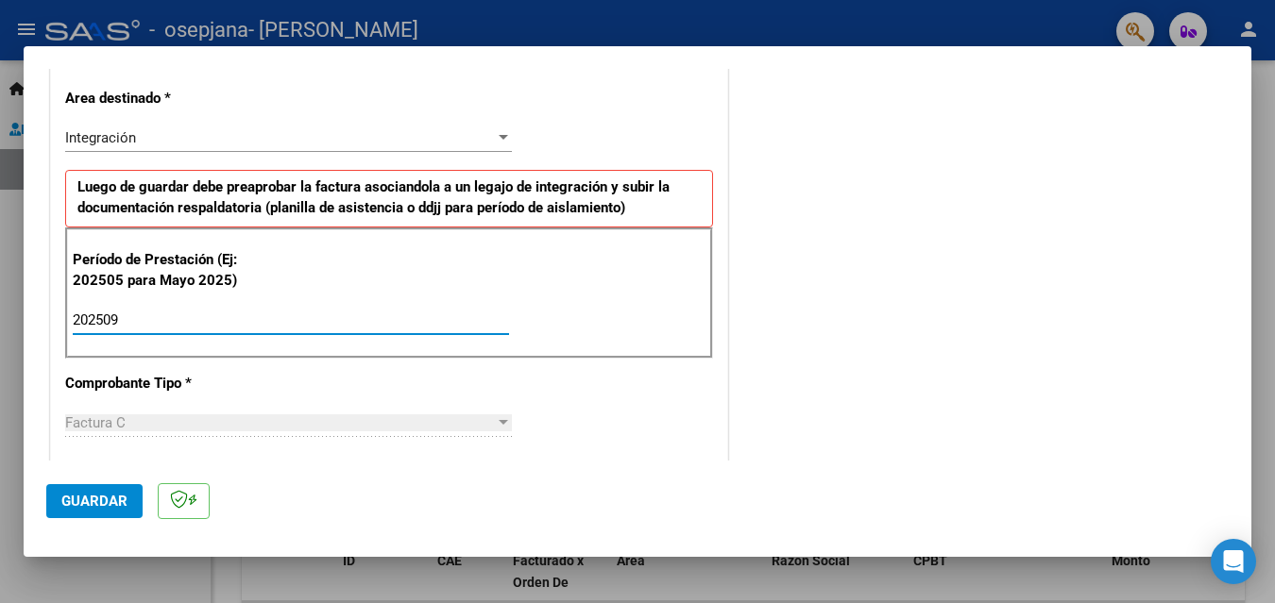
type input "202509"
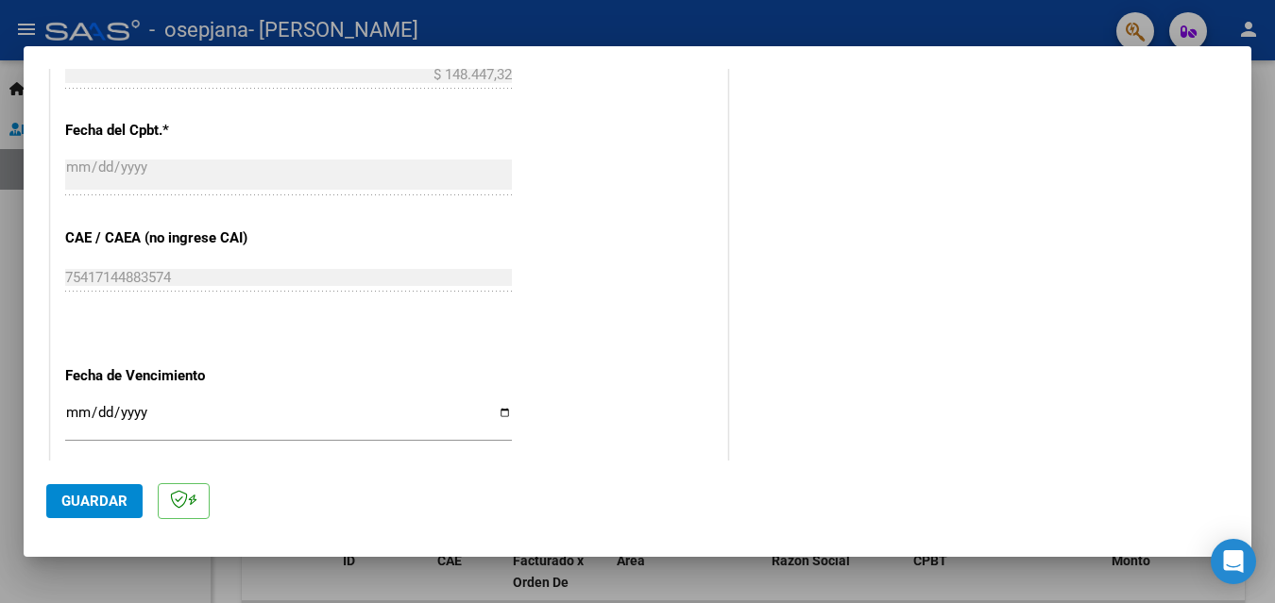
scroll to position [1181, 0]
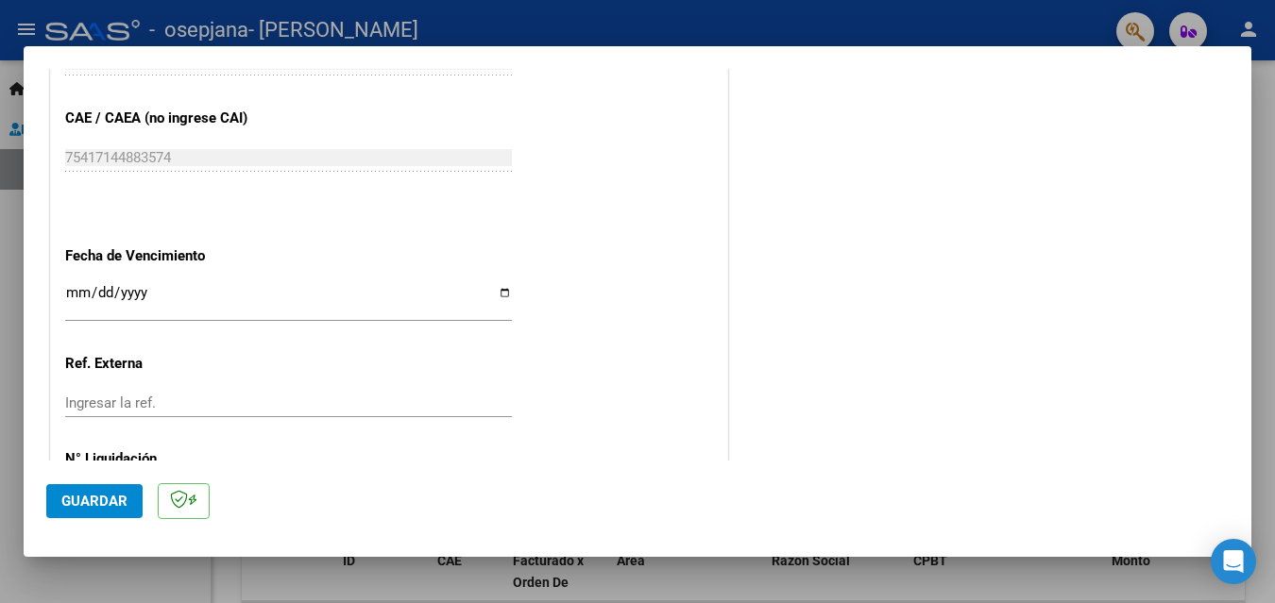
click at [503, 294] on input "Ingresar la fecha" at bounding box center [288, 300] width 447 height 30
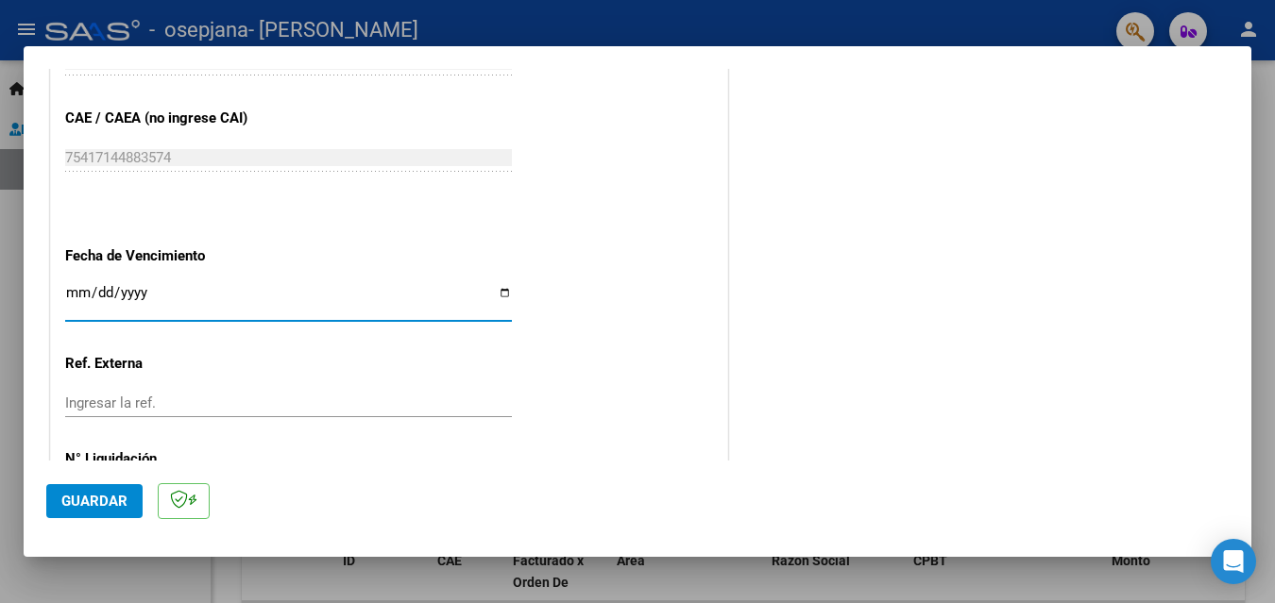
type input "[DATE]"
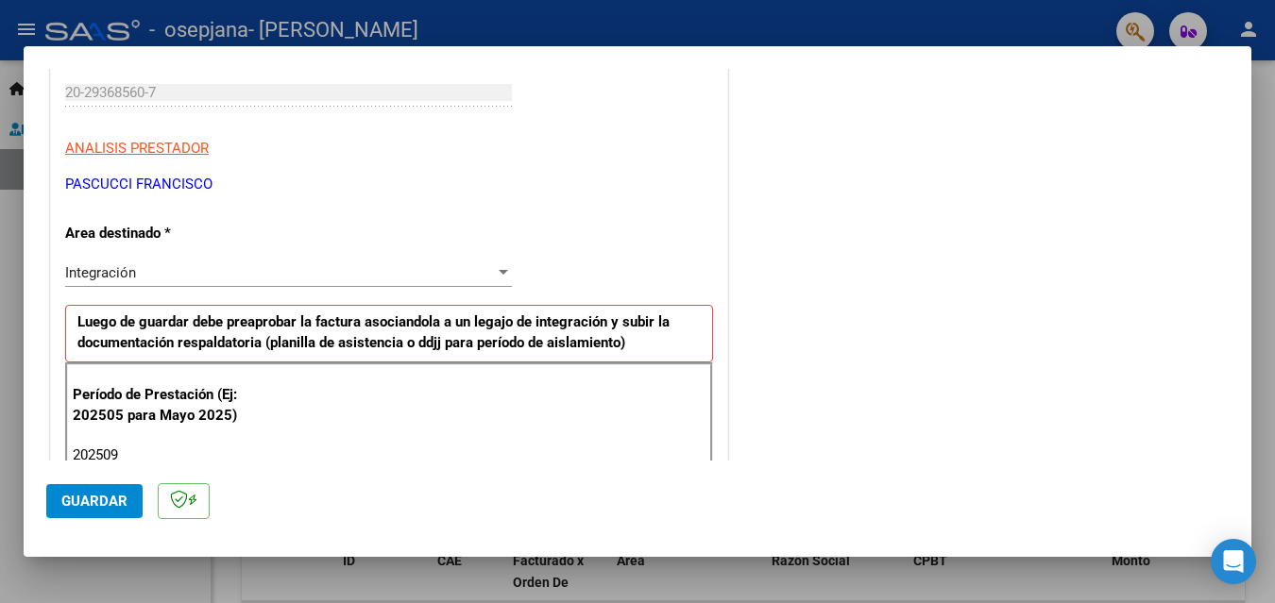
scroll to position [567, 0]
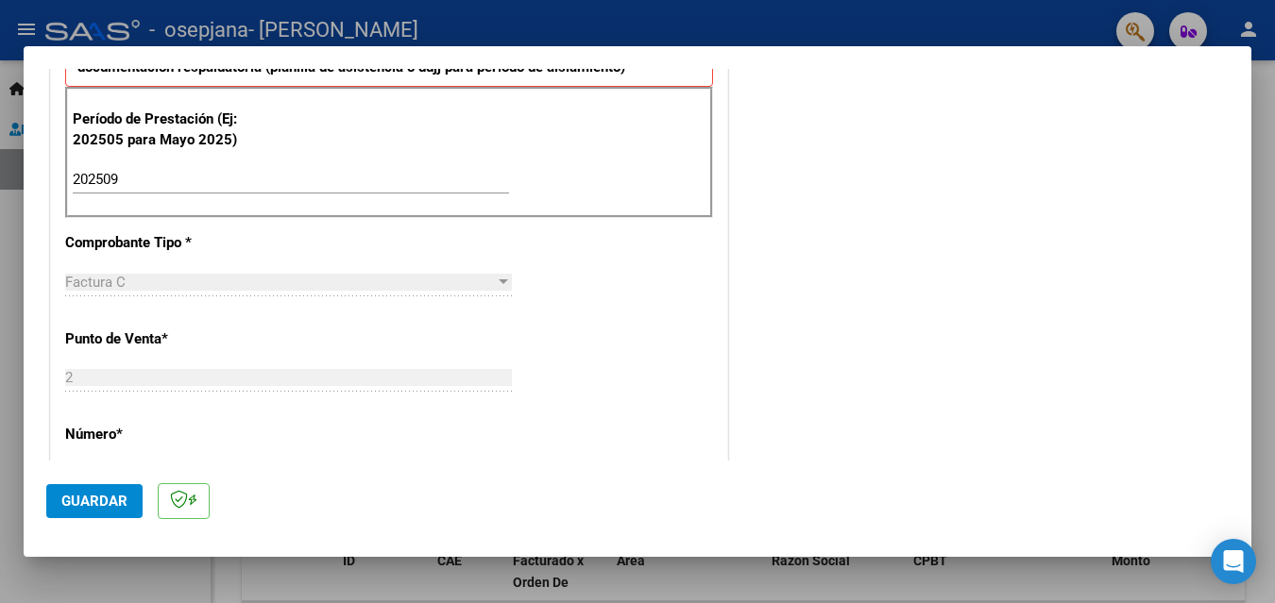
click at [135, 508] on button "Guardar" at bounding box center [94, 501] width 96 height 34
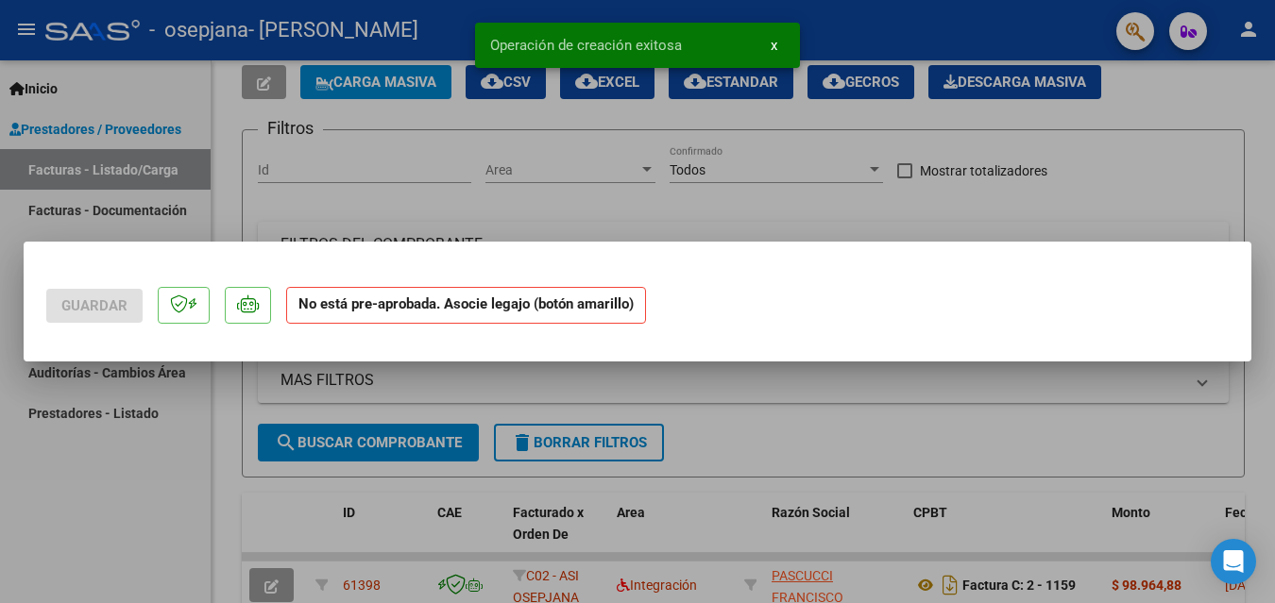
scroll to position [0, 0]
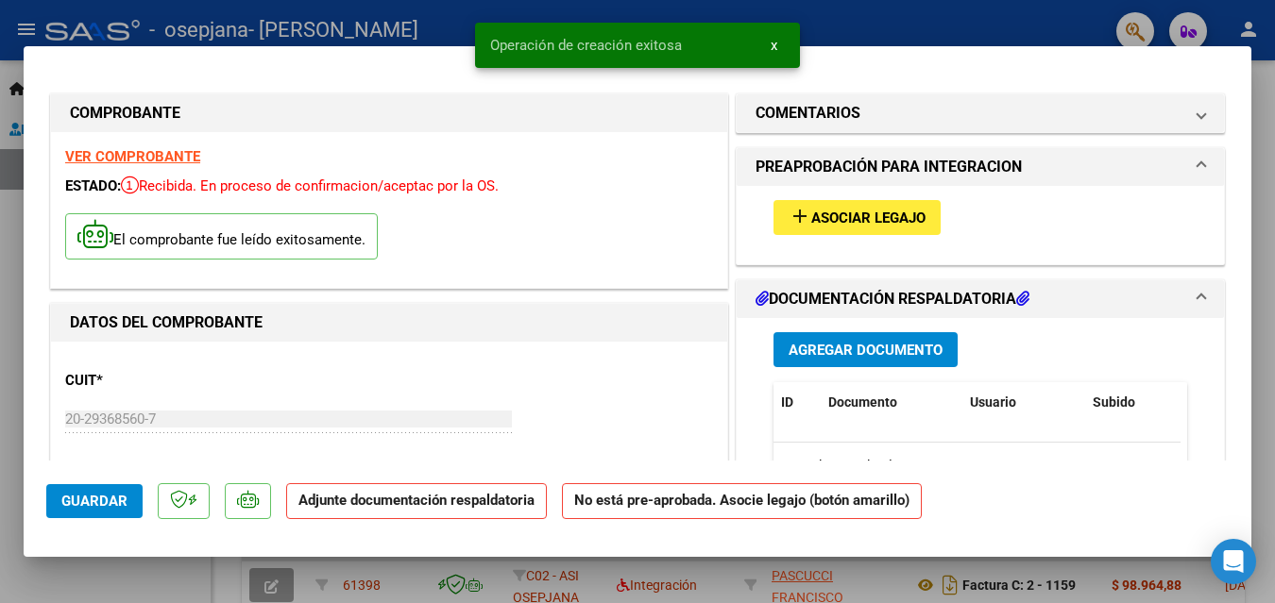
click at [909, 204] on button "add Asociar Legajo" at bounding box center [856, 217] width 167 height 35
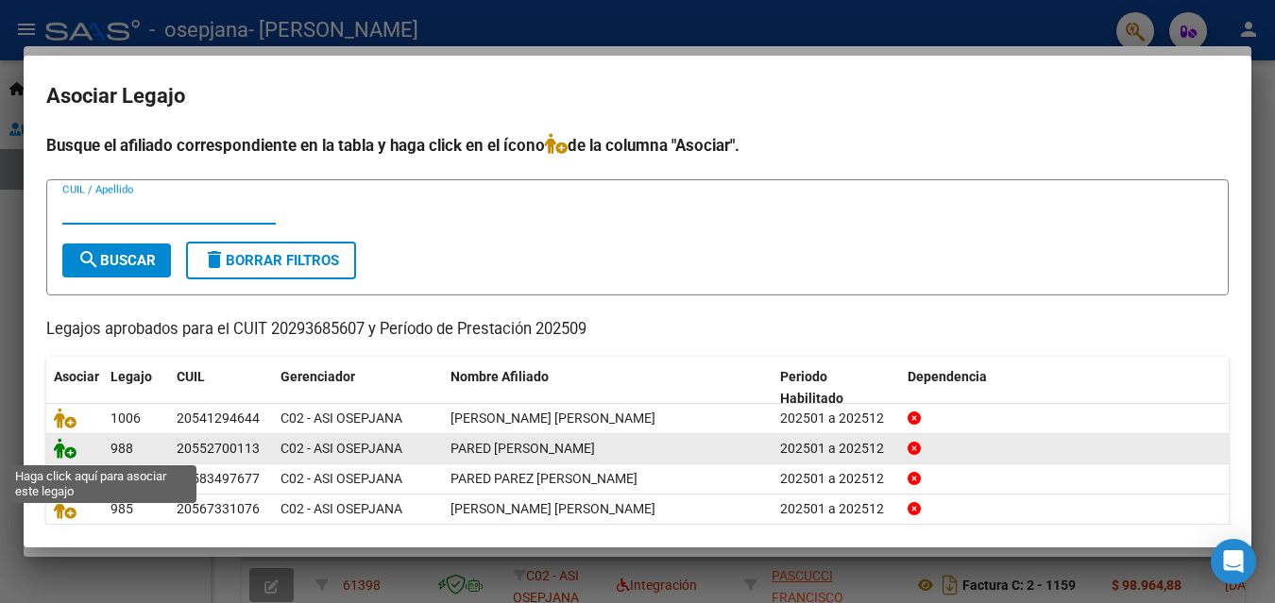
click at [71, 453] on icon at bounding box center [65, 448] width 23 height 21
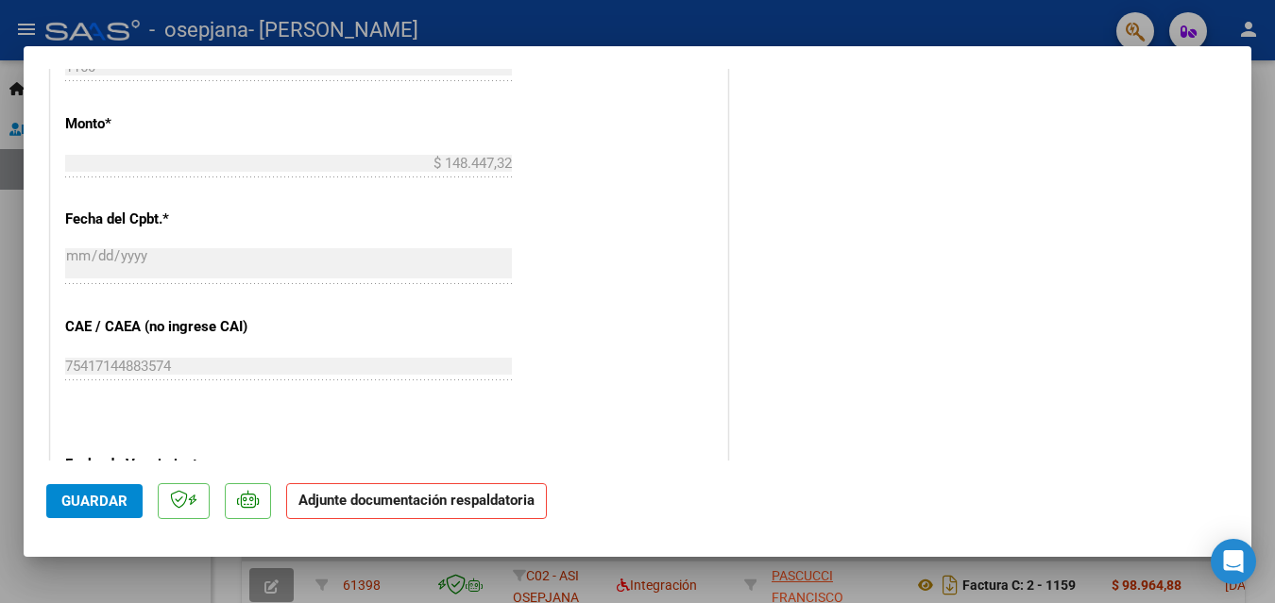
scroll to position [1133, 0]
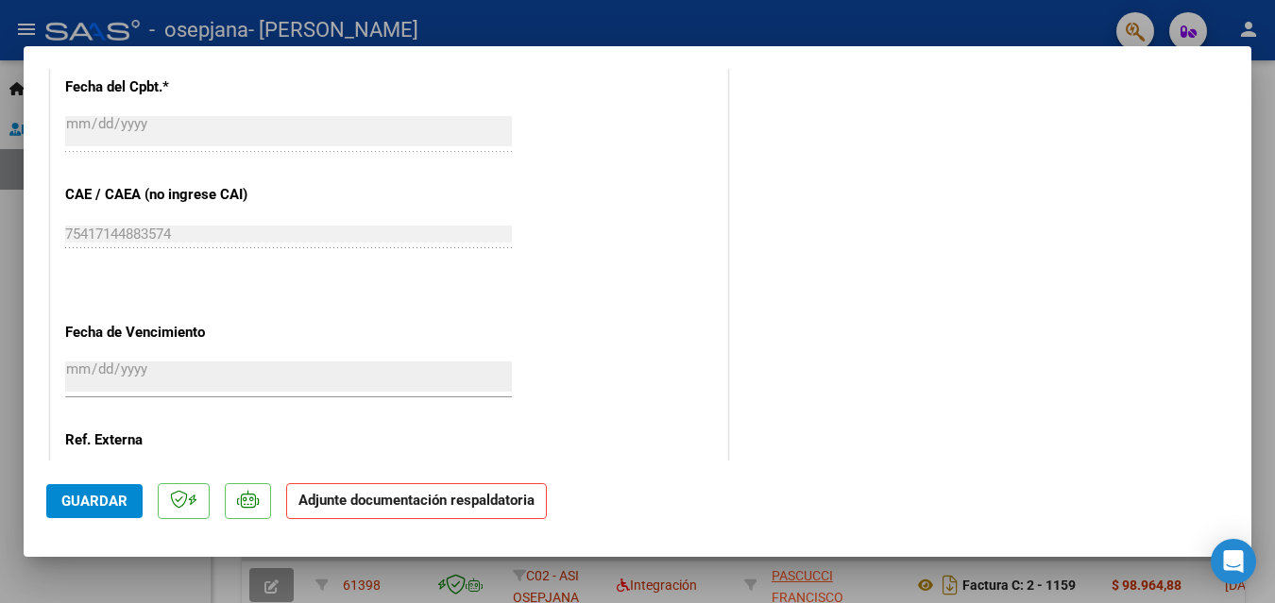
click at [120, 504] on span "Guardar" at bounding box center [94, 501] width 66 height 17
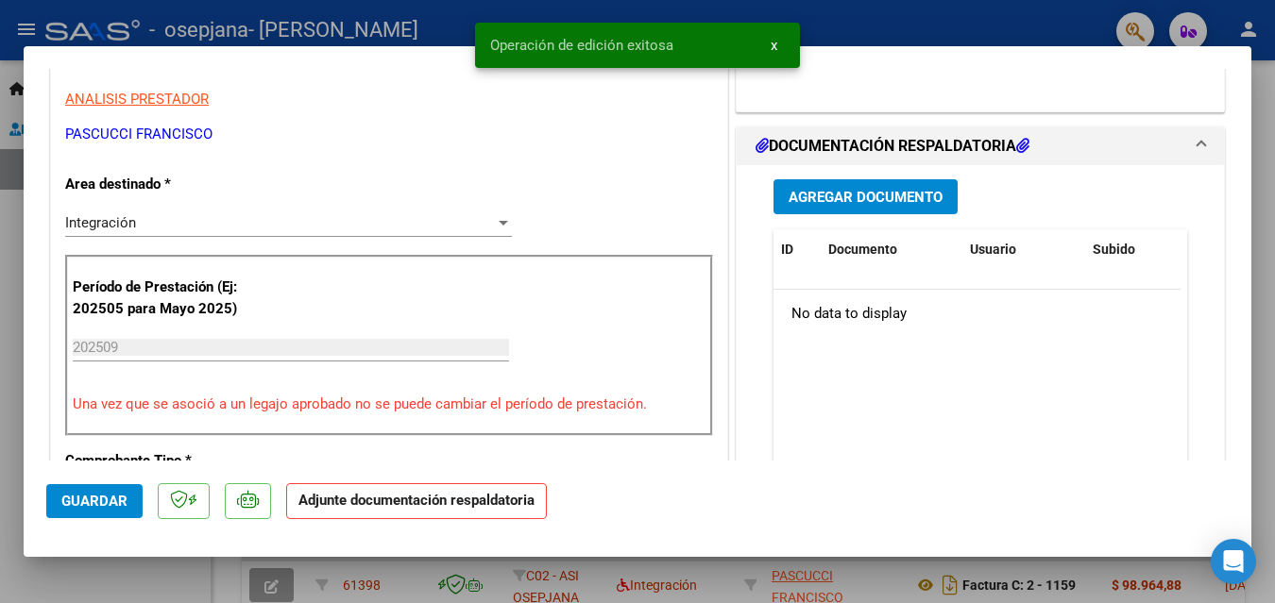
scroll to position [378, 0]
click at [879, 209] on button "Agregar Documento" at bounding box center [865, 195] width 184 height 35
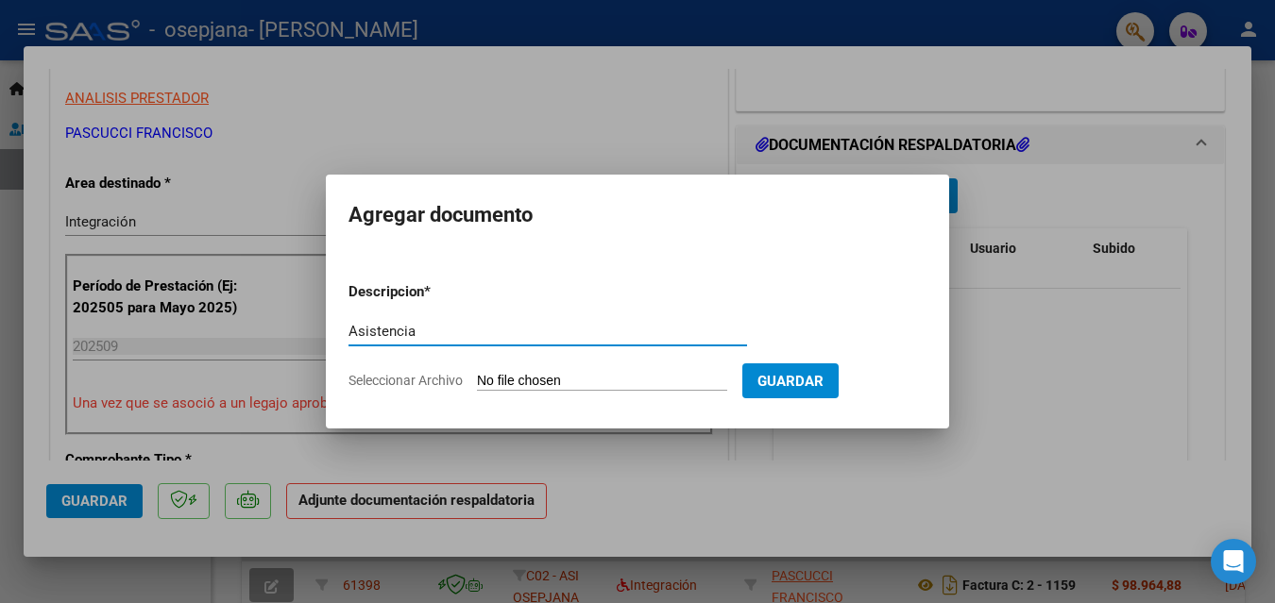
type input "Asistencia"
click at [600, 380] on input "Seleccionar Archivo" at bounding box center [602, 382] width 250 height 18
type input "C:\fakepath\Asistencia [PERSON_NAME] Pared [DATE].pdf"
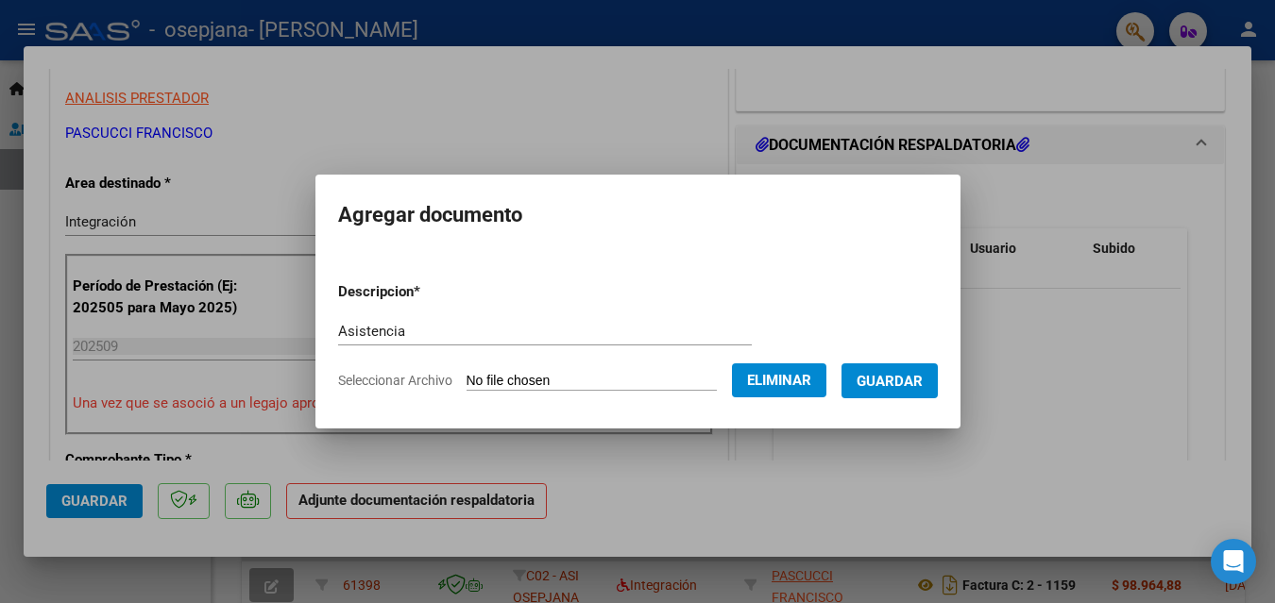
click at [890, 384] on span "Guardar" at bounding box center [889, 381] width 66 height 17
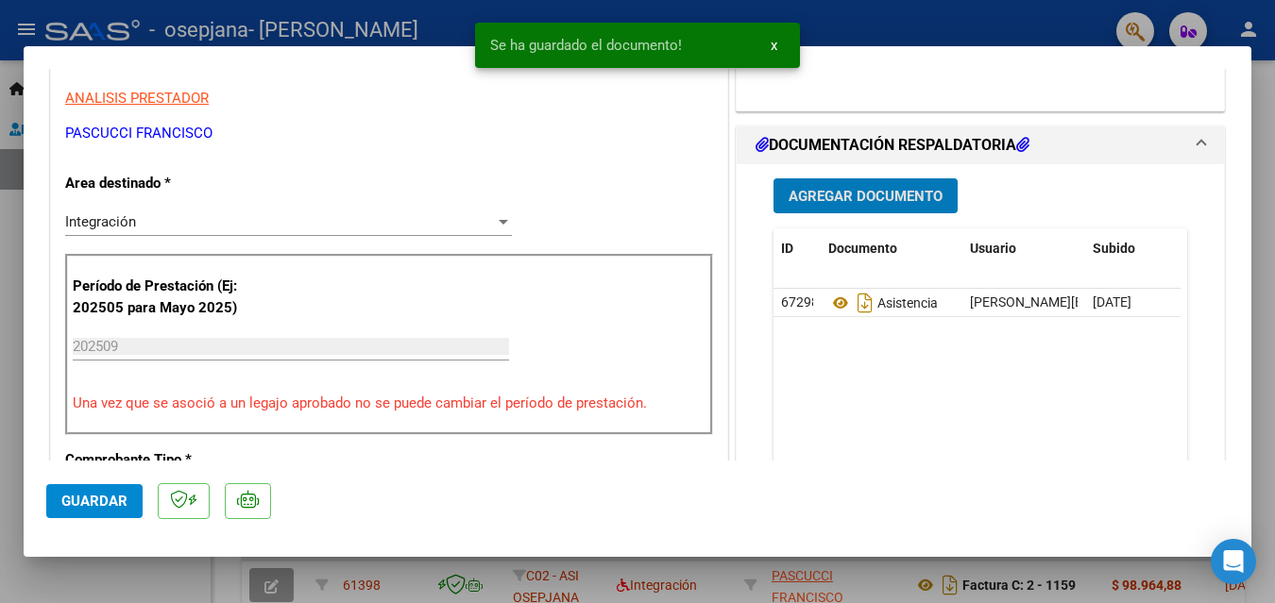
click at [98, 497] on span "Guardar" at bounding box center [94, 501] width 66 height 17
click at [407, 9] on div at bounding box center [637, 301] width 1275 height 603
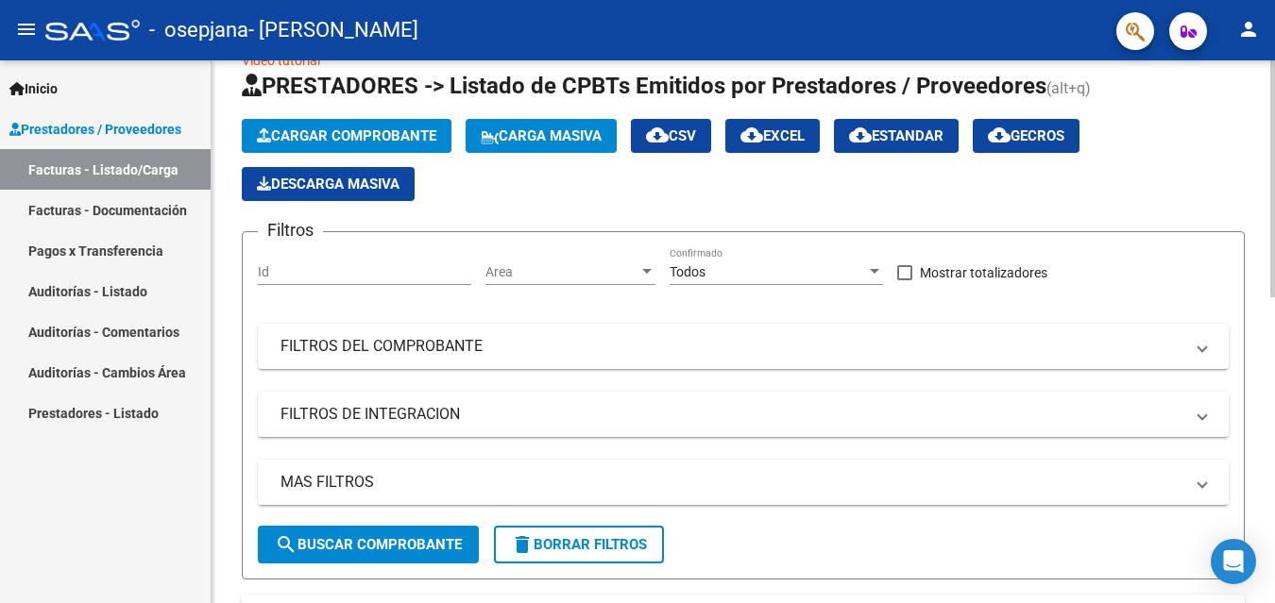
scroll to position [0, 0]
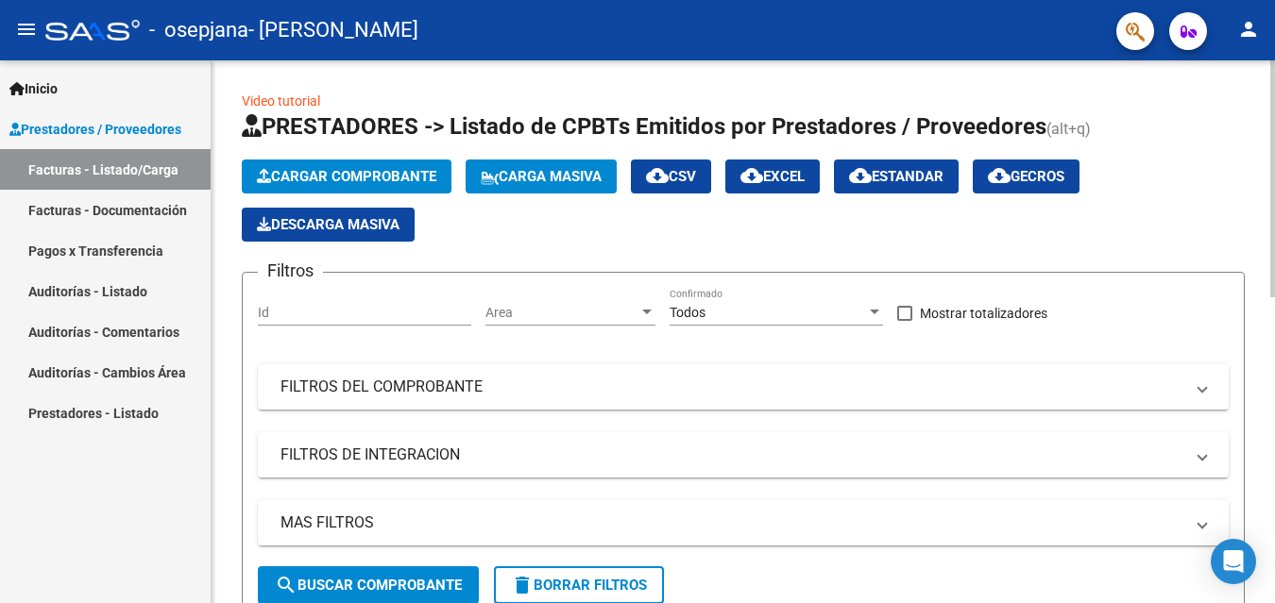
click at [375, 184] on span "Cargar Comprobante" at bounding box center [346, 176] width 179 height 17
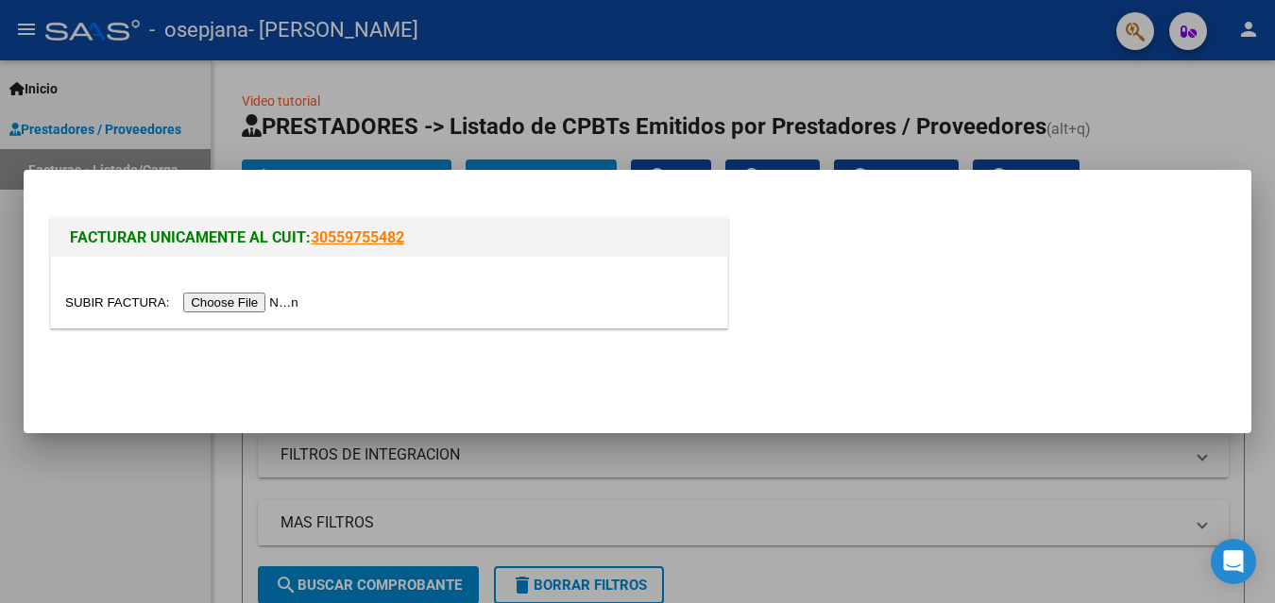
click at [294, 310] on input "file" at bounding box center [184, 303] width 239 height 20
click at [368, 232] on link "30559755482" at bounding box center [357, 238] width 93 height 18
click at [245, 309] on input "file" at bounding box center [184, 303] width 239 height 20
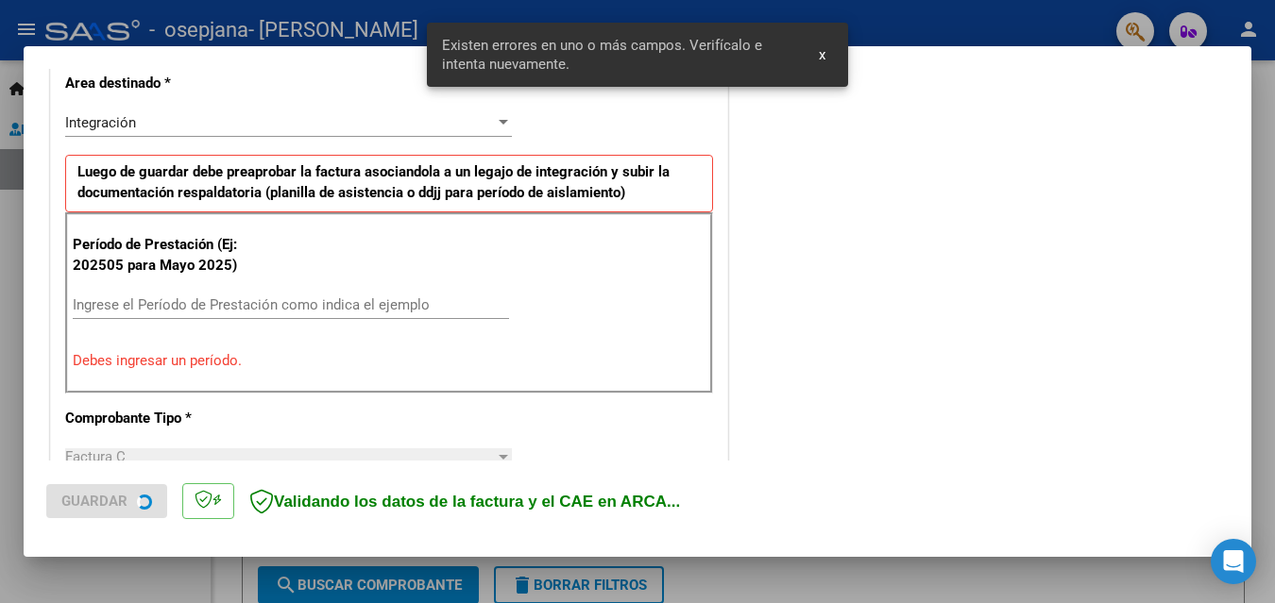
scroll to position [462, 0]
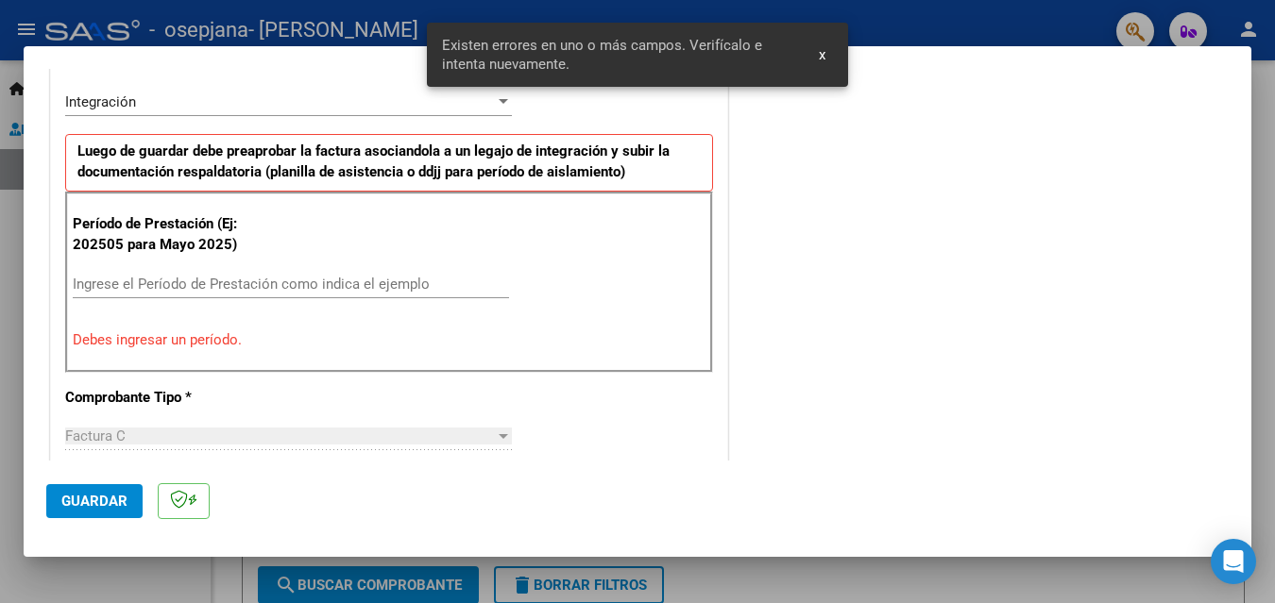
click at [193, 285] on input "Ingrese el Período de Prestación como indica el ejemplo" at bounding box center [291, 284] width 436 height 17
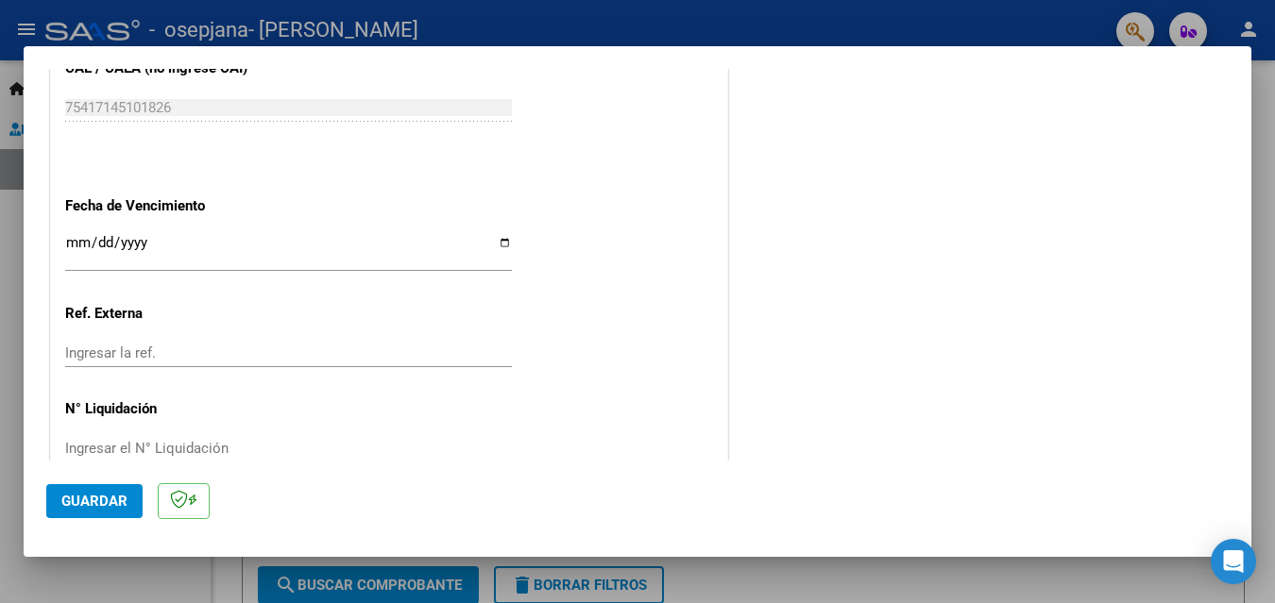
scroll to position [1270, 0]
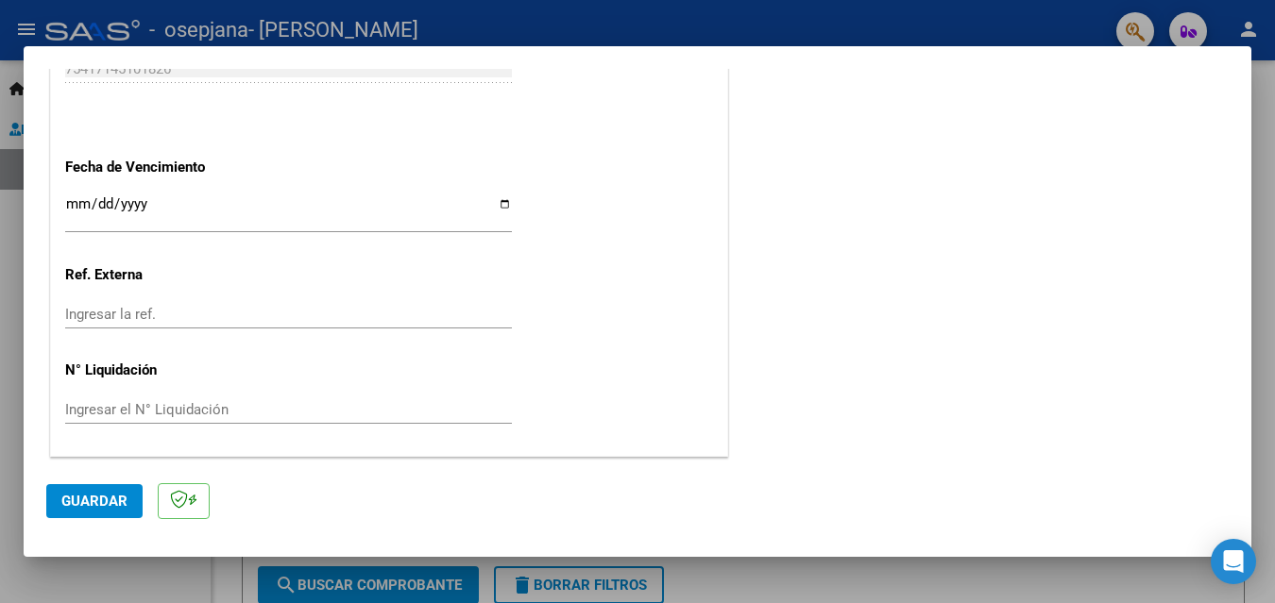
type input "202509"
click at [496, 205] on input "Ingresar la fecha" at bounding box center [288, 211] width 447 height 30
type input "[DATE]"
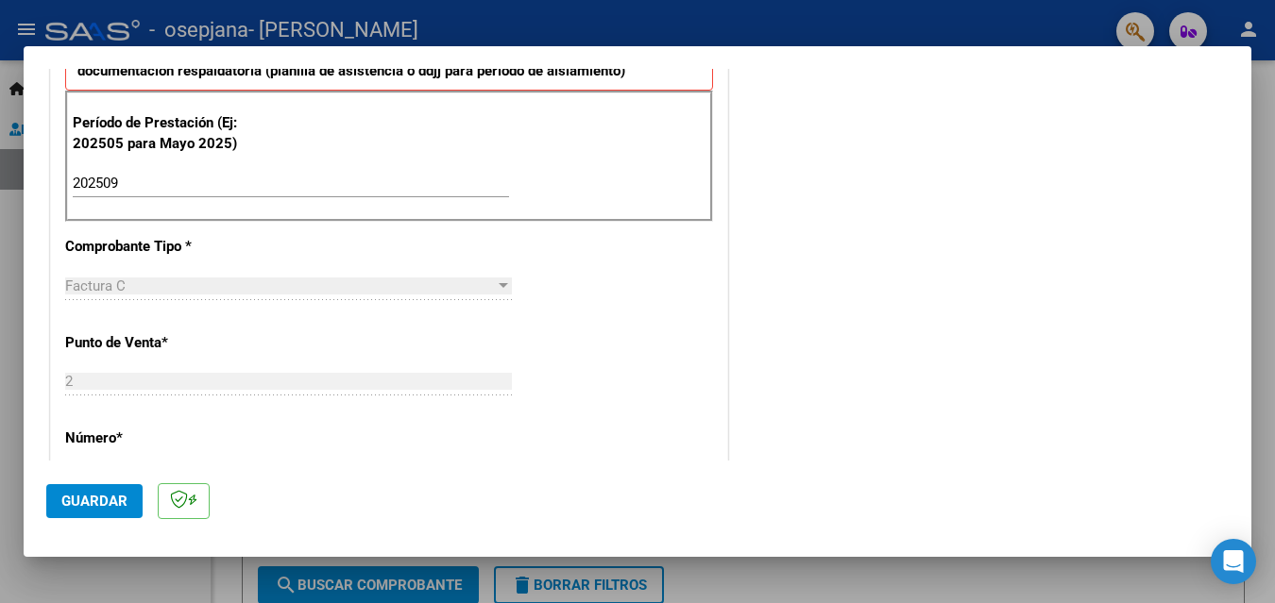
scroll to position [567, 0]
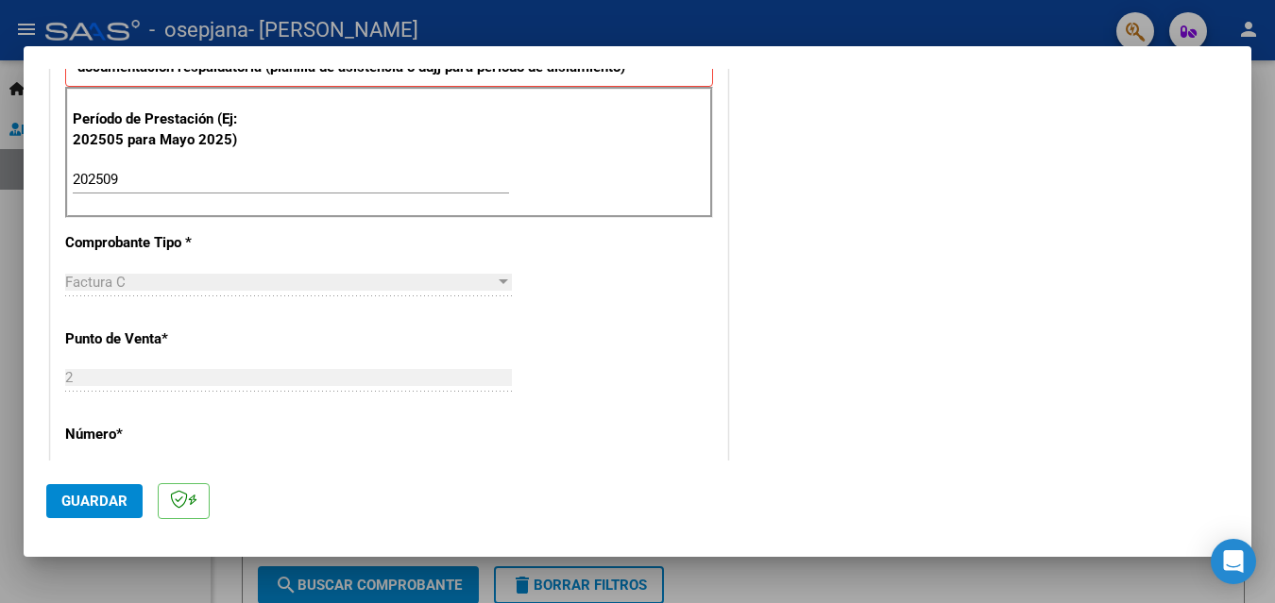
click at [102, 498] on span "Guardar" at bounding box center [94, 501] width 66 height 17
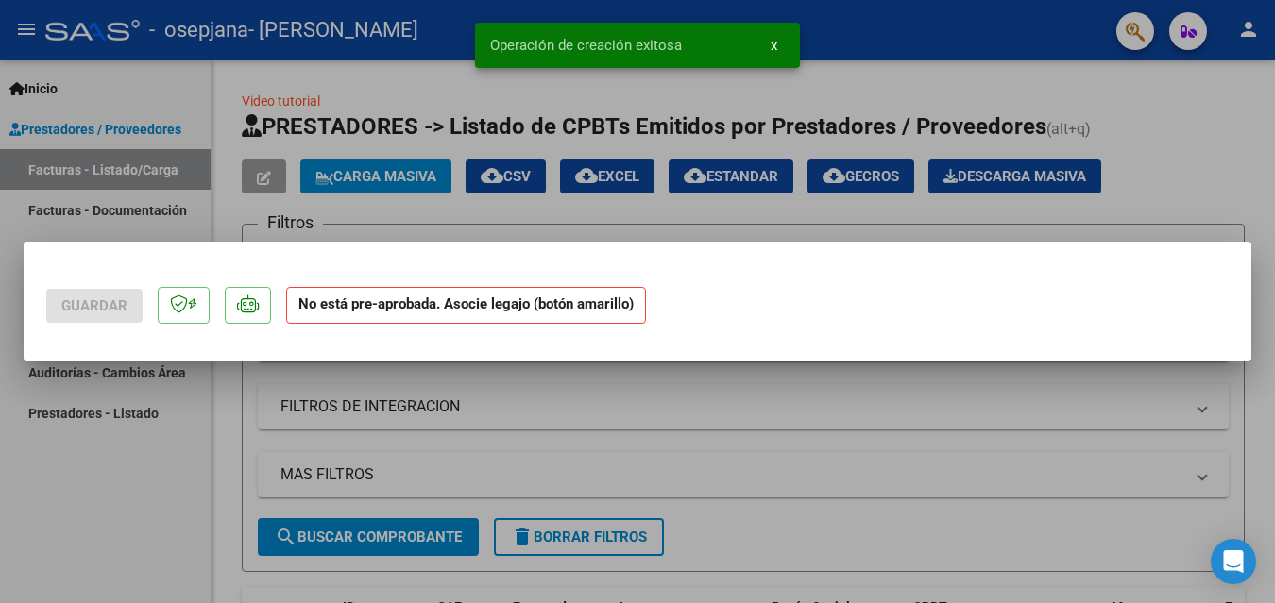
scroll to position [0, 0]
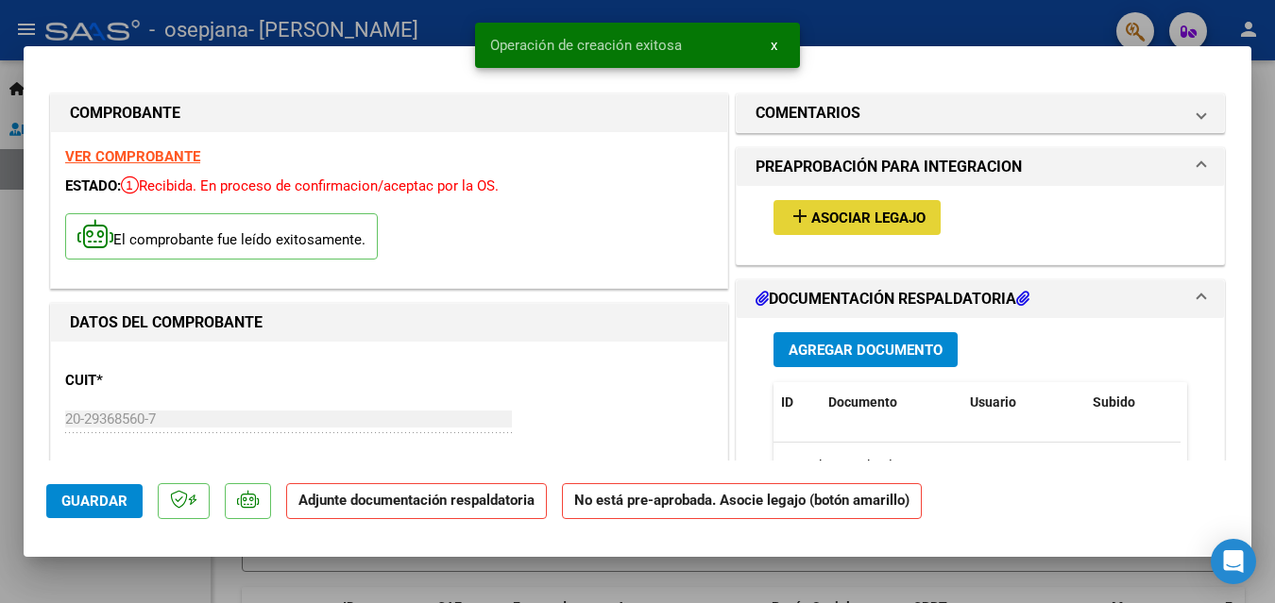
click at [871, 217] on span "Asociar Legajo" at bounding box center [868, 218] width 114 height 17
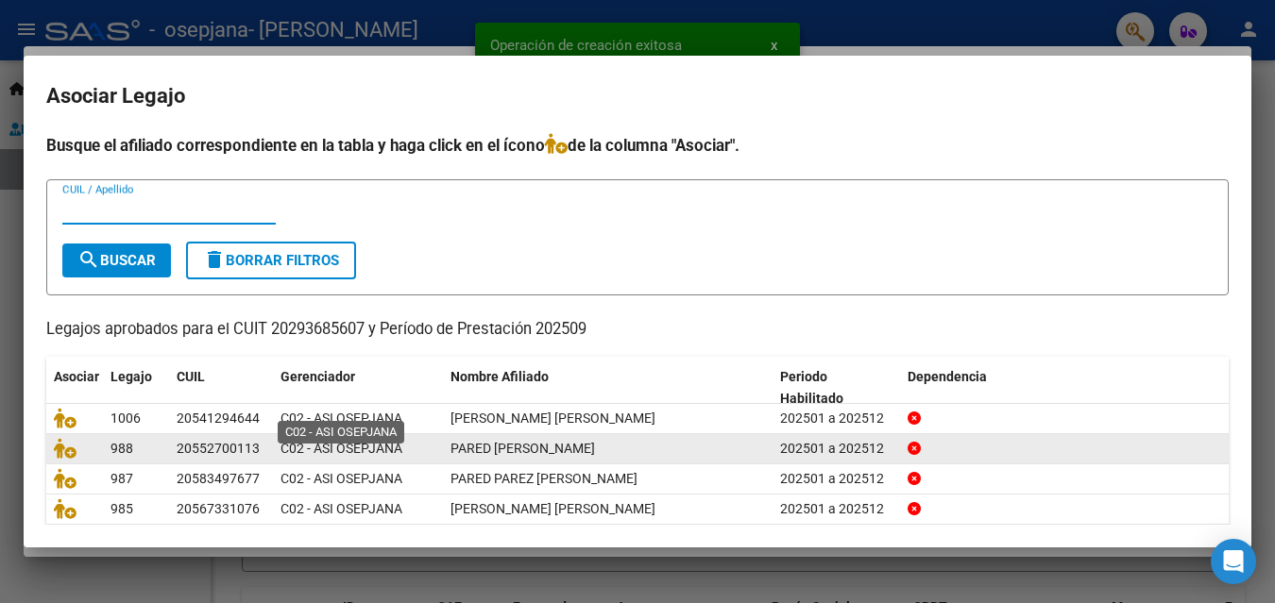
scroll to position [105, 0]
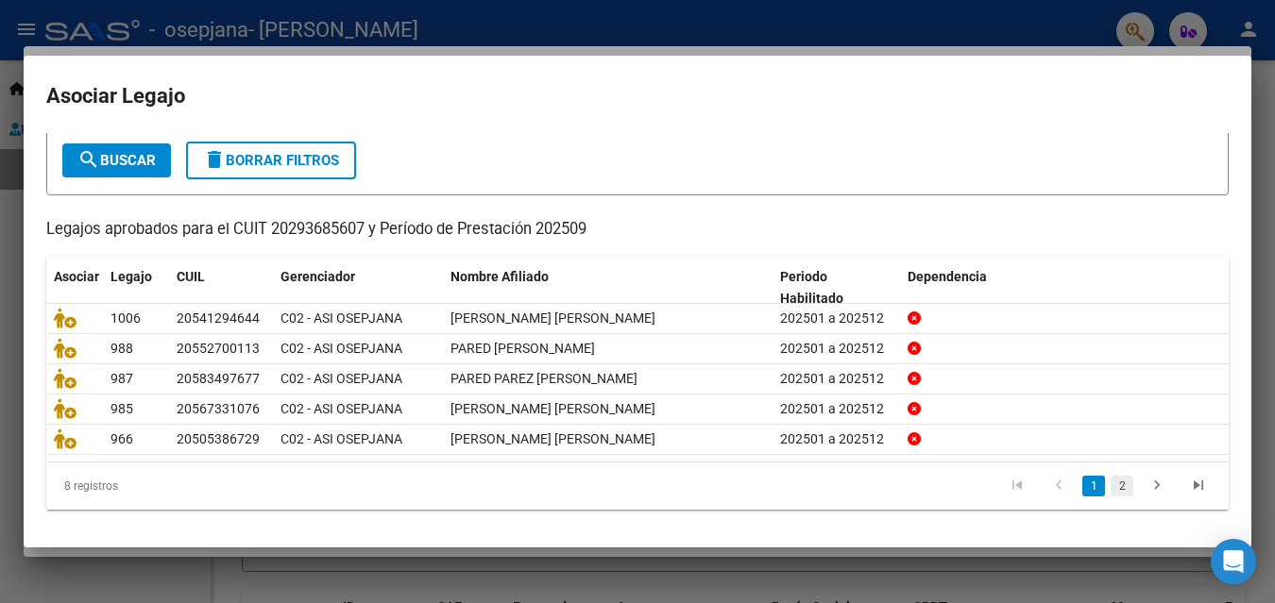
click at [1112, 481] on link "2" at bounding box center [1121, 486] width 23 height 21
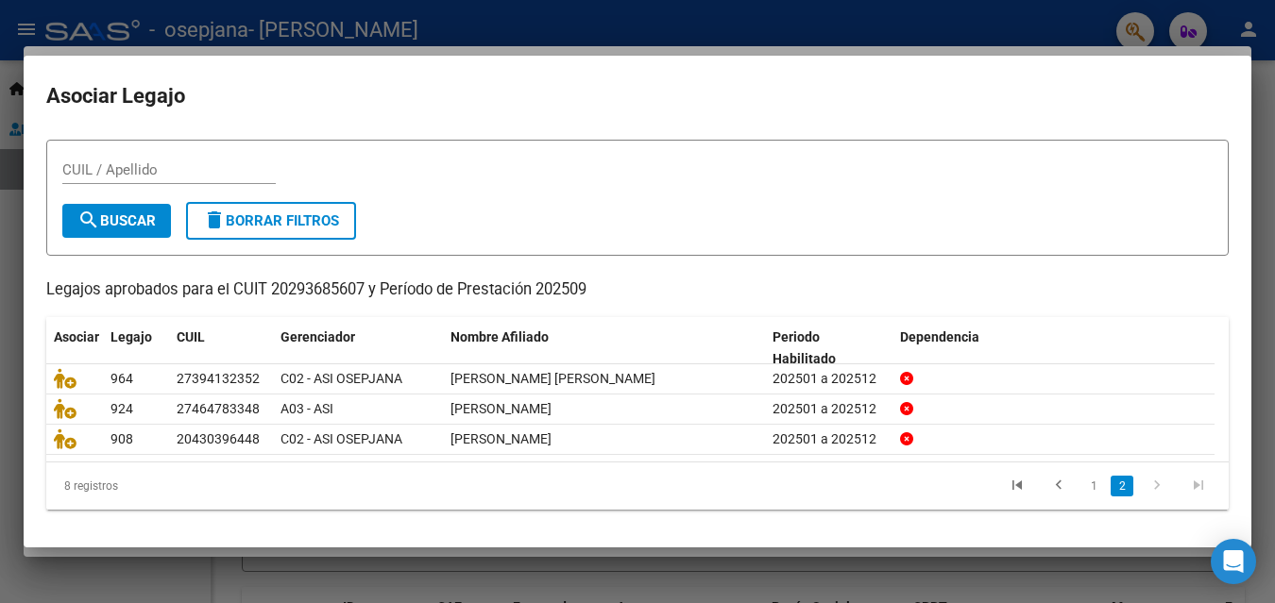
scroll to position [42, 0]
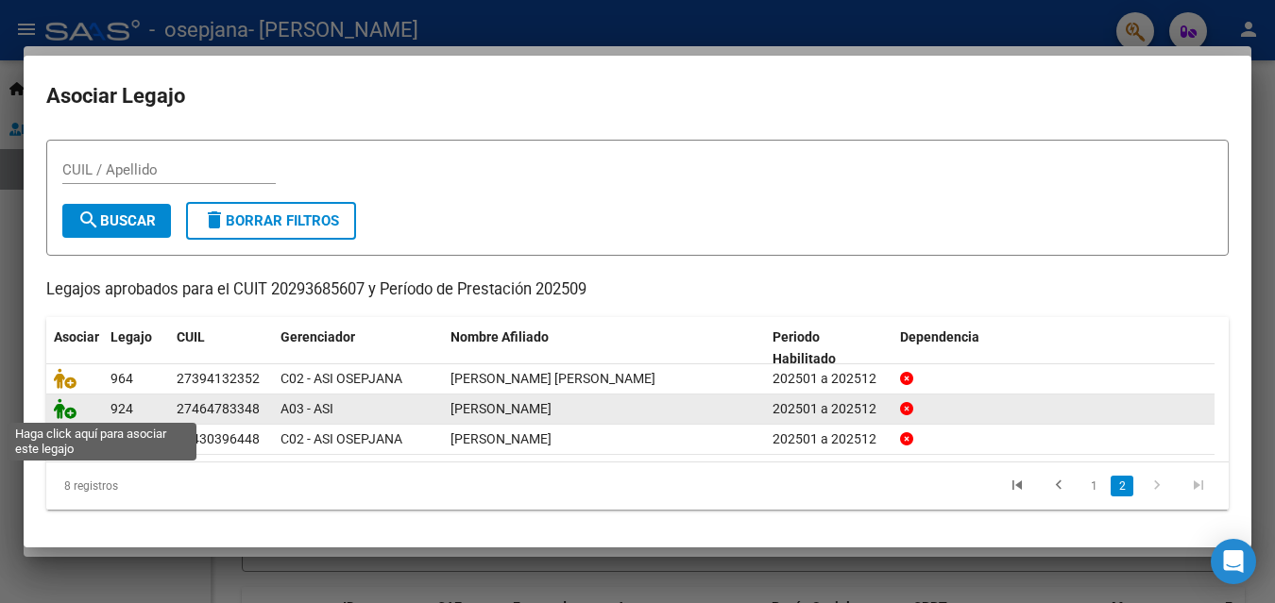
click at [64, 411] on icon at bounding box center [65, 408] width 23 height 21
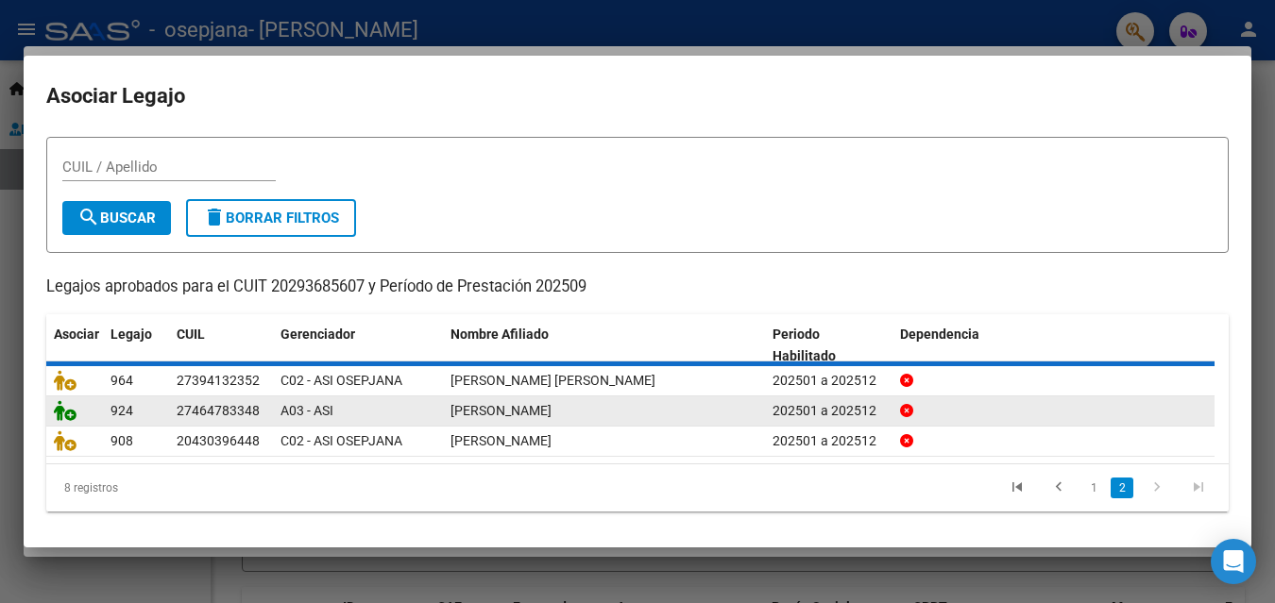
scroll to position [0, 0]
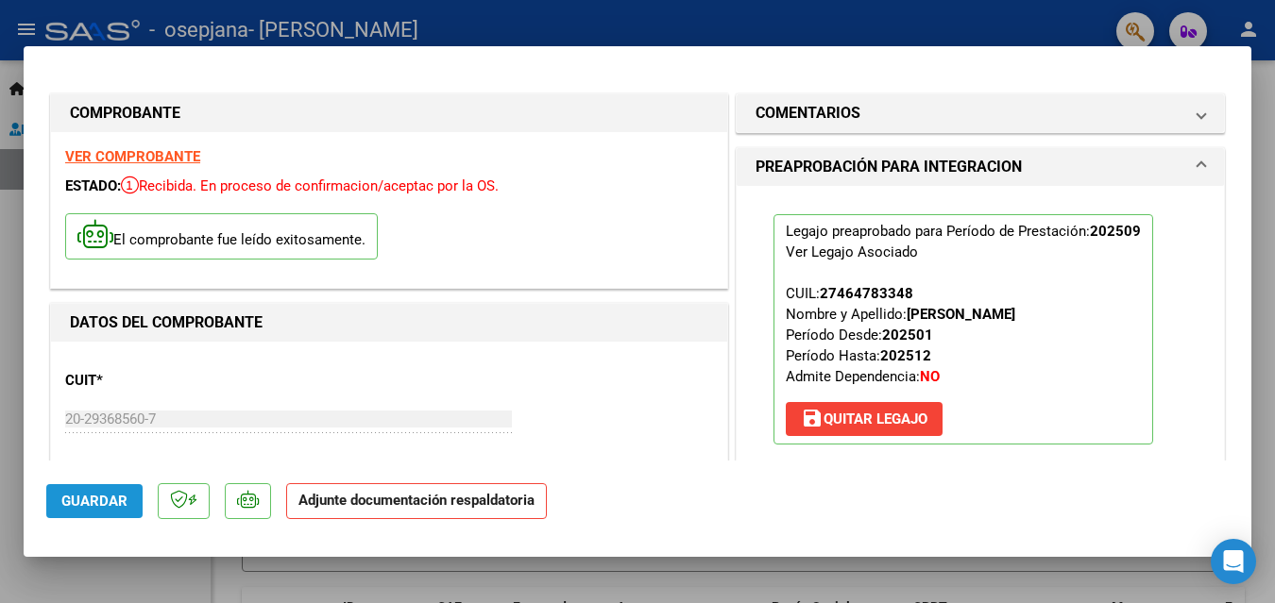
click at [118, 507] on span "Guardar" at bounding box center [94, 501] width 66 height 17
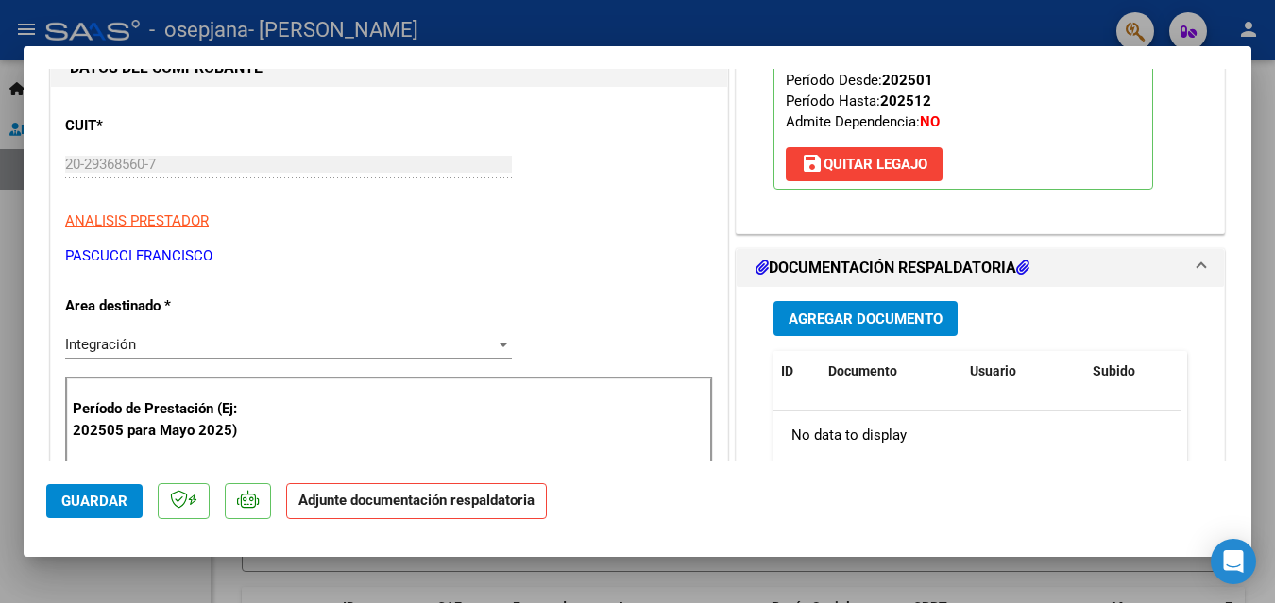
scroll to position [260, 0]
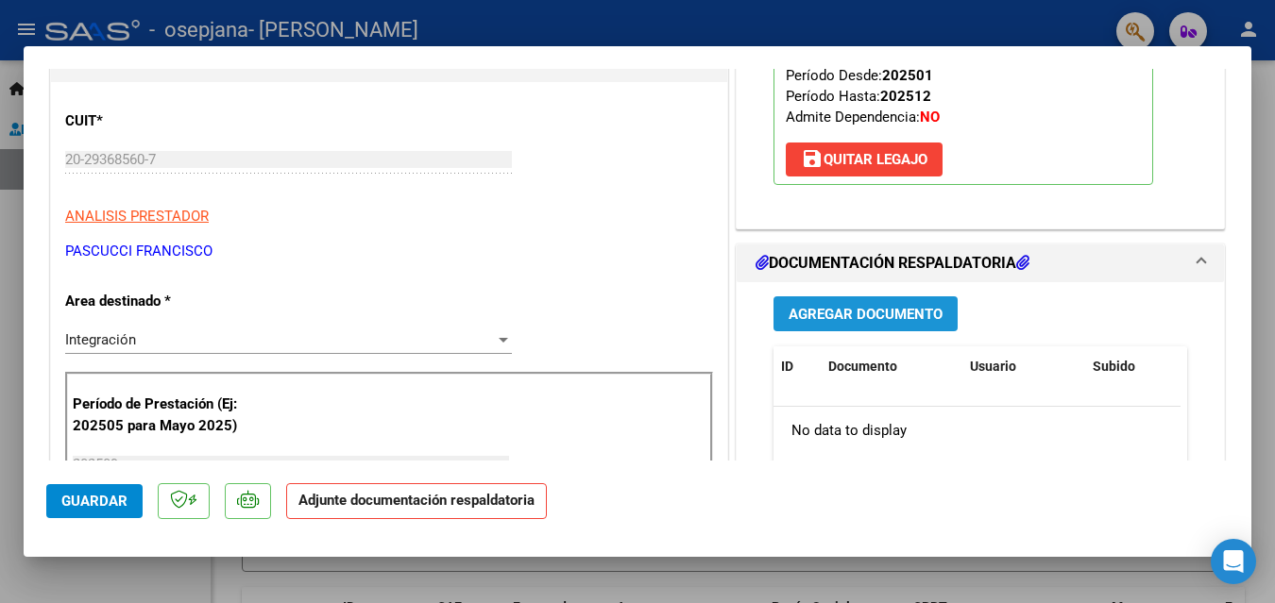
click at [826, 328] on button "Agregar Documento" at bounding box center [865, 314] width 184 height 35
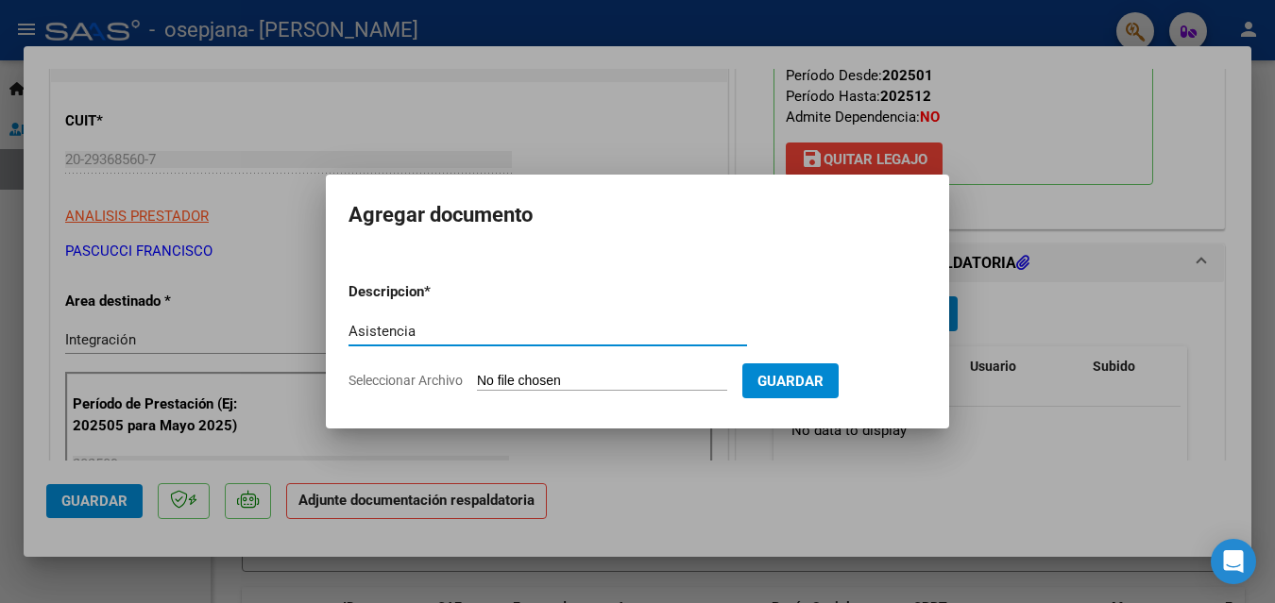
type input "Asistencia"
click at [534, 373] on input "Seleccionar Archivo" at bounding box center [602, 382] width 250 height 18
type input "C:\fakepath\Asistencia [PERSON_NAME][GEOGRAPHIC_DATA]pdf"
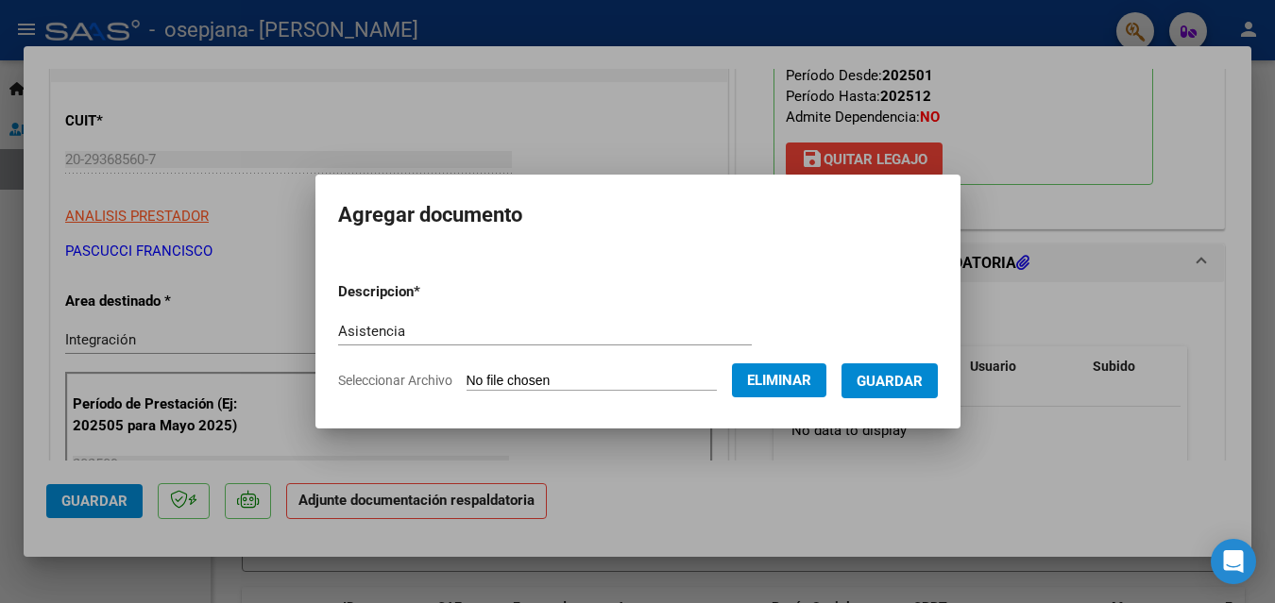
click at [914, 396] on button "Guardar" at bounding box center [889, 381] width 96 height 35
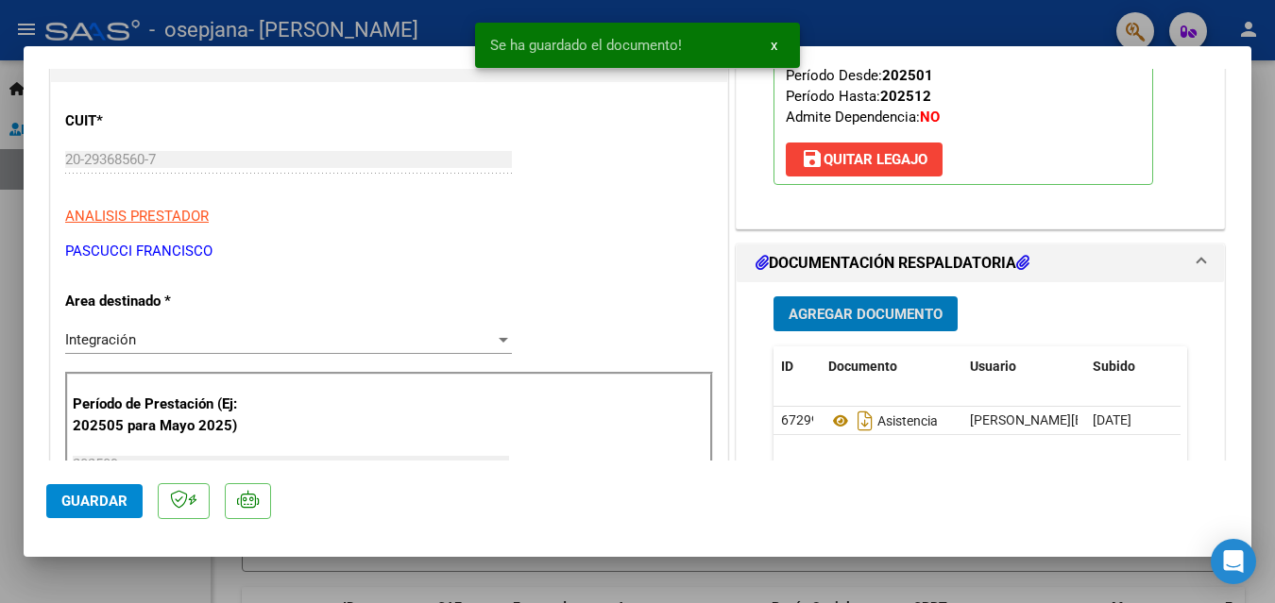
click at [101, 501] on span "Guardar" at bounding box center [94, 501] width 66 height 17
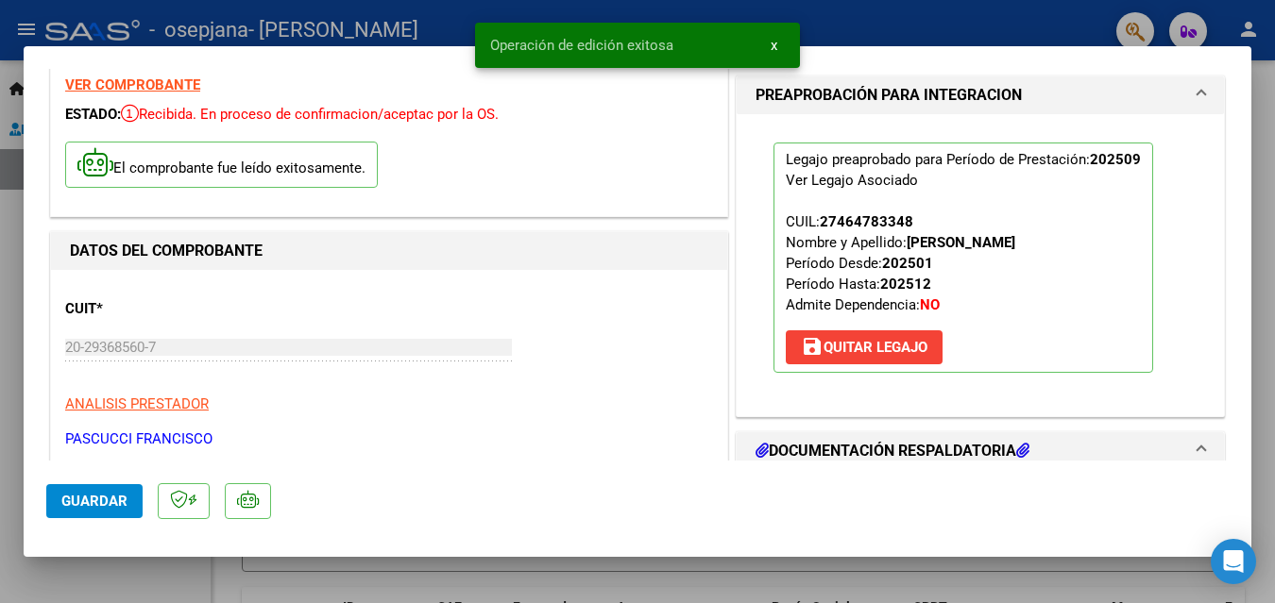
scroll to position [71, 0]
click at [248, 26] on div at bounding box center [637, 301] width 1275 height 603
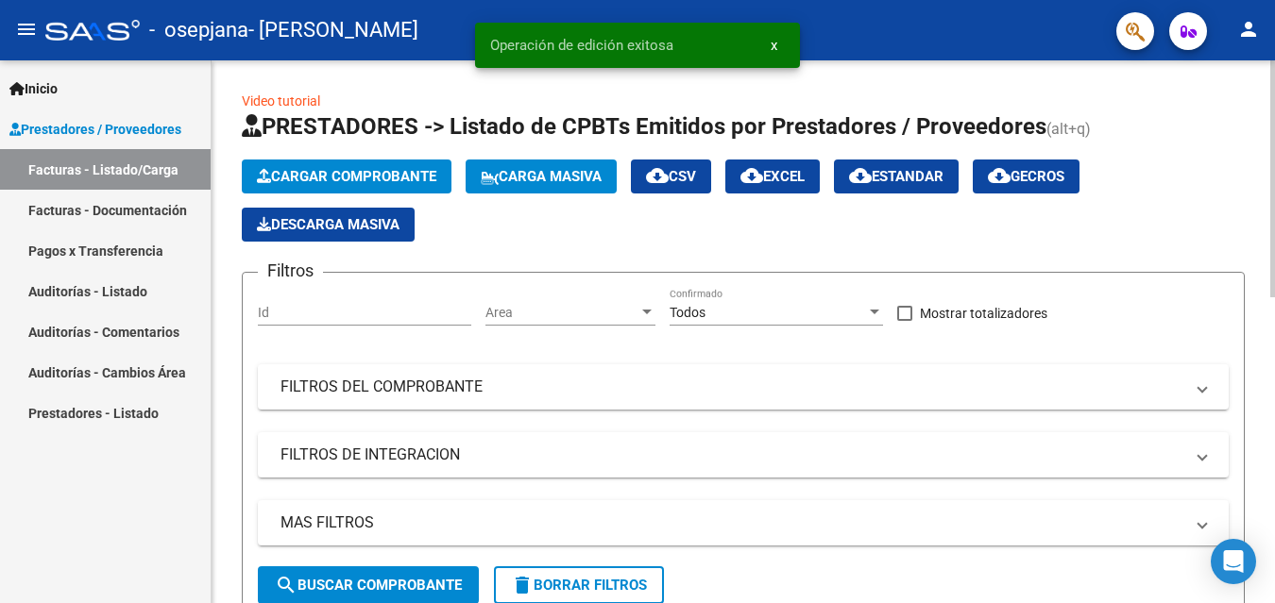
click at [407, 176] on span "Cargar Comprobante" at bounding box center [346, 176] width 179 height 17
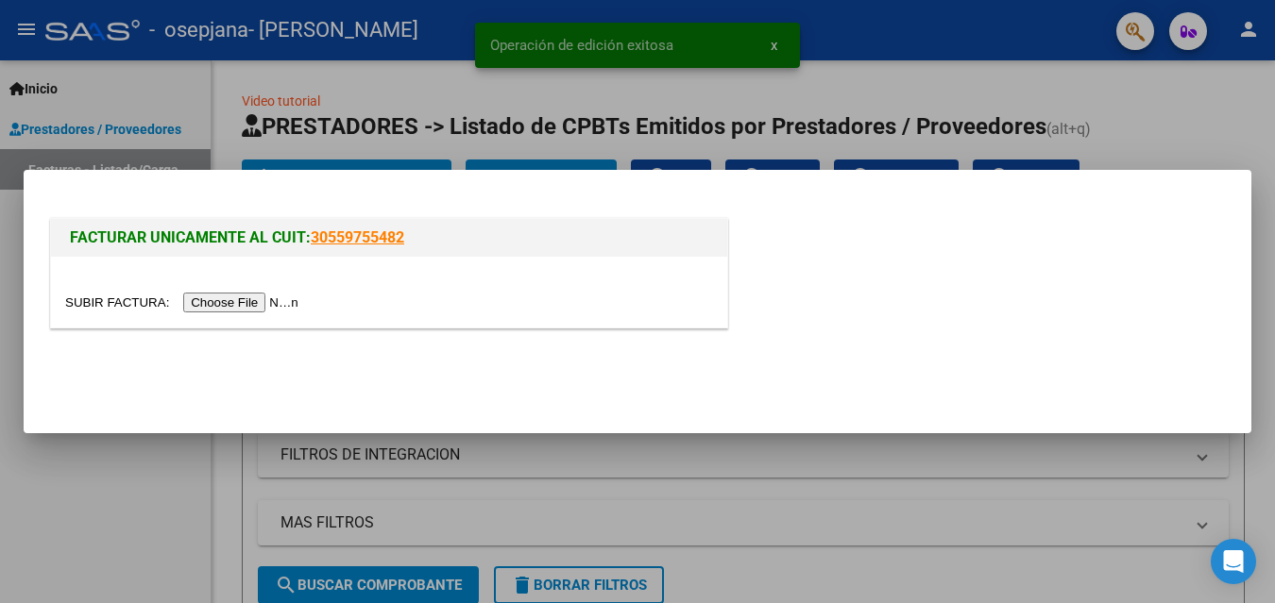
click at [271, 307] on input "file" at bounding box center [184, 303] width 239 height 20
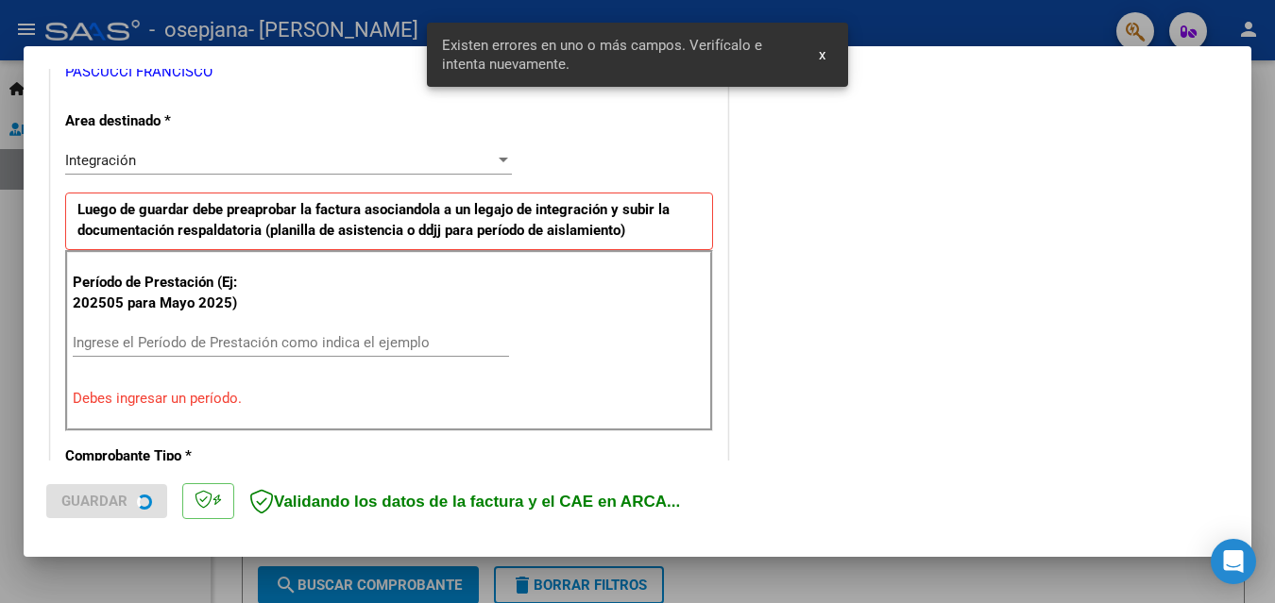
scroll to position [426, 0]
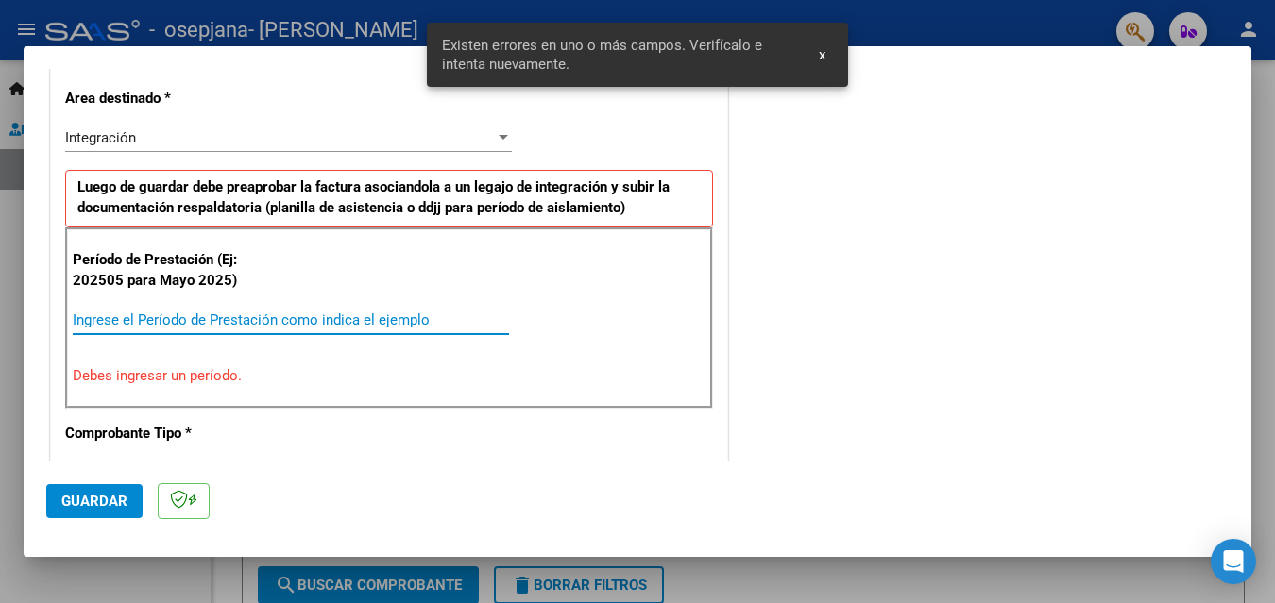
click at [230, 317] on input "Ingrese el Período de Prestación como indica el ejemplo" at bounding box center [291, 320] width 436 height 17
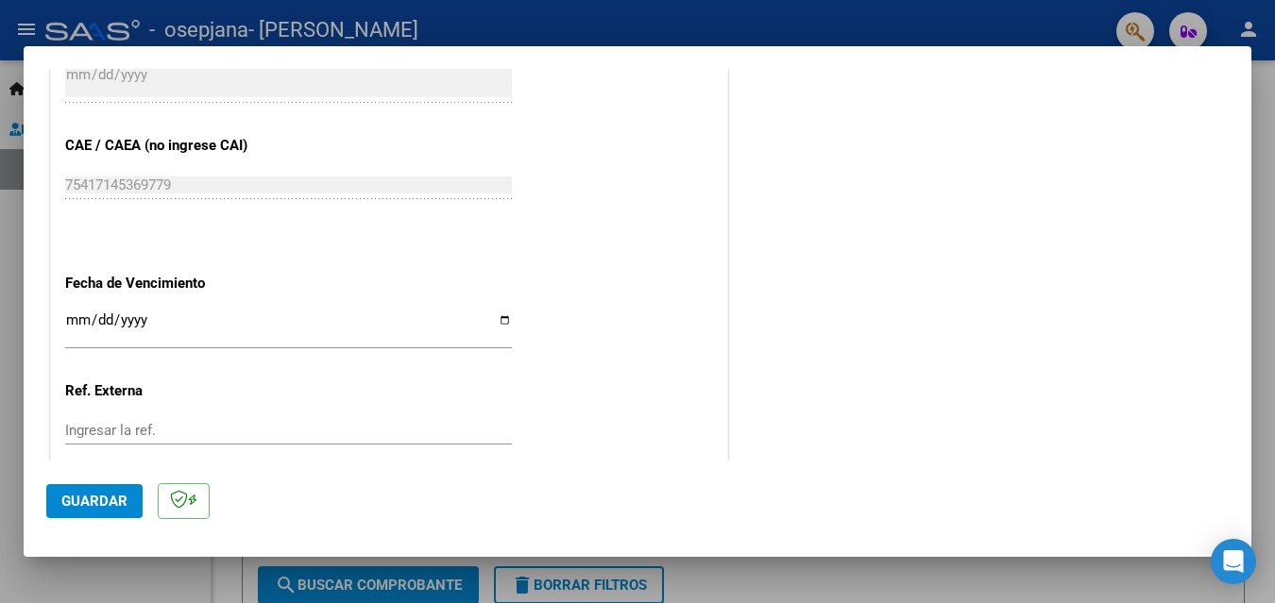
scroll to position [1270, 0]
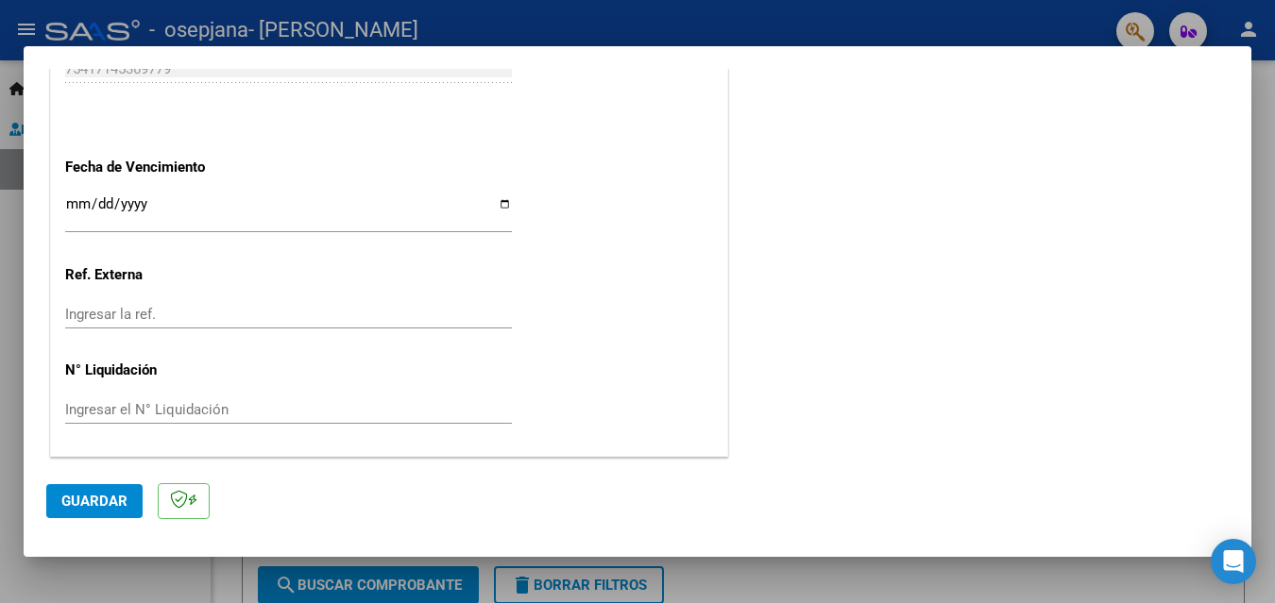
type input "202509"
click at [93, 509] on span "Guardar" at bounding box center [94, 501] width 66 height 17
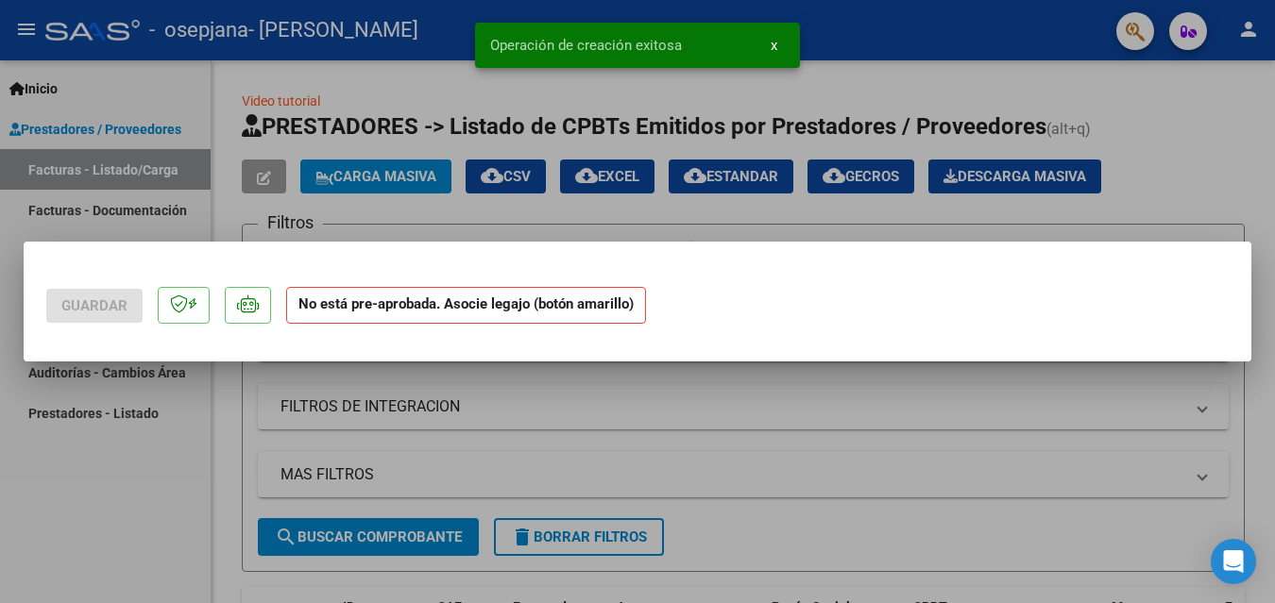
scroll to position [0, 0]
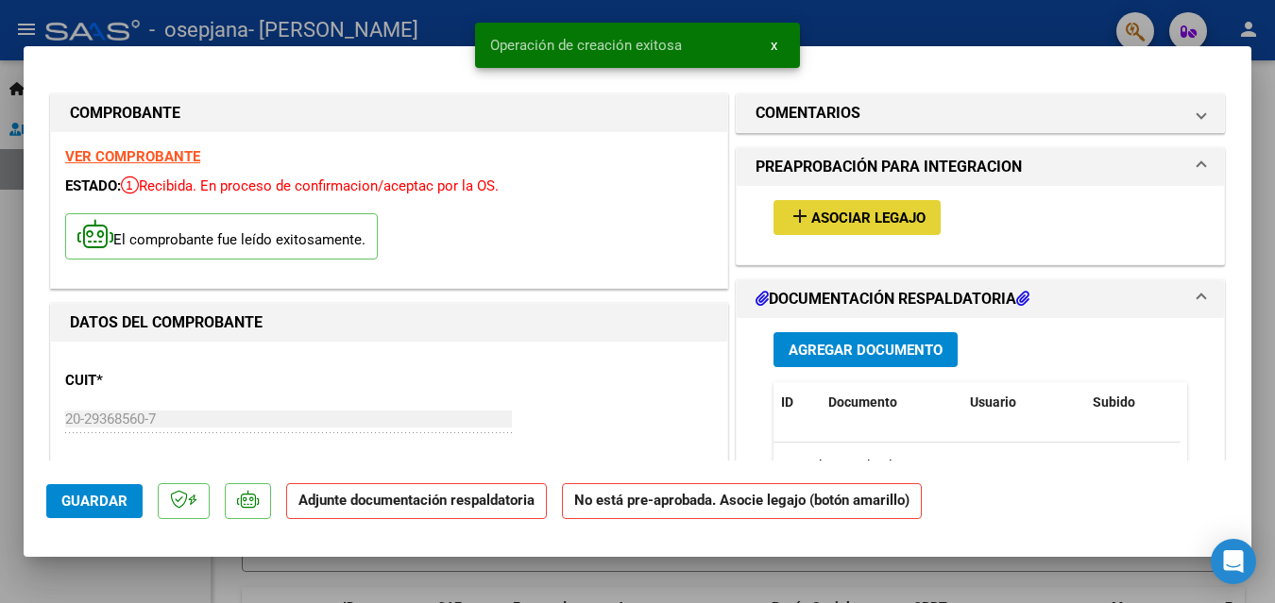
click at [812, 220] on span "Asociar Legajo" at bounding box center [868, 218] width 114 height 17
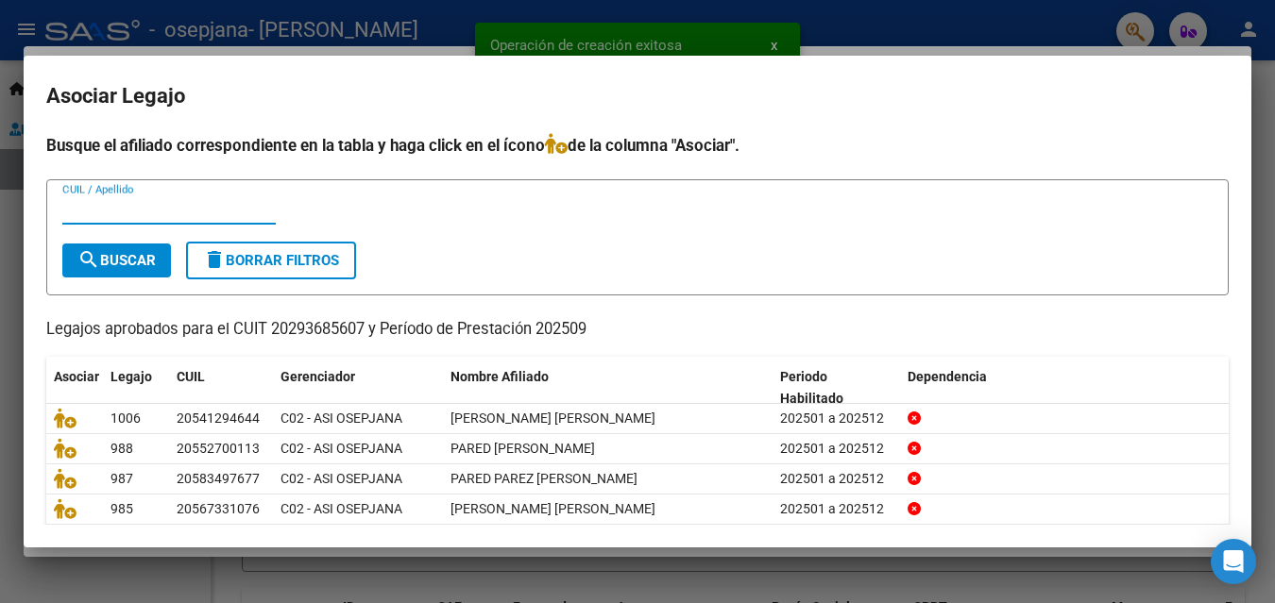
scroll to position [105, 0]
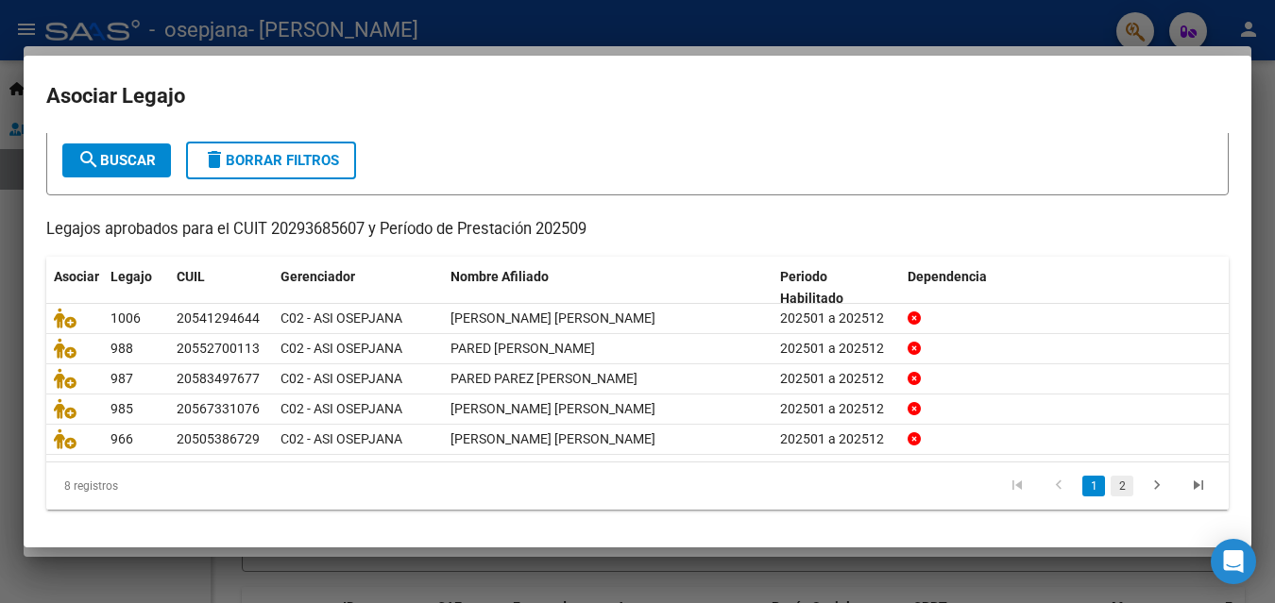
click at [1110, 487] on link "2" at bounding box center [1121, 486] width 23 height 21
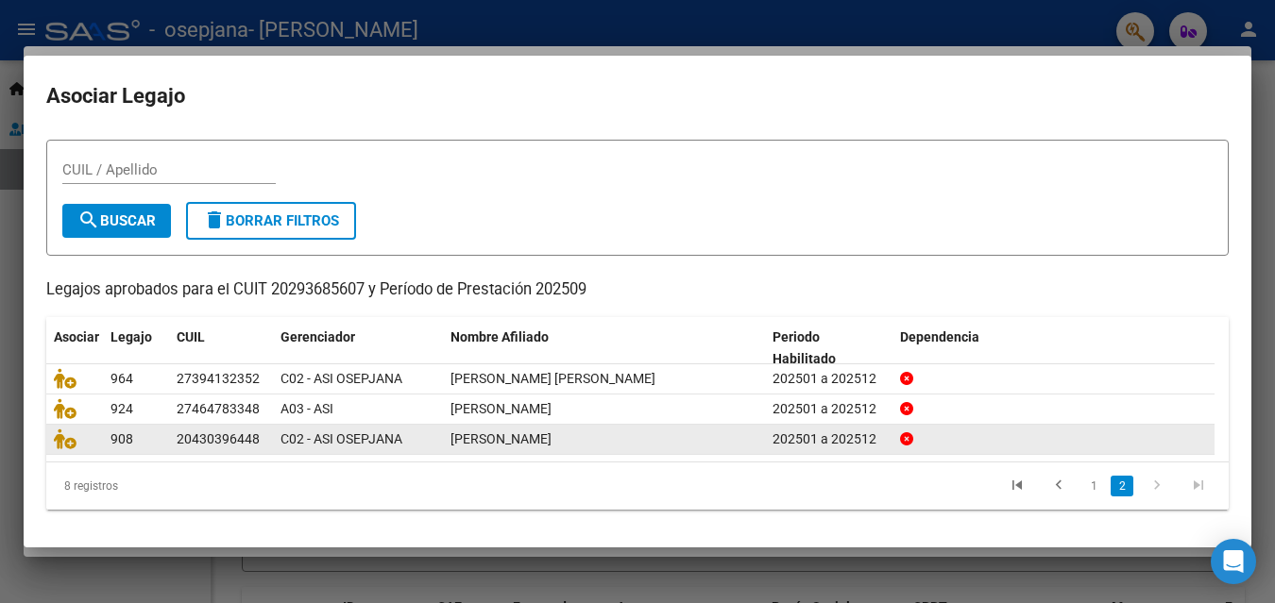
scroll to position [42, 0]
click at [70, 446] on icon at bounding box center [65, 439] width 23 height 21
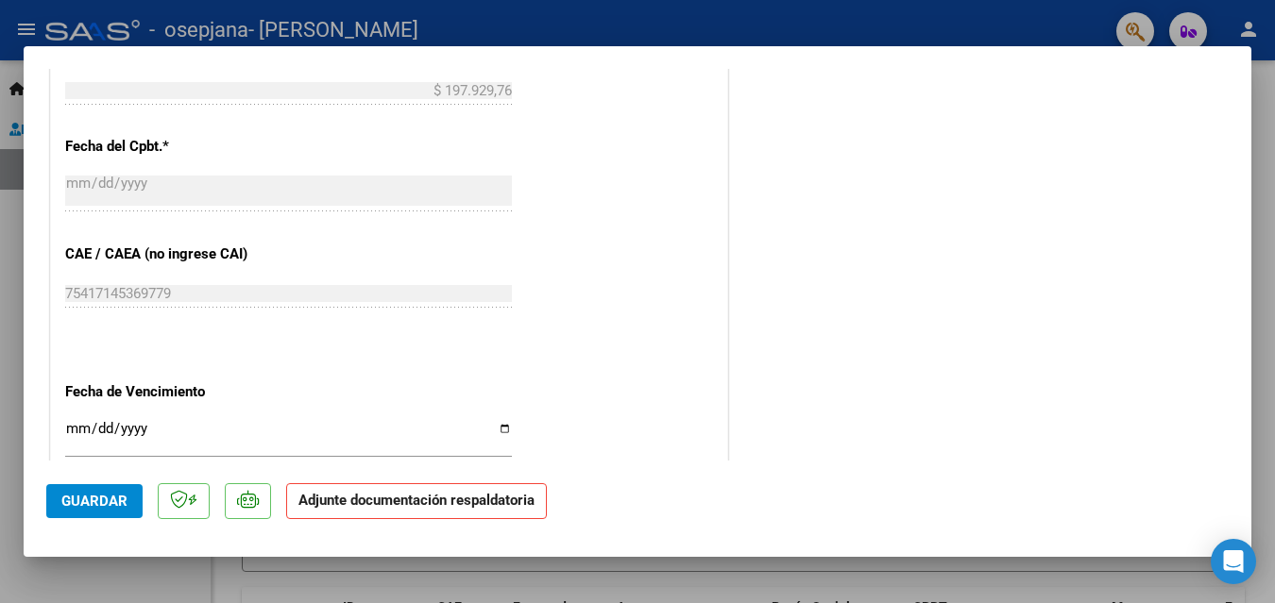
scroll to position [1133, 0]
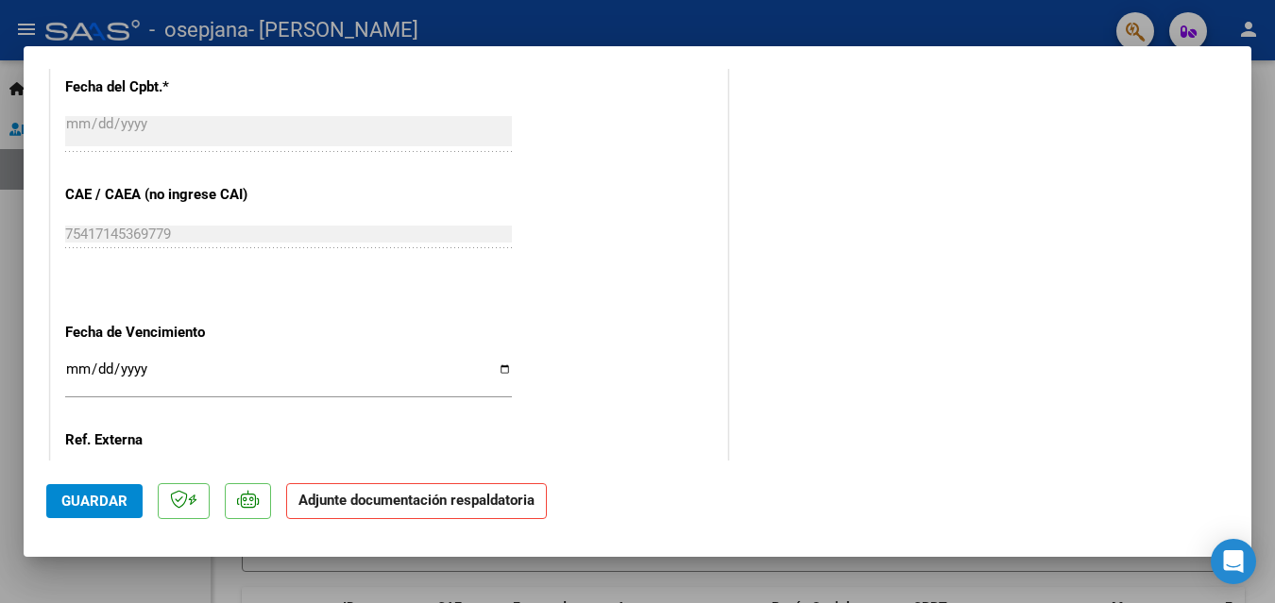
click at [248, 363] on input "Ingresar la fecha" at bounding box center [288, 377] width 447 height 30
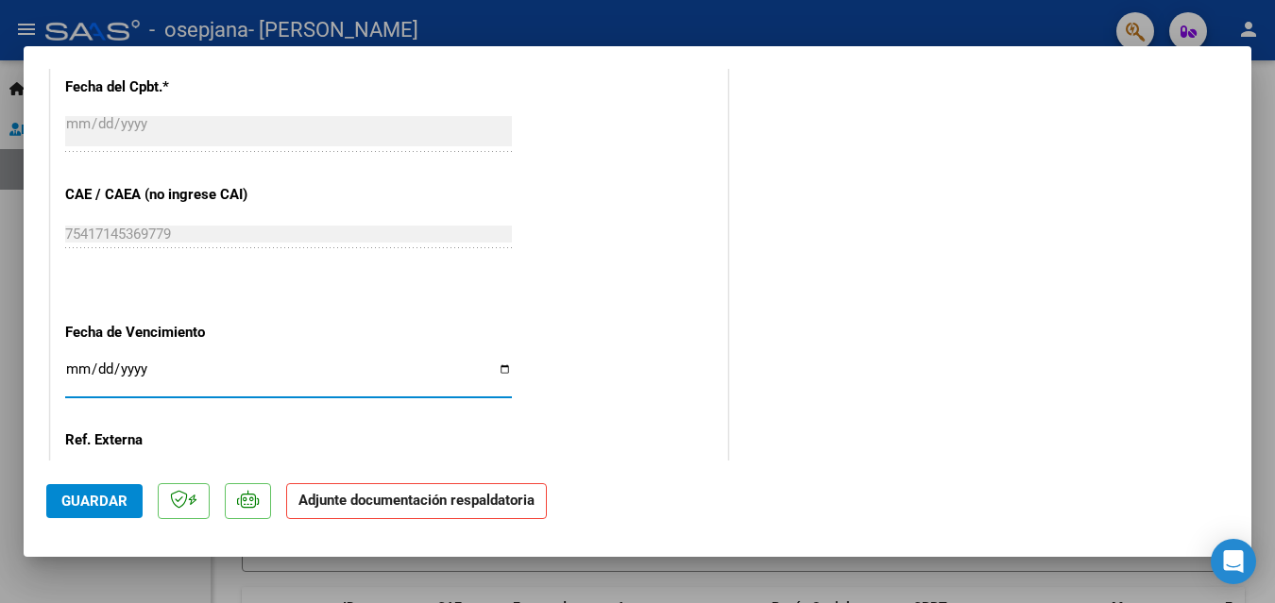
click at [505, 368] on input "Ingresar la fecha" at bounding box center [288, 377] width 447 height 30
type input "[DATE]"
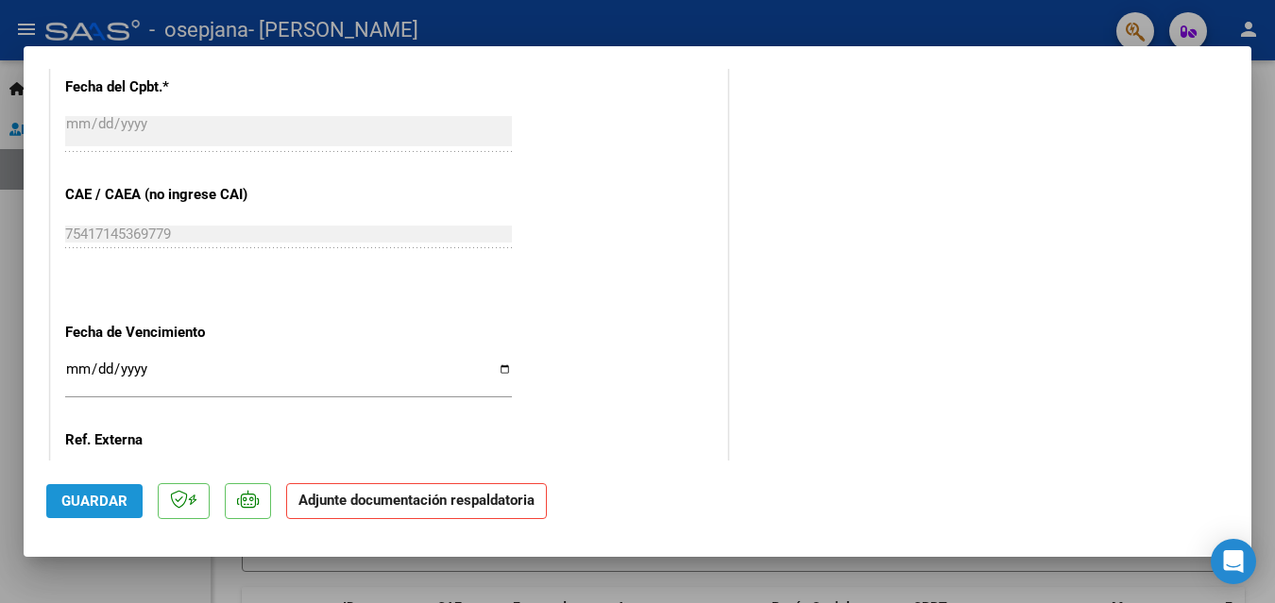
click at [110, 504] on span "Guardar" at bounding box center [94, 501] width 66 height 17
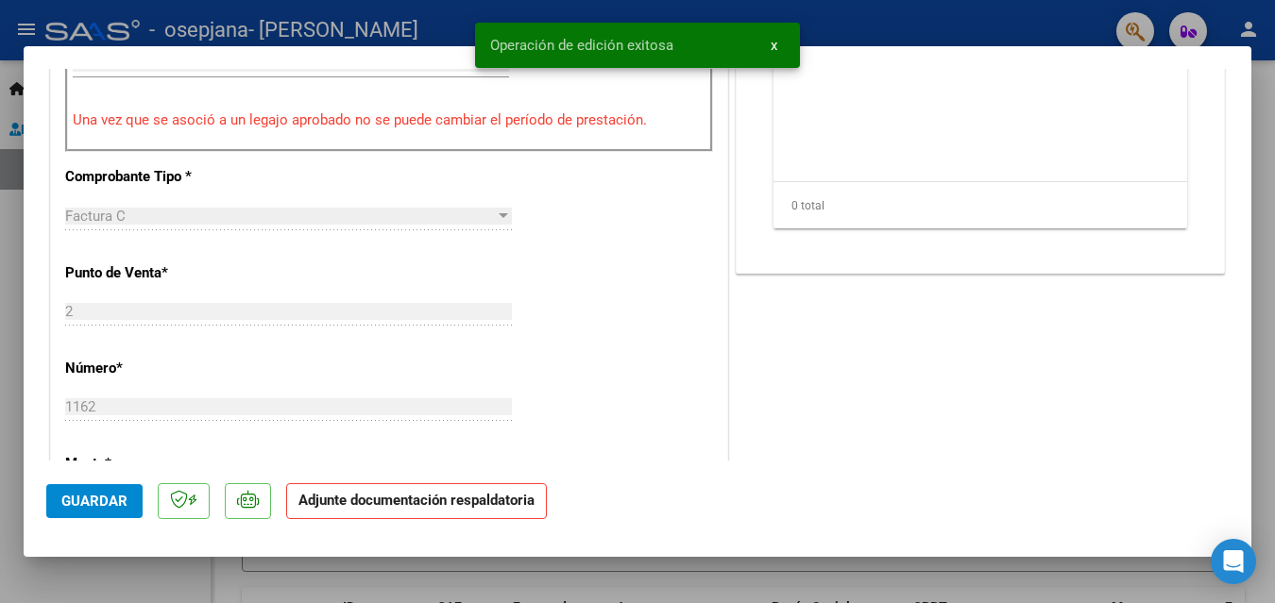
scroll to position [189, 0]
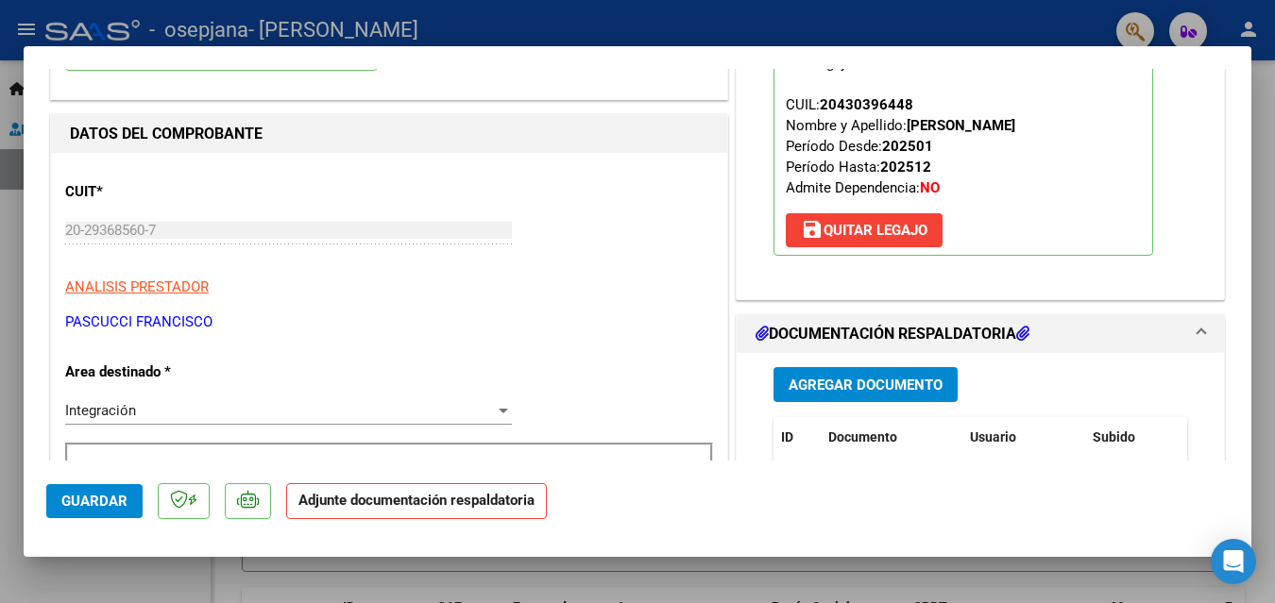
click at [872, 396] on button "Agregar Documento" at bounding box center [865, 384] width 184 height 35
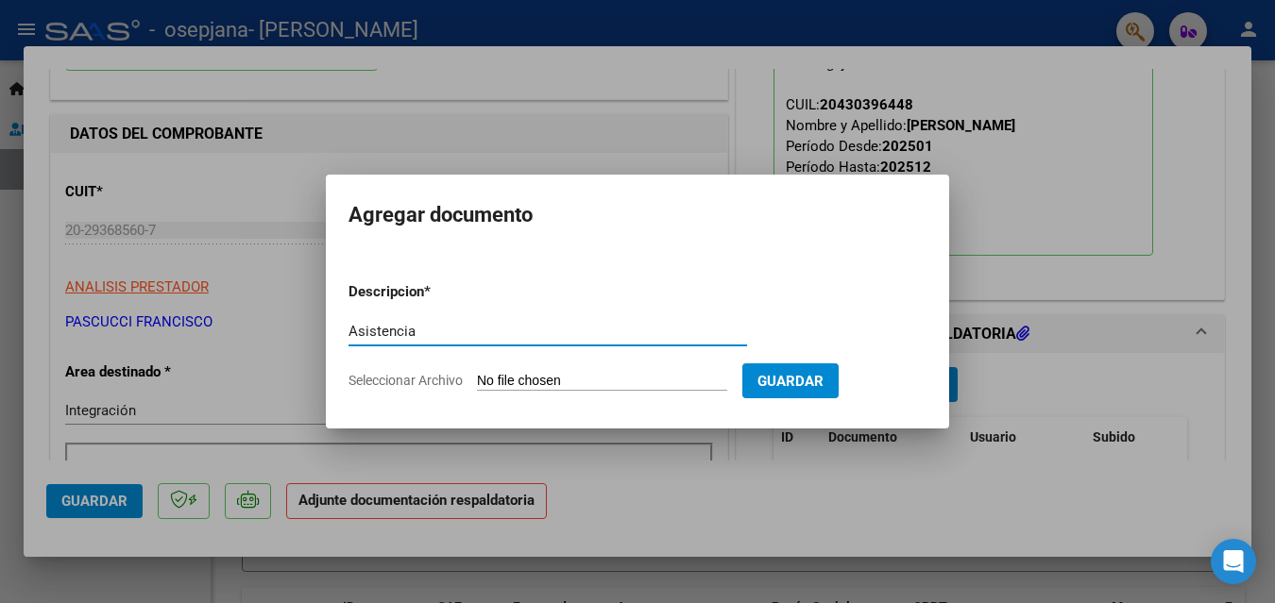
type input "Asistencia"
click at [623, 380] on input "Seleccionar Archivo" at bounding box center [602, 382] width 250 height 18
type input "C:\fakepath\Asistencia [PERSON_NAME] [DATE].pdf"
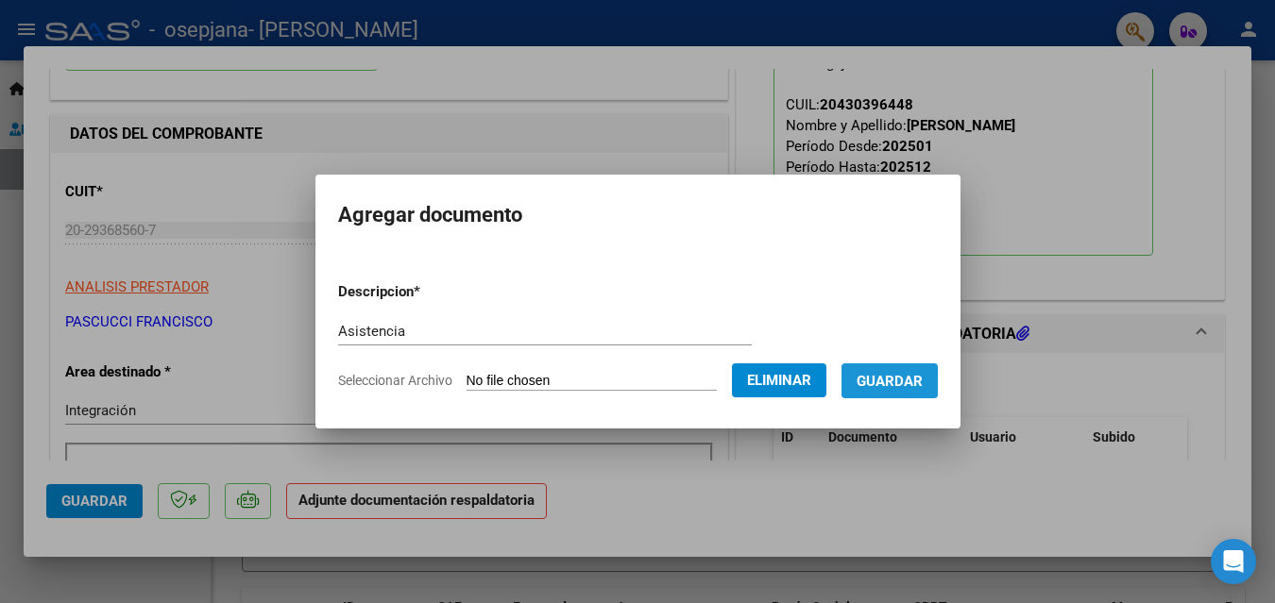
click at [912, 383] on span "Guardar" at bounding box center [889, 381] width 66 height 17
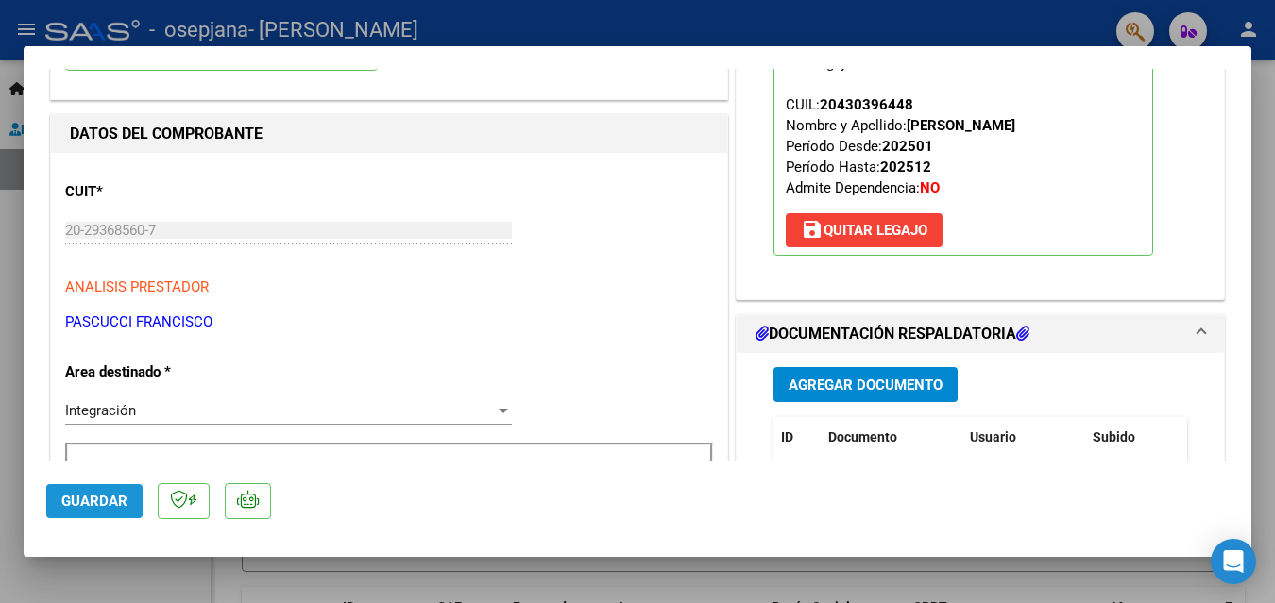
click at [60, 500] on button "Guardar" at bounding box center [94, 501] width 96 height 34
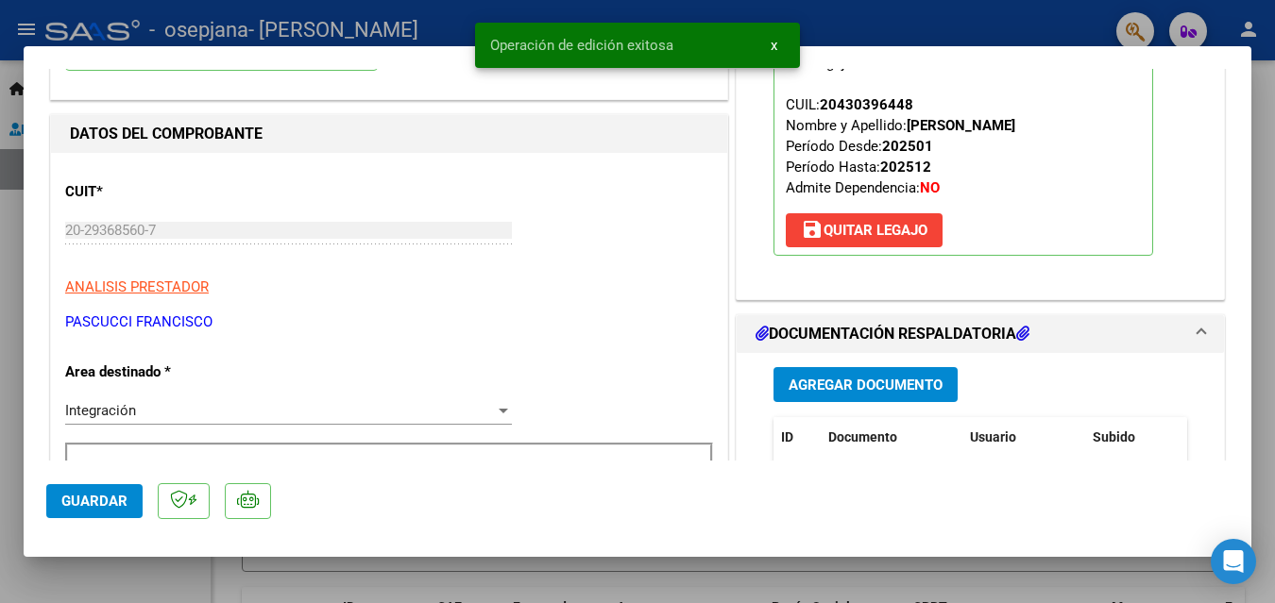
click at [261, 30] on div at bounding box center [637, 301] width 1275 height 603
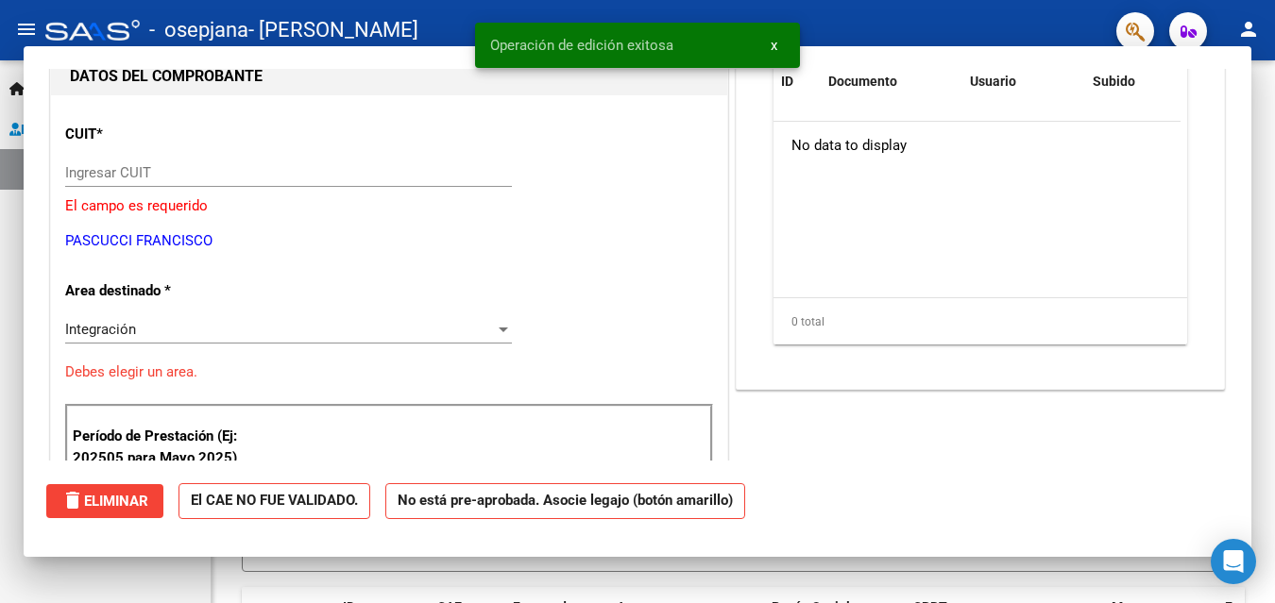
scroll to position [0, 0]
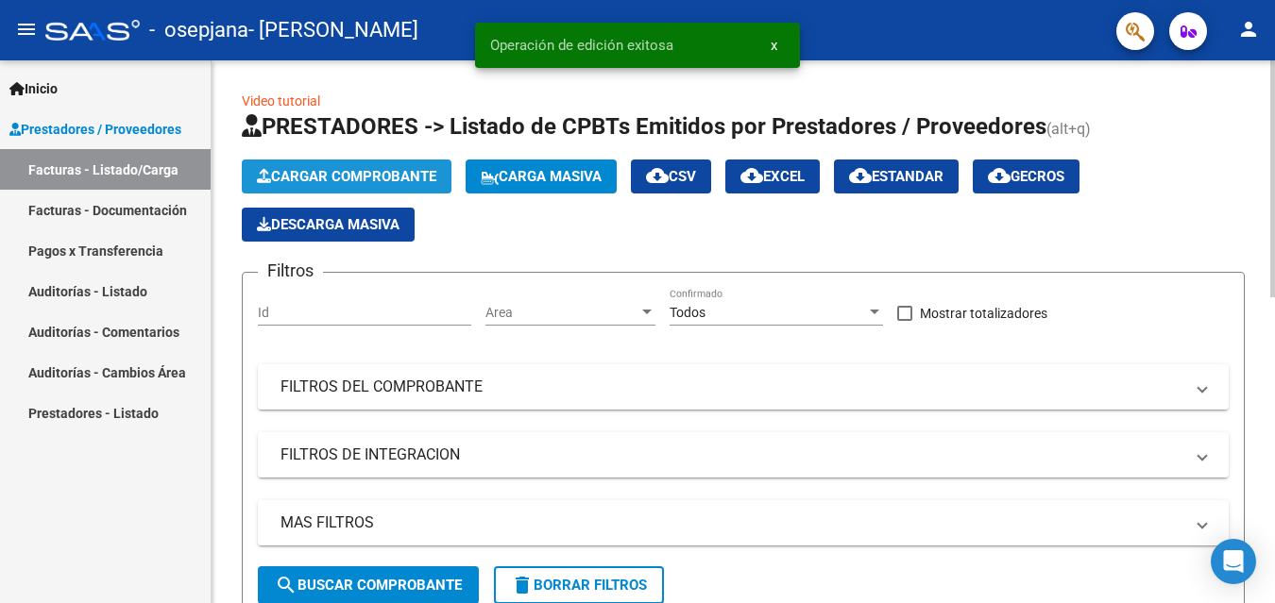
click at [363, 174] on span "Cargar Comprobante" at bounding box center [346, 176] width 179 height 17
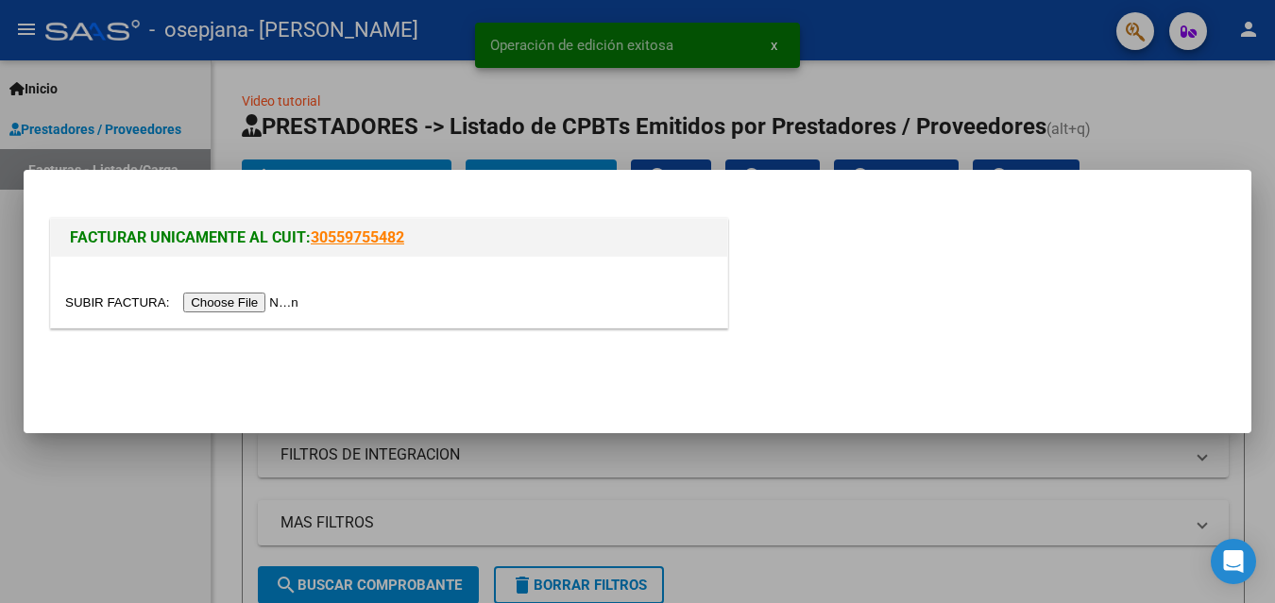
click at [253, 303] on input "file" at bounding box center [184, 303] width 239 height 20
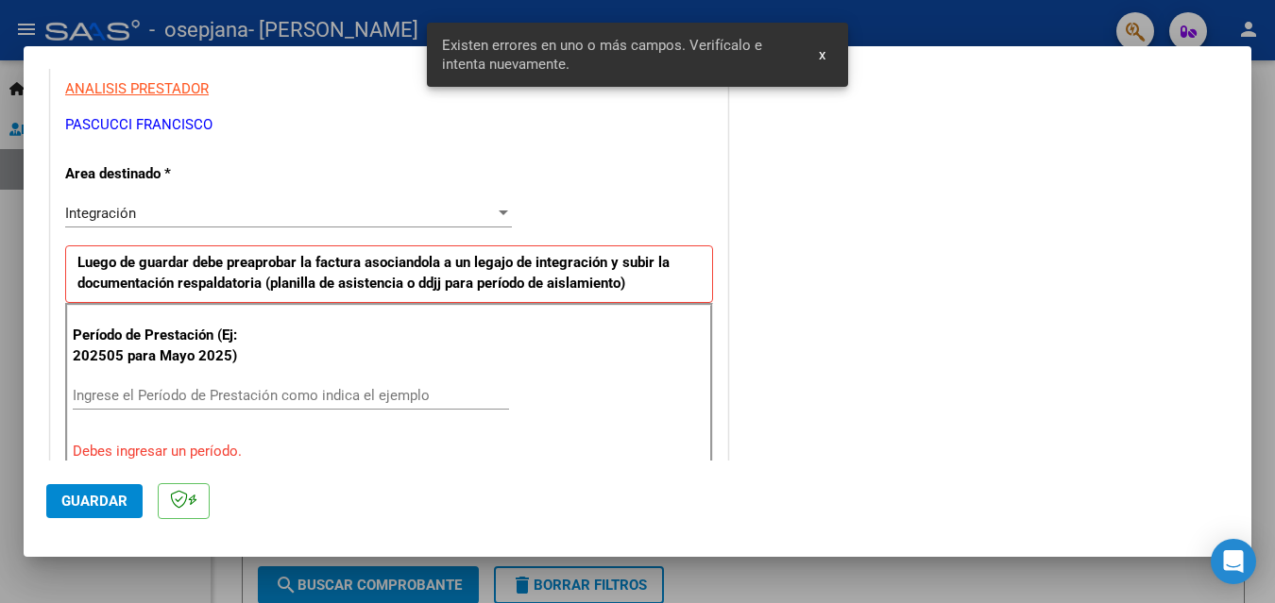
scroll to position [331, 0]
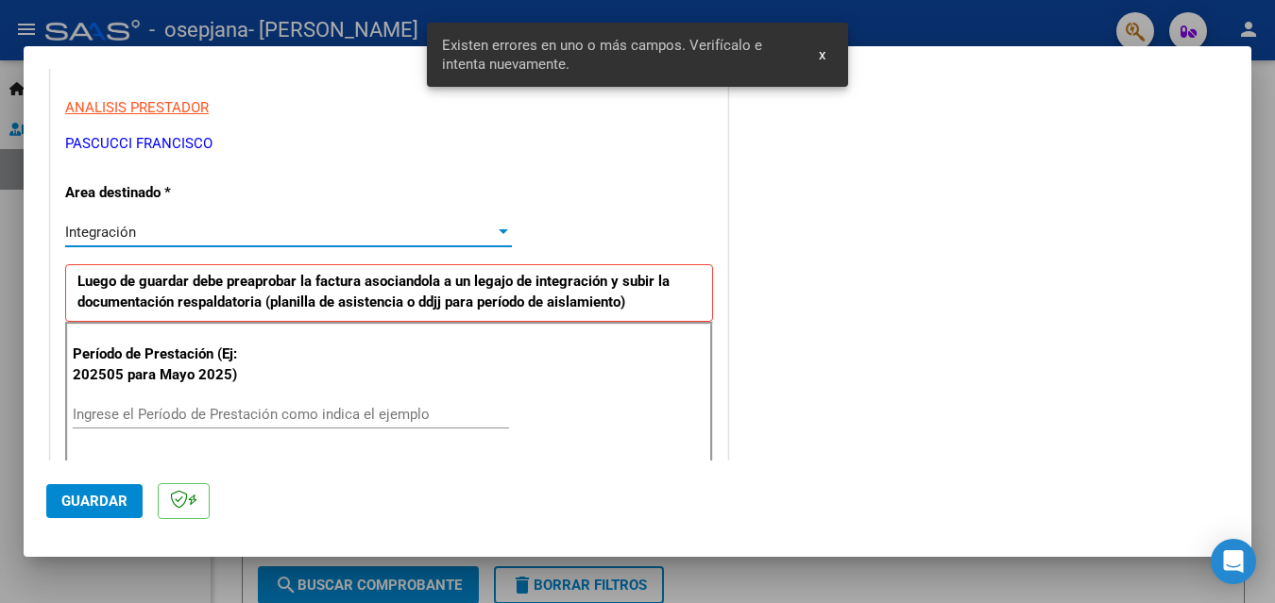
click at [368, 232] on div "Integración" at bounding box center [280, 232] width 430 height 17
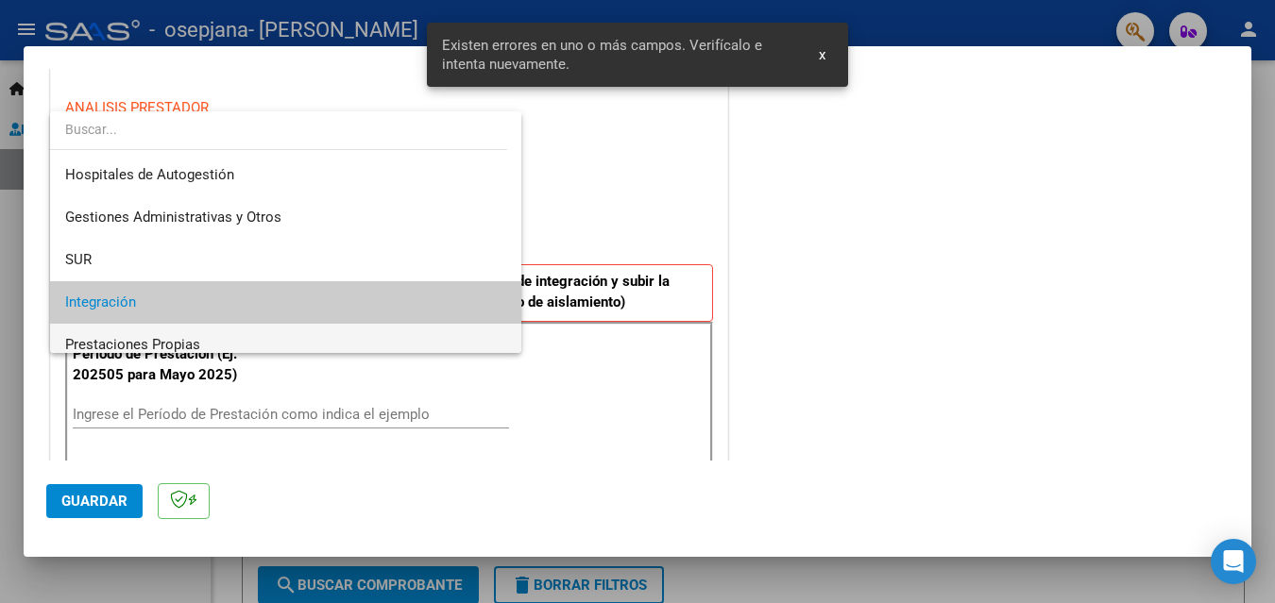
scroll to position [71, 0]
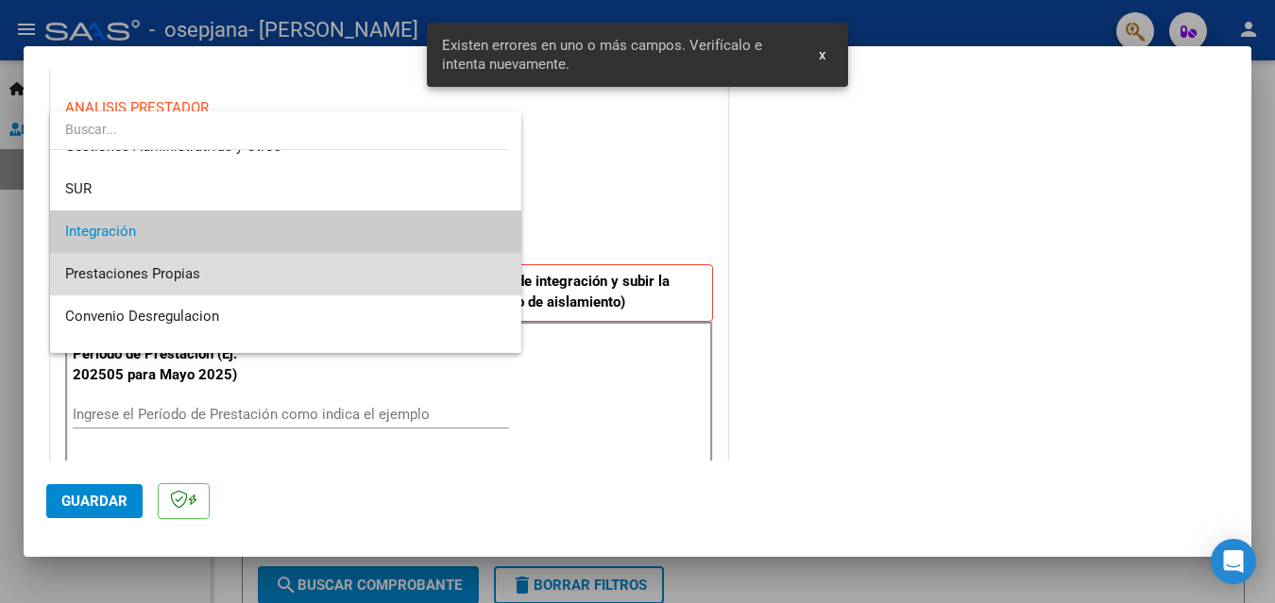
click at [307, 281] on span "Prestaciones Propias" at bounding box center [285, 274] width 441 height 42
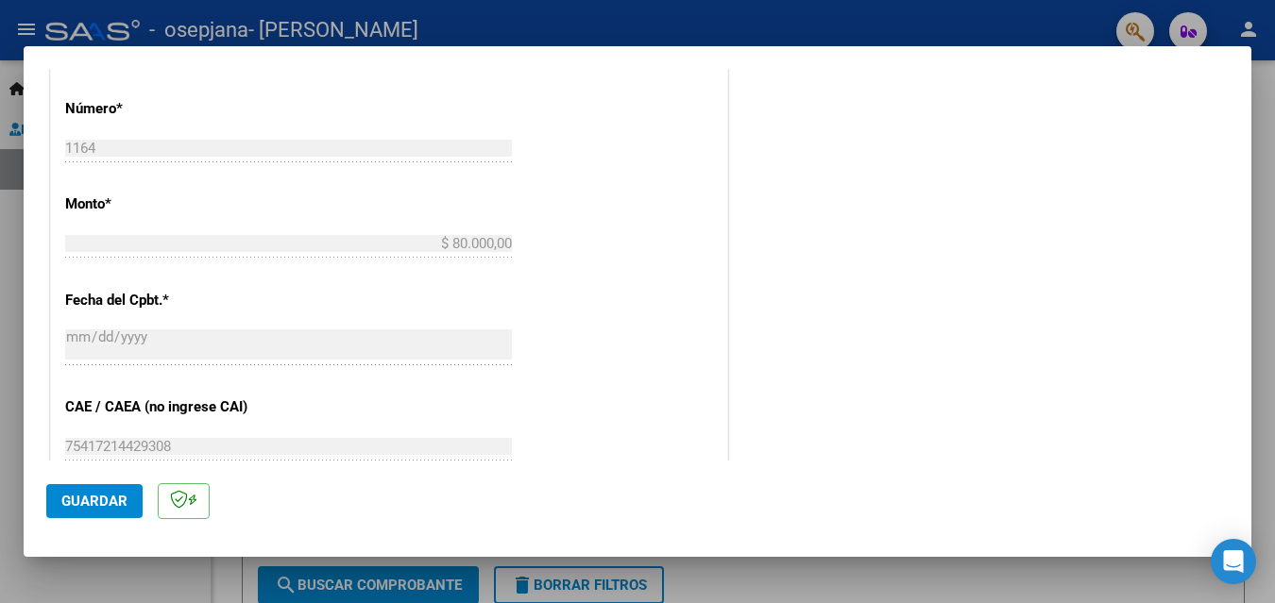
scroll to position [1080, 0]
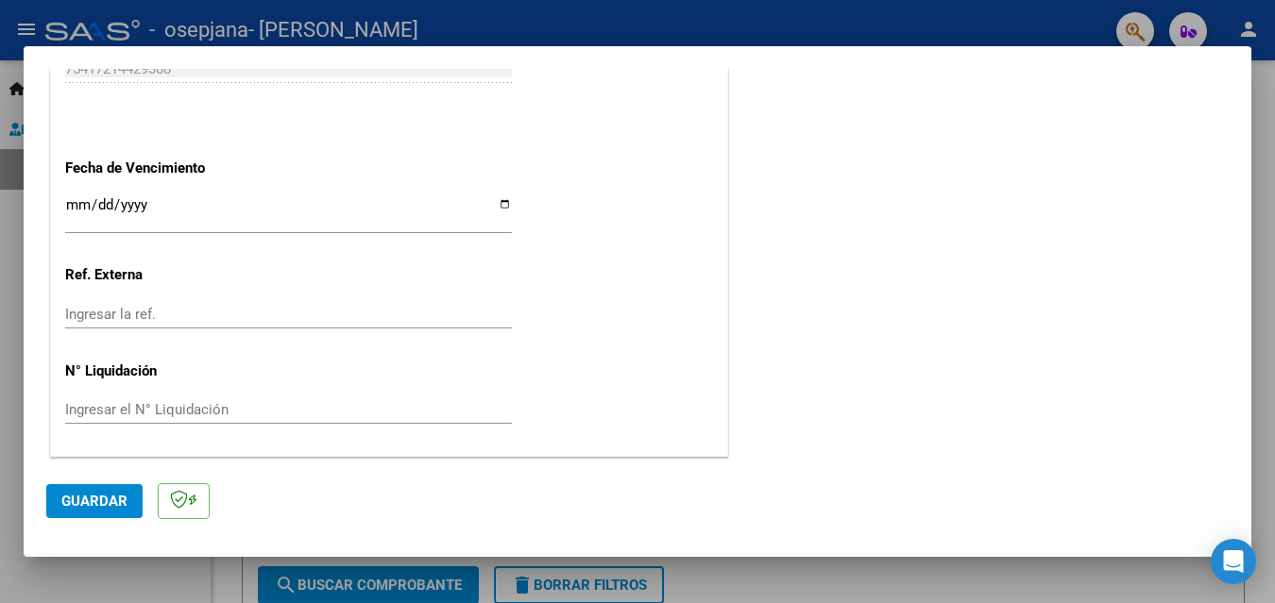
click at [129, 493] on button "Guardar" at bounding box center [94, 501] width 96 height 34
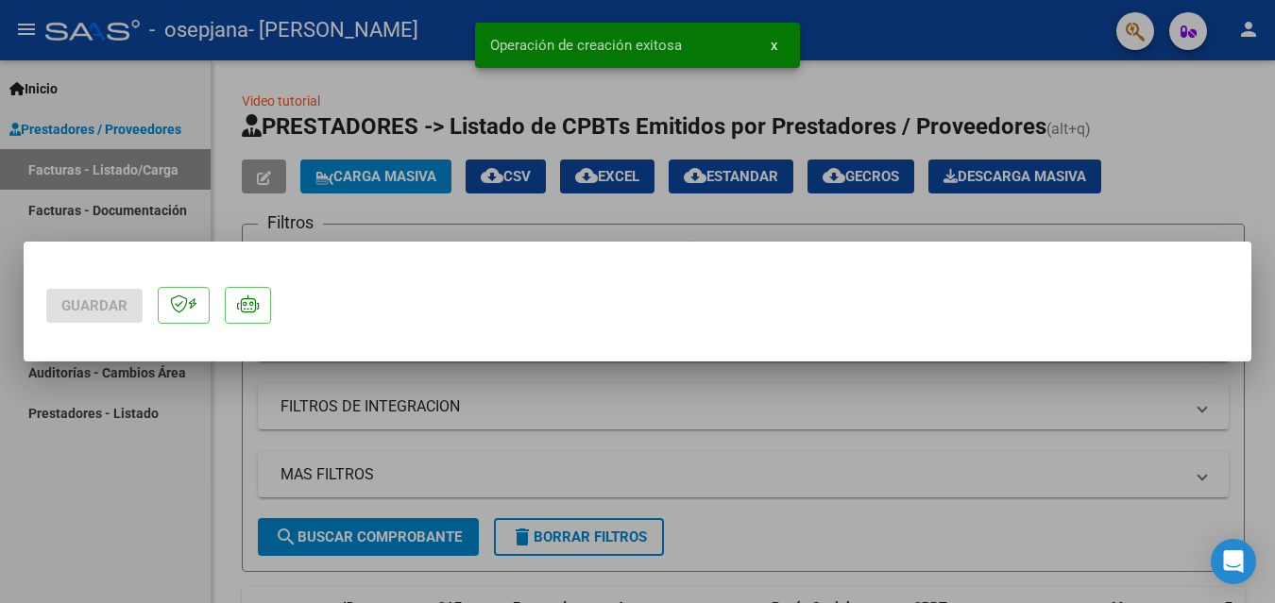
scroll to position [0, 0]
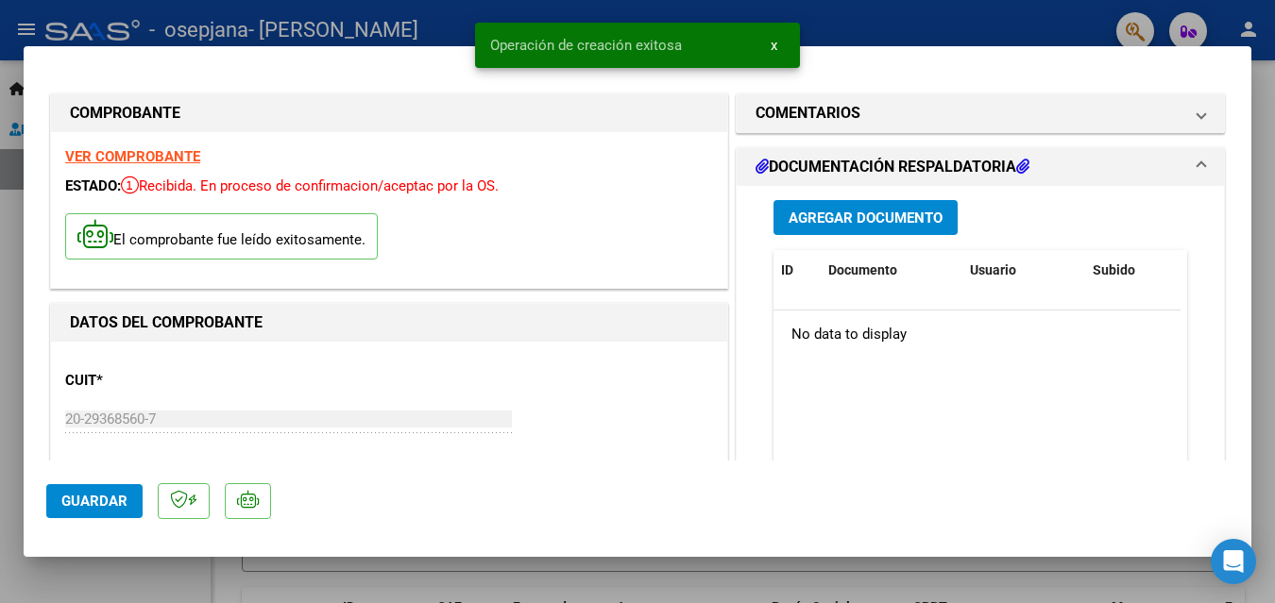
click at [881, 210] on span "Agregar Documento" at bounding box center [865, 218] width 154 height 17
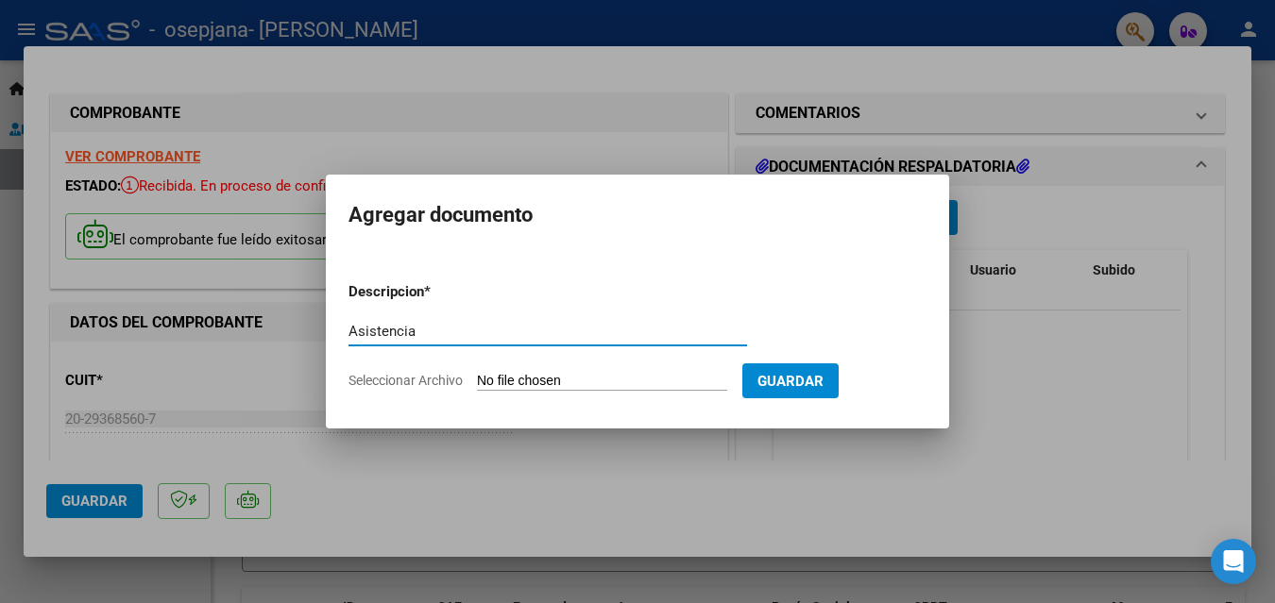
type input "Asistencia"
click at [584, 380] on input "Seleccionar Archivo" at bounding box center [602, 382] width 250 height 18
type input "C:\fakepath\Consentimiento- Asistencia [PERSON_NAME] Psicología 2025.pdf"
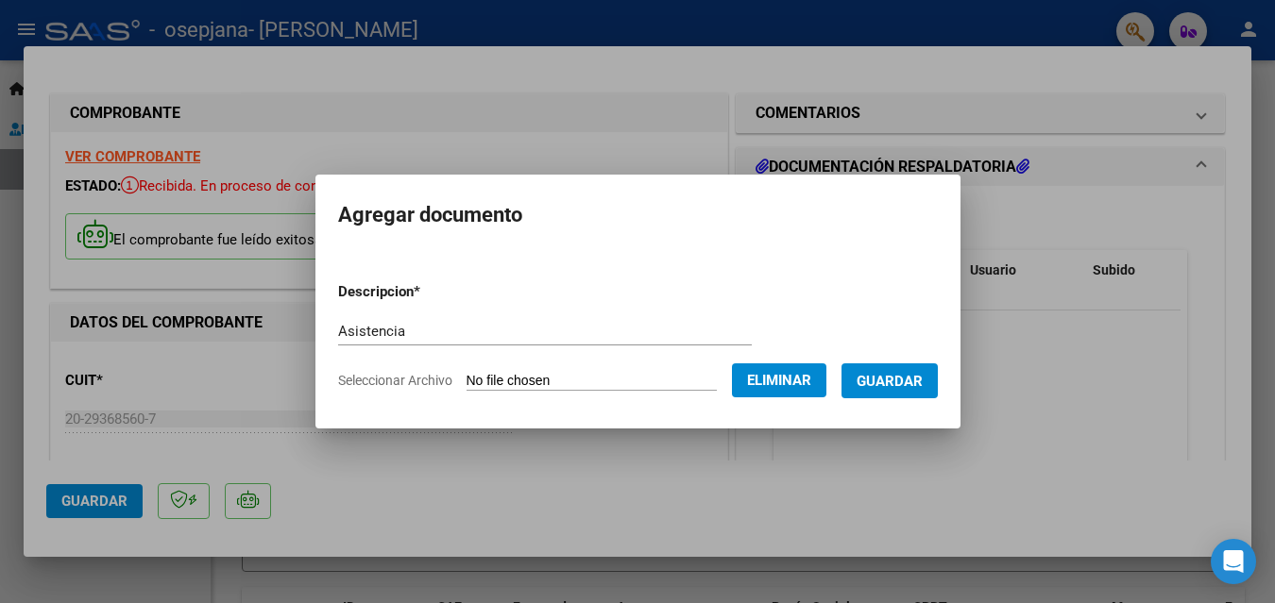
click at [913, 388] on span "Guardar" at bounding box center [889, 381] width 66 height 17
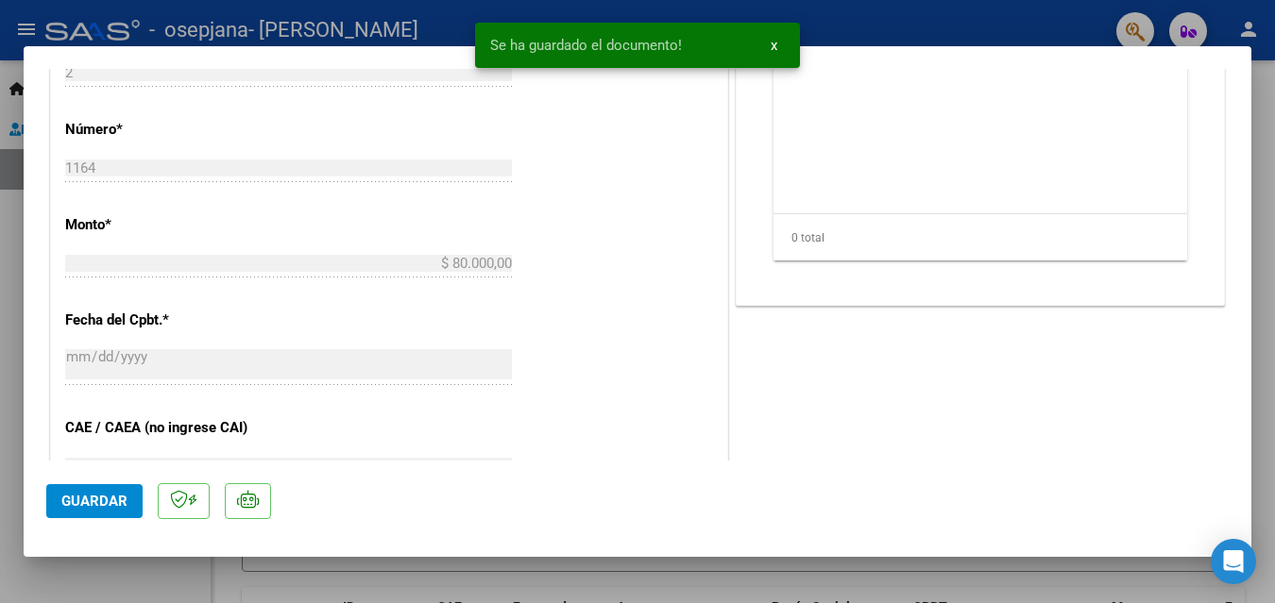
scroll to position [944, 0]
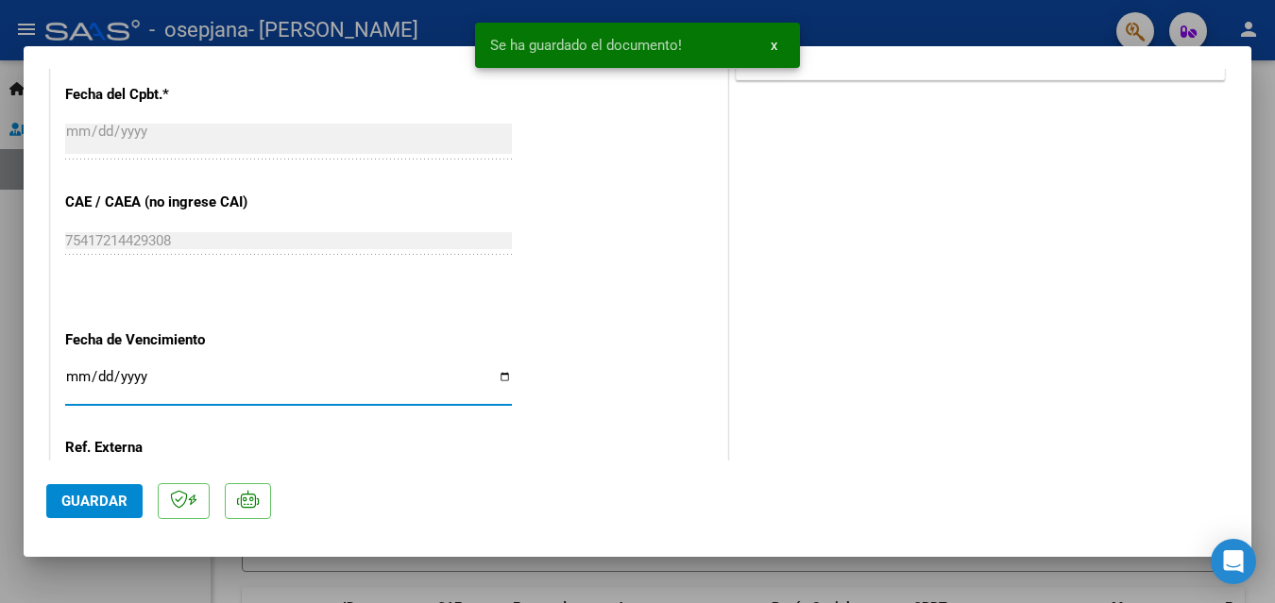
click at [493, 376] on input "Ingresar la fecha" at bounding box center [288, 384] width 447 height 30
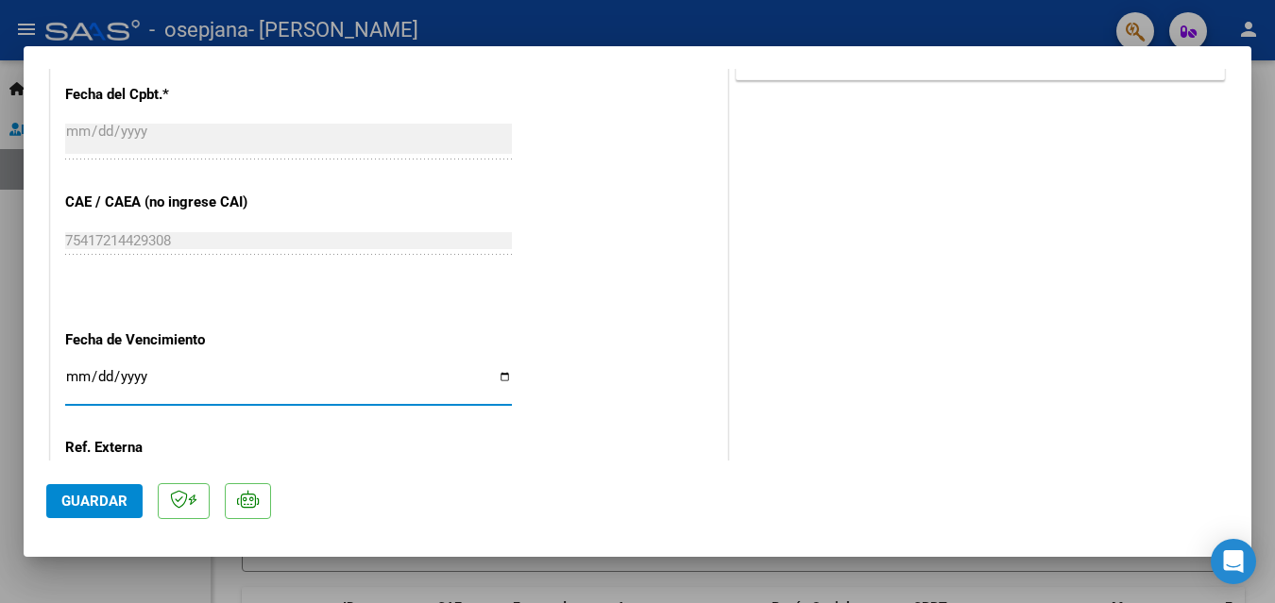
type input "[DATE]"
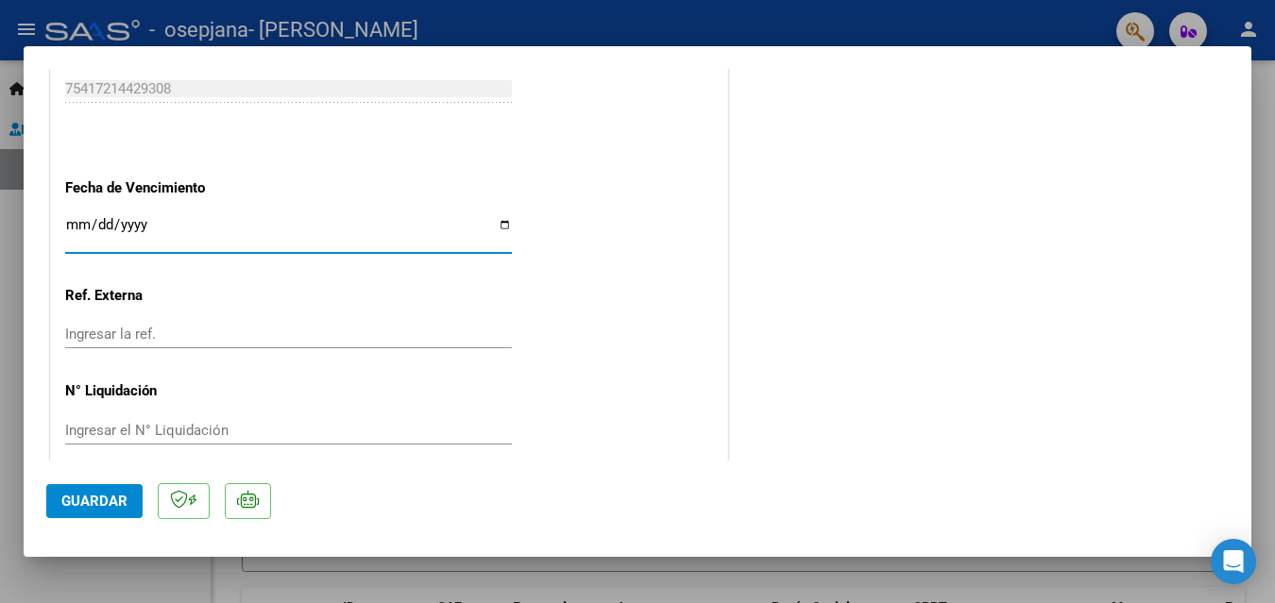
scroll to position [1116, 0]
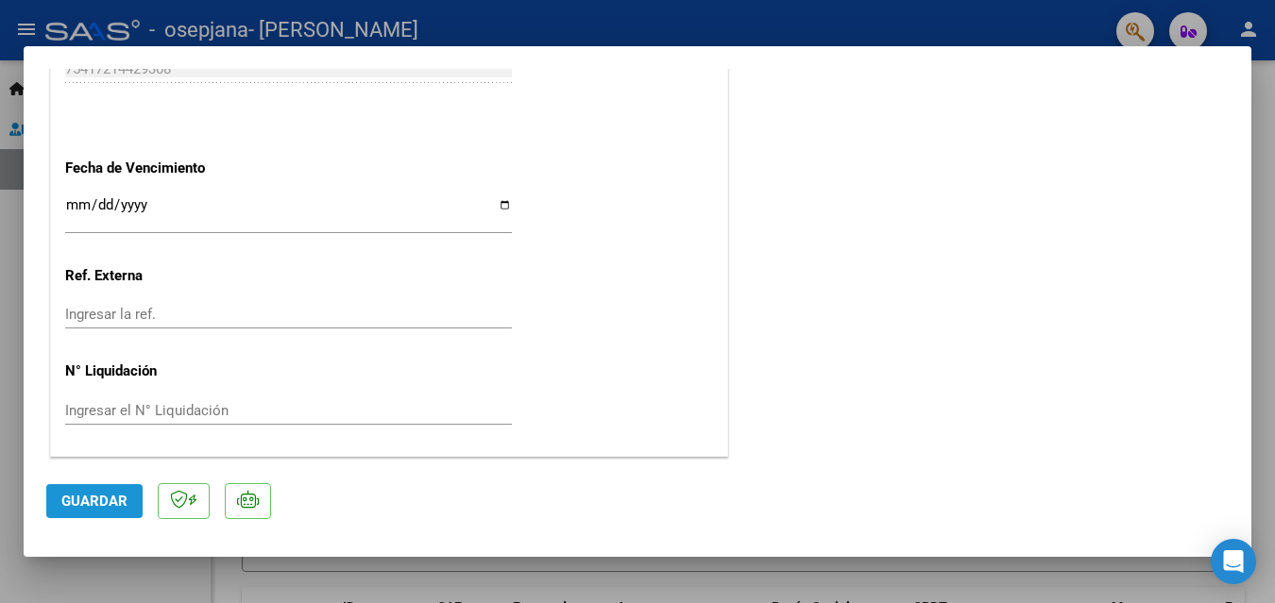
click at [94, 504] on span "Guardar" at bounding box center [94, 501] width 66 height 17
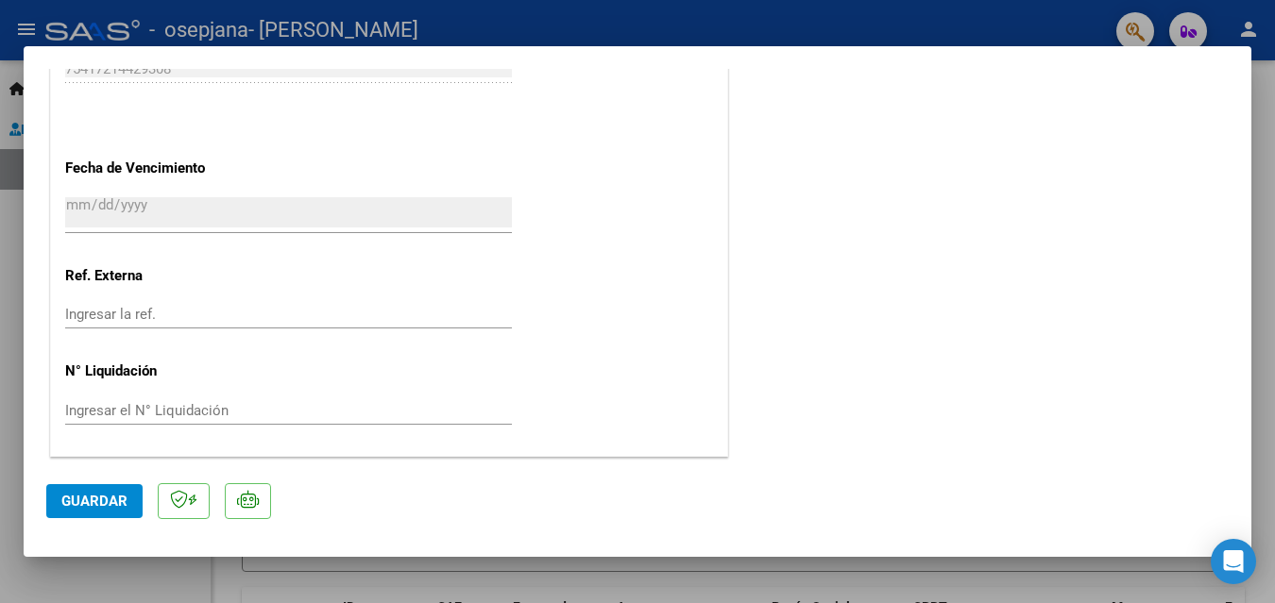
click at [399, 35] on div at bounding box center [637, 301] width 1275 height 603
type input "$ 0,00"
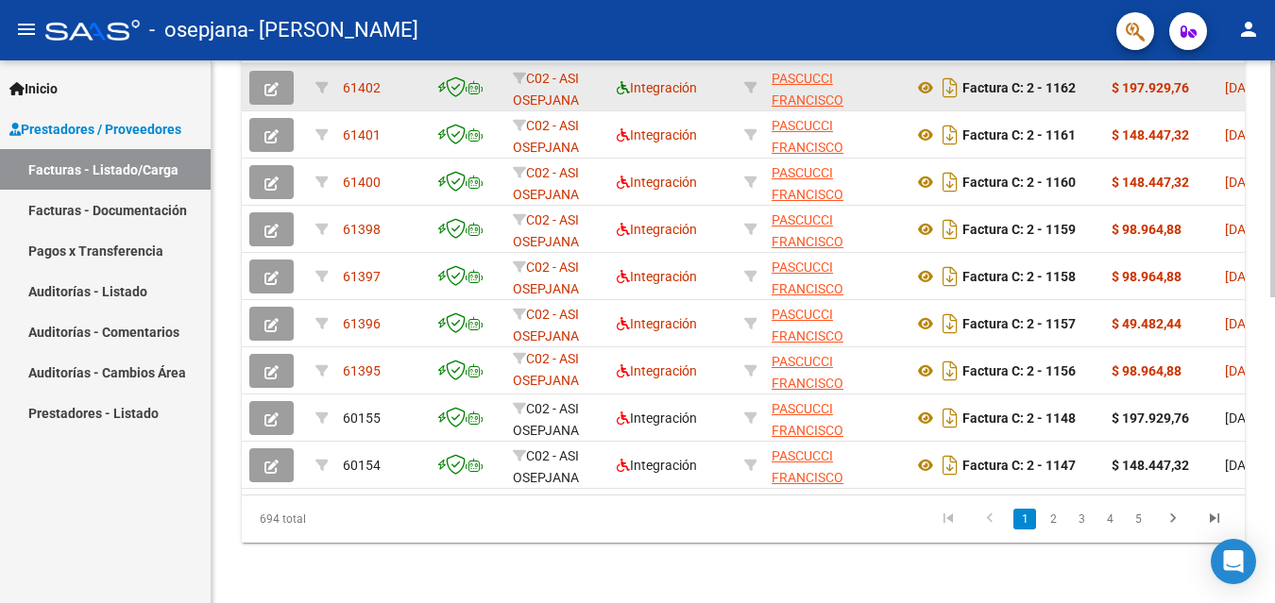
scroll to position [703, 0]
